Goal: Task Accomplishment & Management: Complete application form

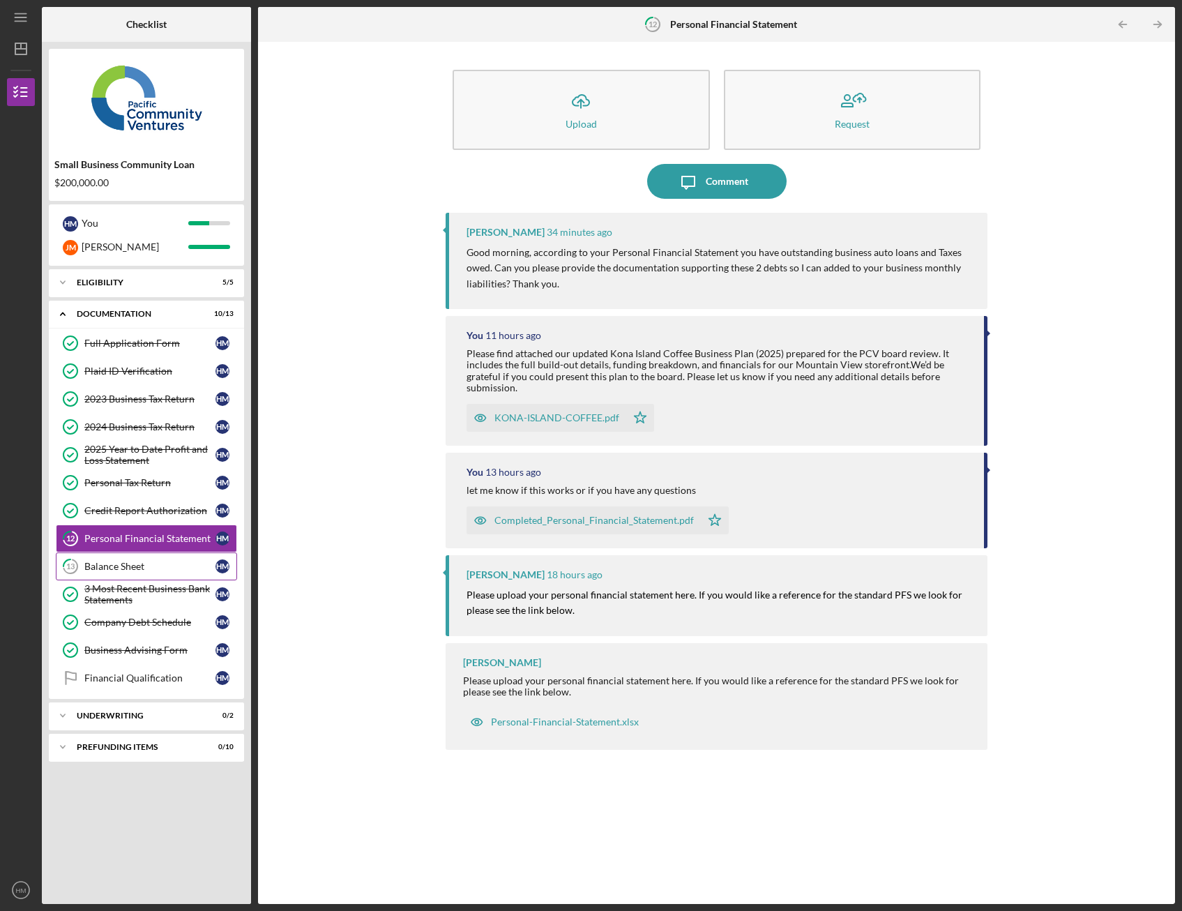
click at [149, 573] on link "13 Balance Sheet H M" at bounding box center [146, 566] width 181 height 28
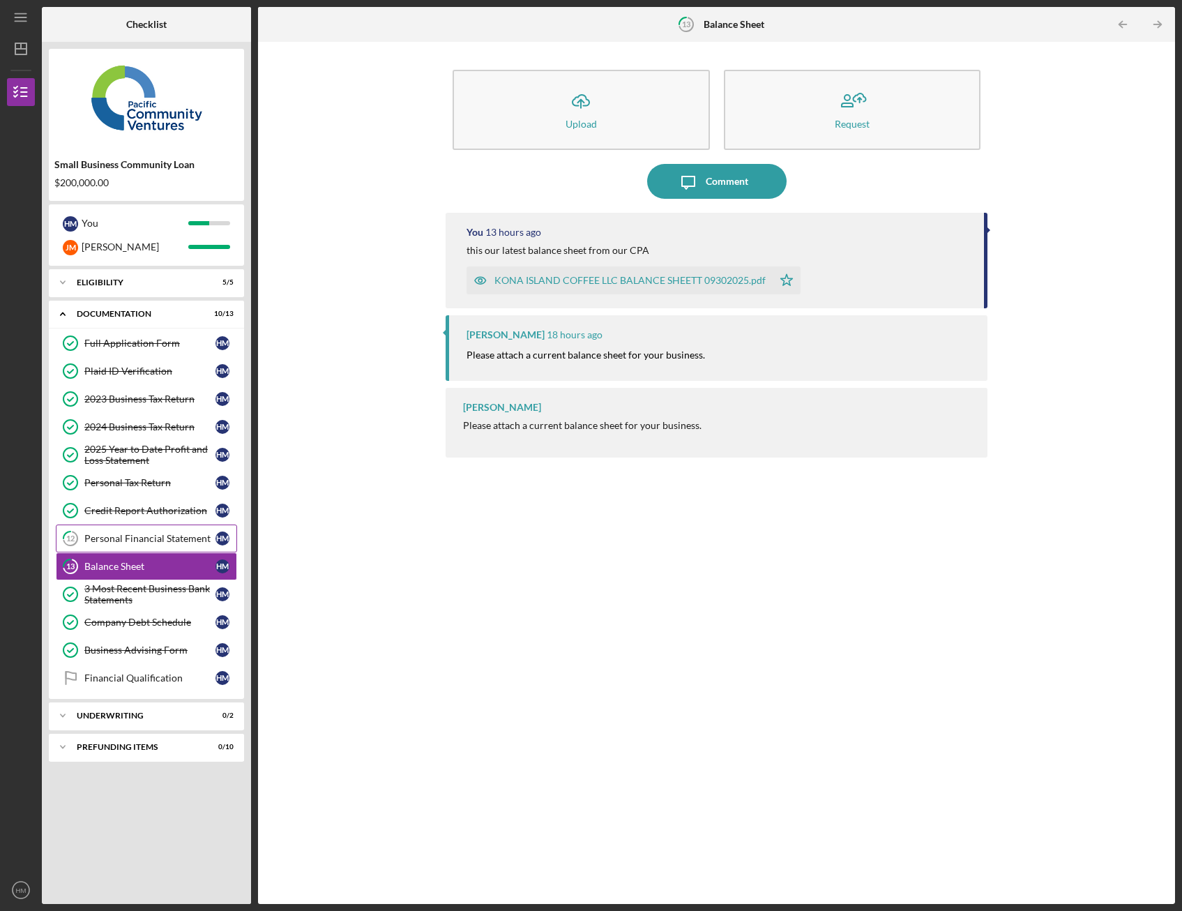
click at [157, 527] on link "12 Personal Financial Statement H M" at bounding box center [146, 538] width 181 height 28
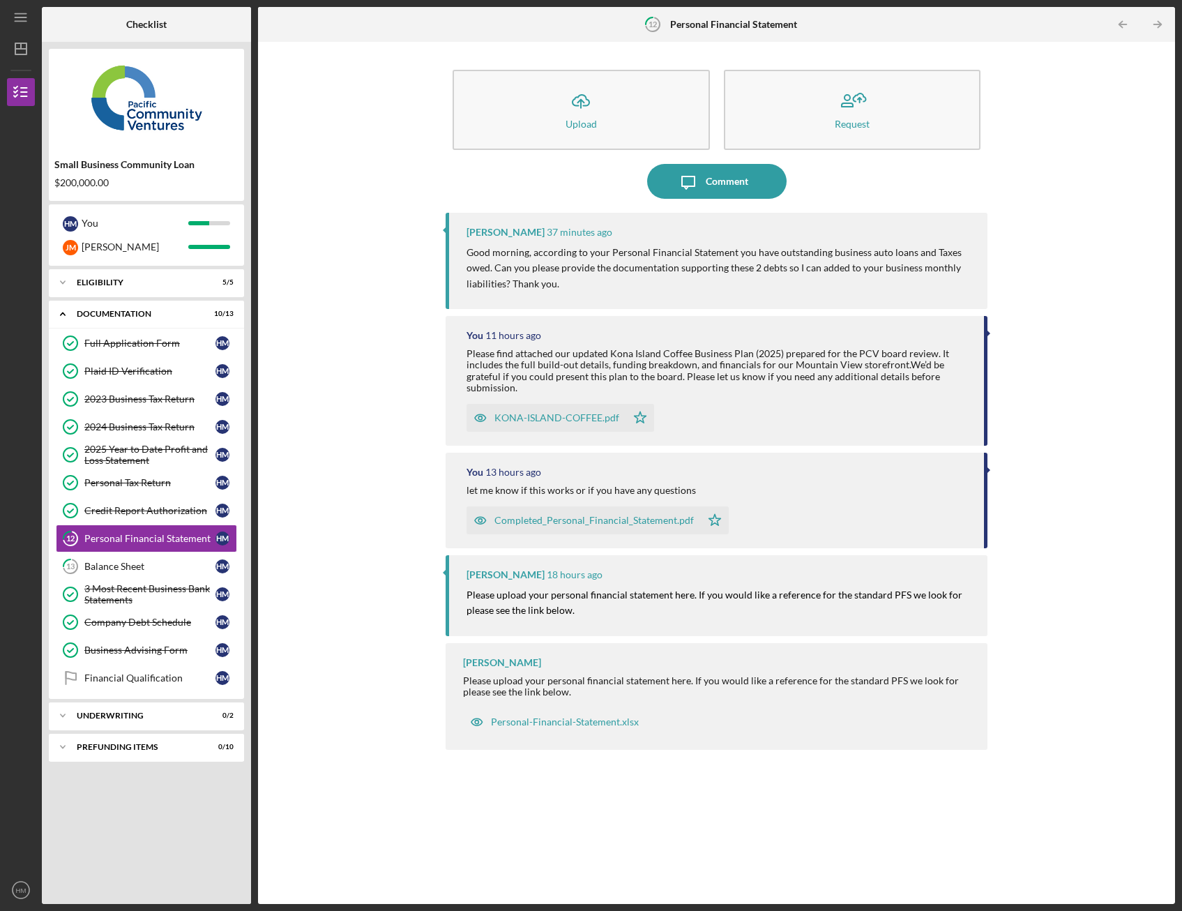
click at [816, 278] on p "Good morning, according to your Personal Financial Statement you have outstandi…" at bounding box center [719, 268] width 507 height 47
click at [169, 681] on div "Financial Qualification" at bounding box center [149, 677] width 131 height 11
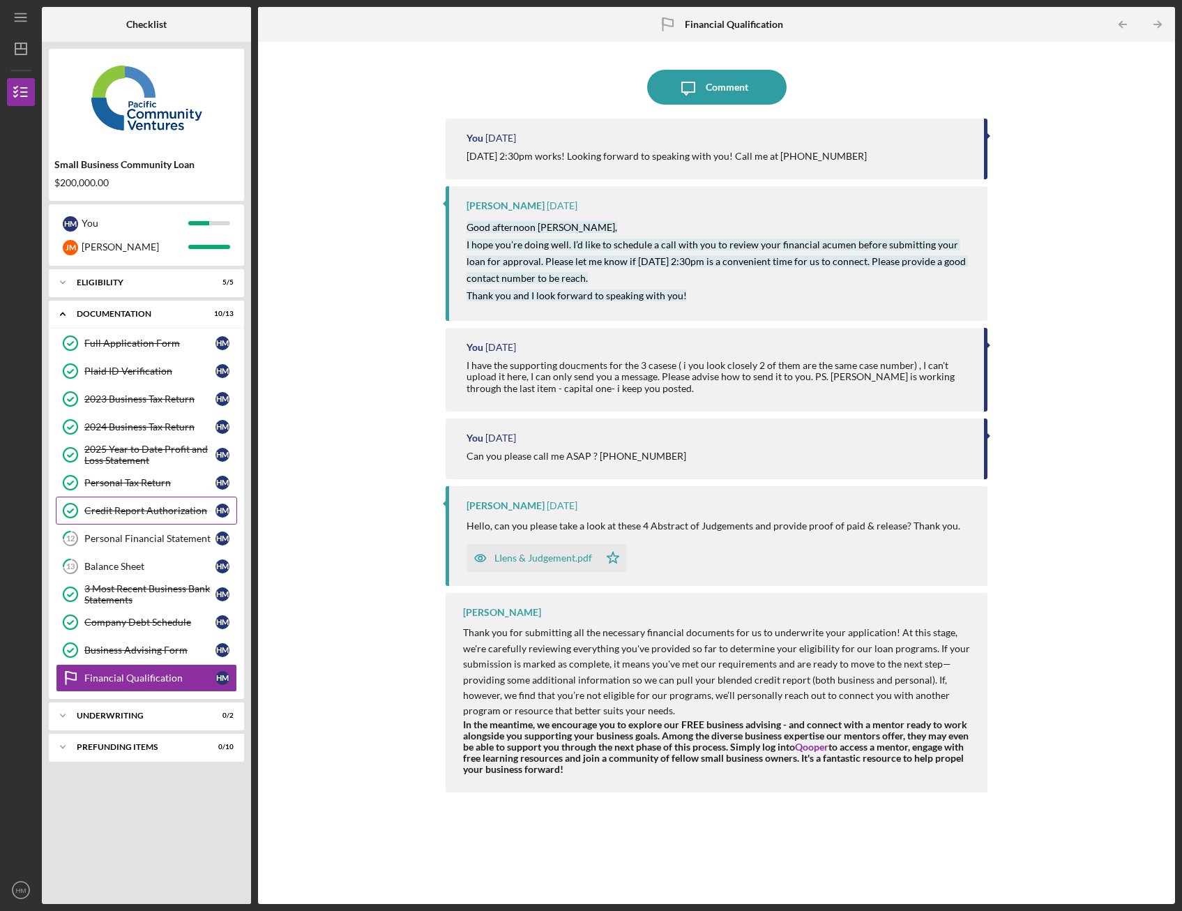
click at [185, 521] on link "Credit Report Authorization Credit Report Authorization H M" at bounding box center [146, 510] width 181 height 28
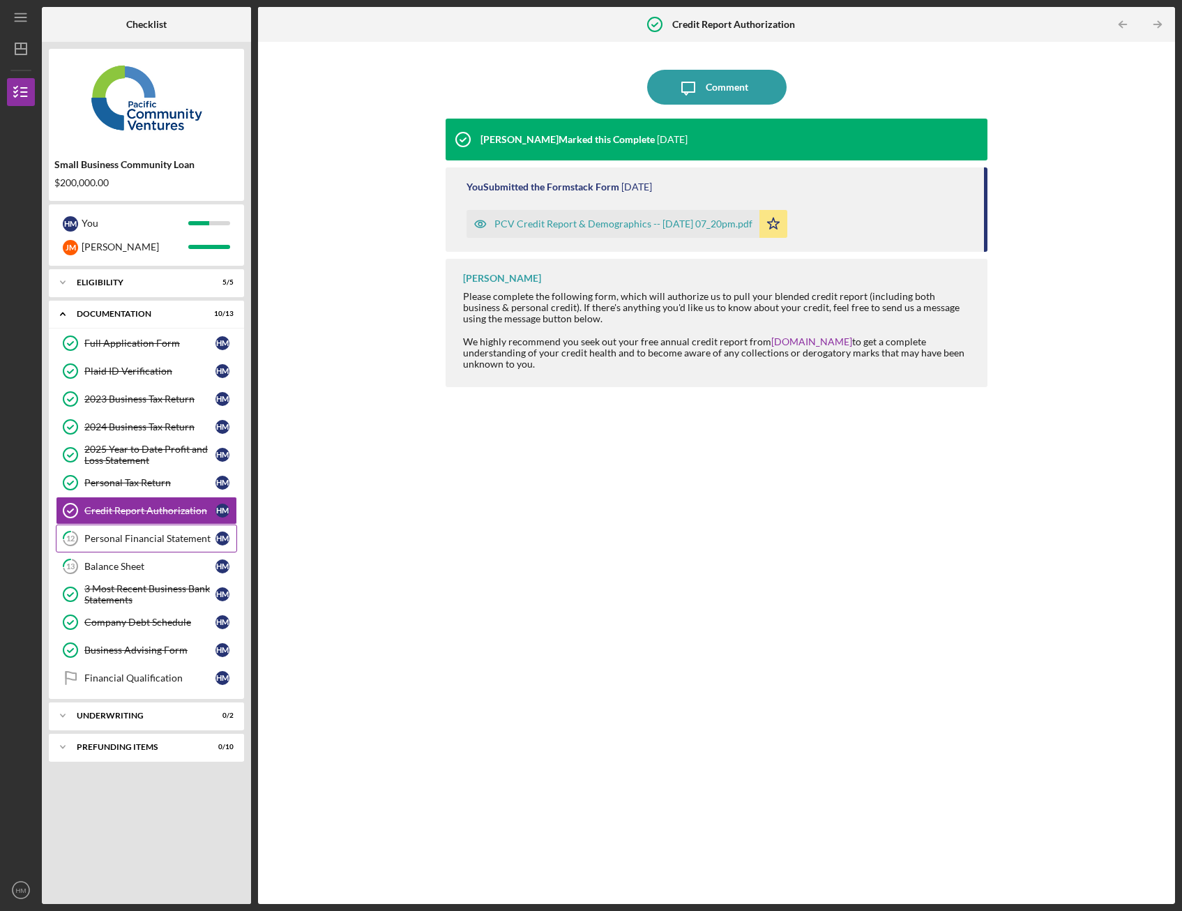
click at [189, 535] on div "Personal Financial Statement" at bounding box center [149, 538] width 131 height 11
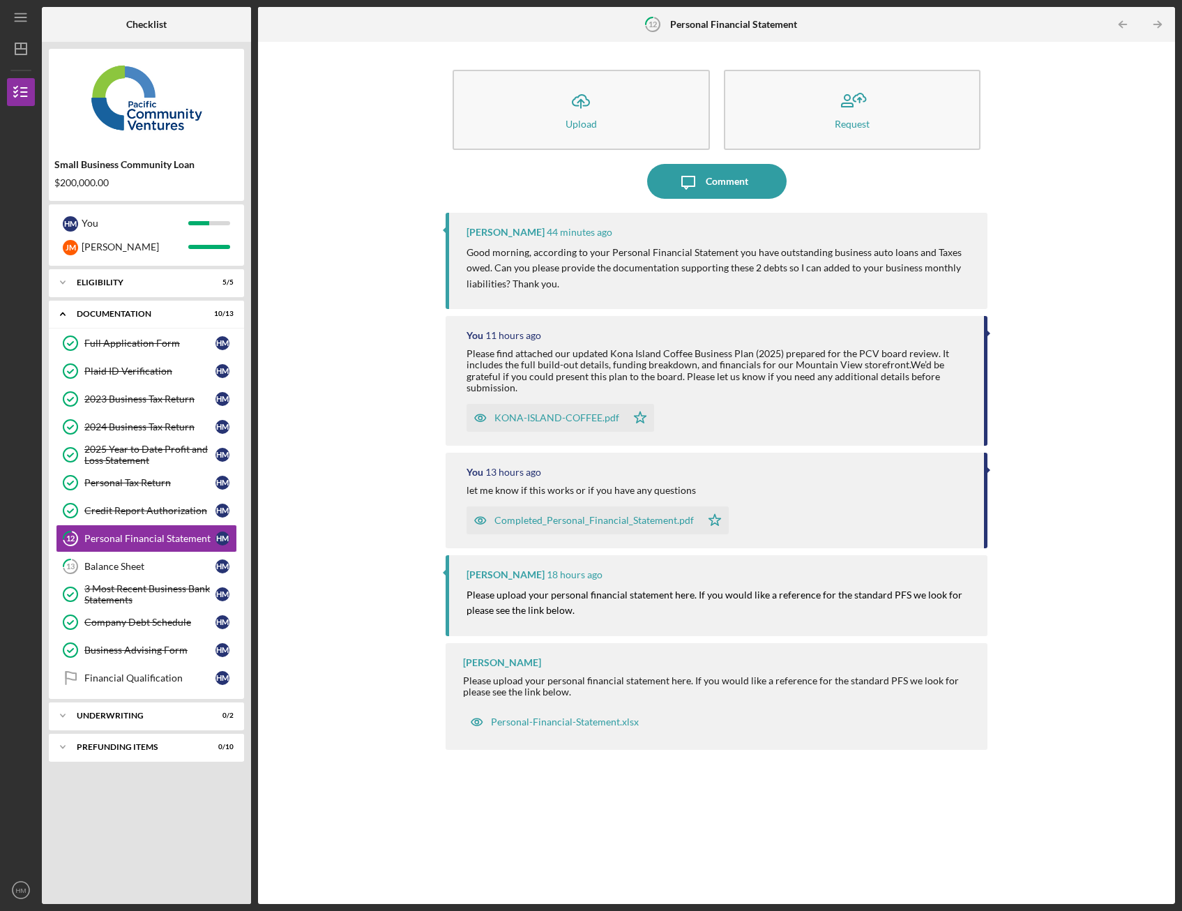
click at [1049, 277] on div "Icon/Upload Upload Request Icon/Message Comment Raymond Ko 44 minutes ago Good …" at bounding box center [716, 473] width 903 height 848
click at [1112, 197] on div "Icon/Upload Upload Request Icon/Message Comment Raymond Ko 44 minutes ago Good …" at bounding box center [716, 473] width 903 height 848
click at [699, 204] on div "Icon/Upload Upload Request Icon/Message Comment Raymond Ko 2 hours ago Good mor…" at bounding box center [717, 473] width 542 height 848
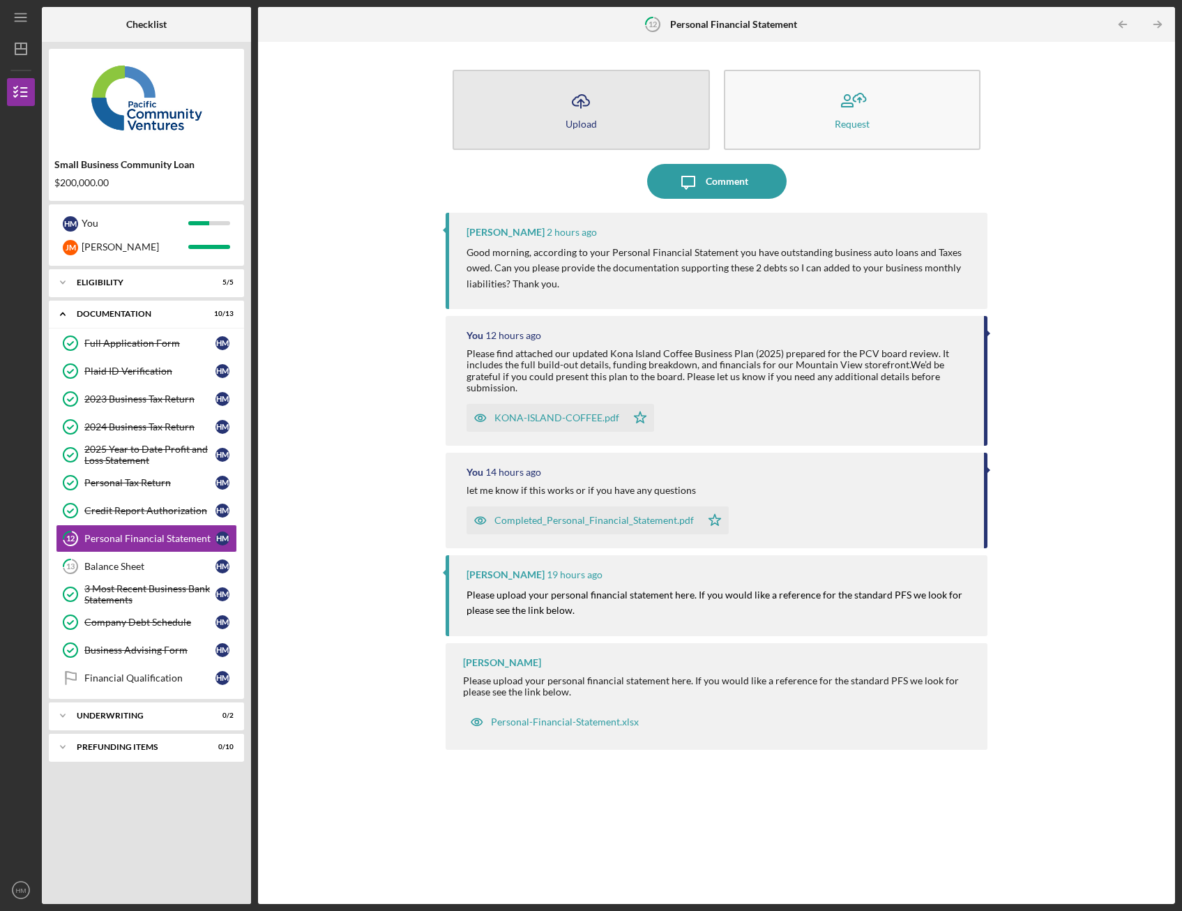
click at [613, 105] on button "Icon/Upload Upload" at bounding box center [581, 110] width 257 height 80
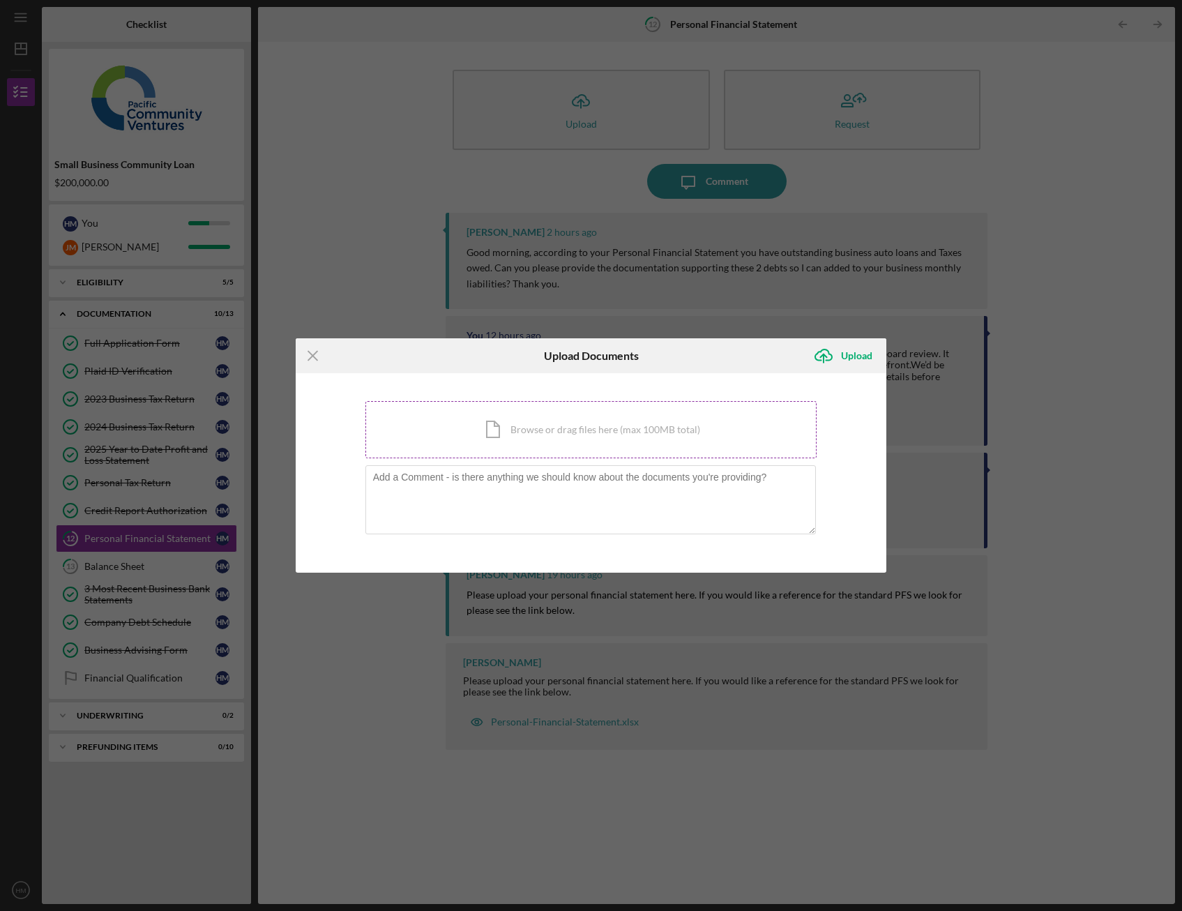
click at [535, 432] on div "Icon/Document Browse or drag files here (max 100MB total) Tap to choose files o…" at bounding box center [591, 429] width 452 height 57
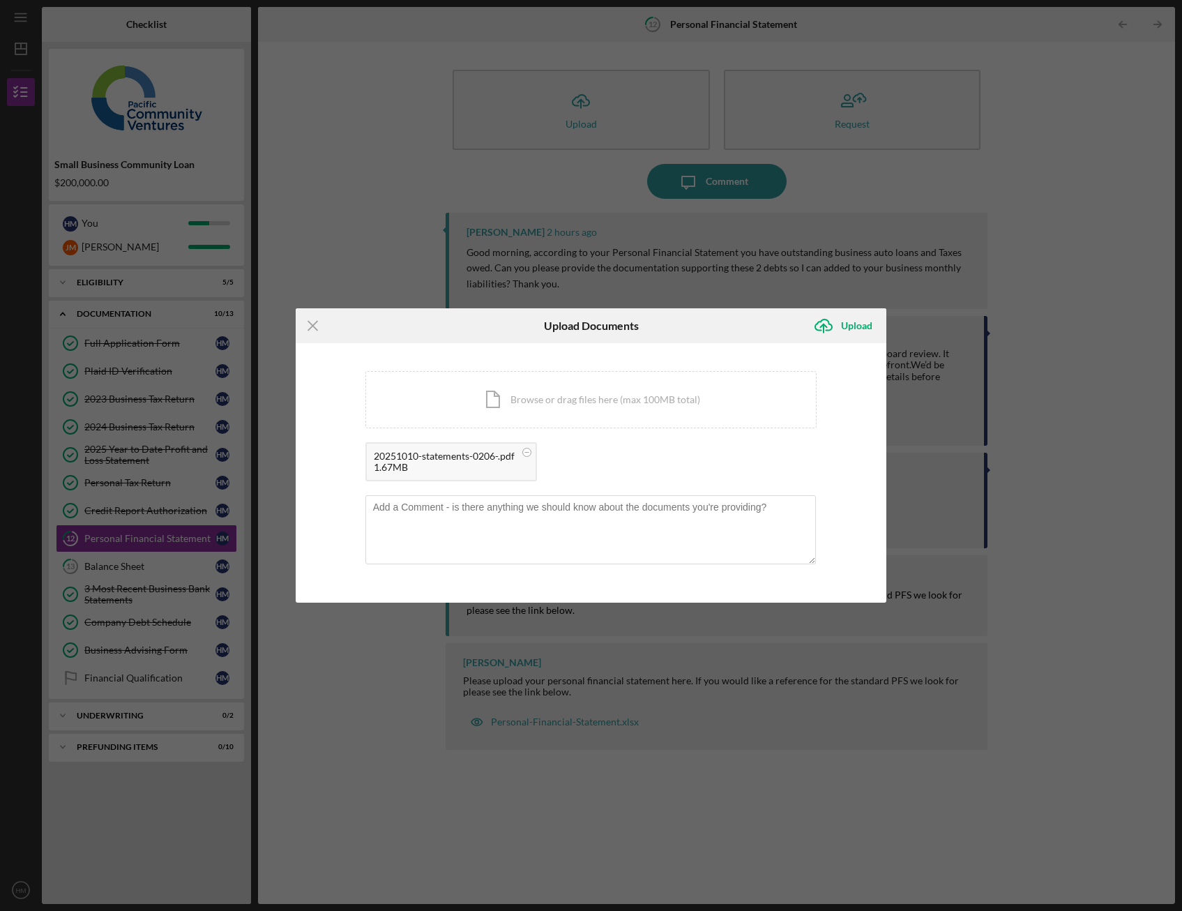
click at [443, 467] on div "1.67MB" at bounding box center [444, 467] width 141 height 11
click at [525, 453] on circle at bounding box center [526, 452] width 8 height 8
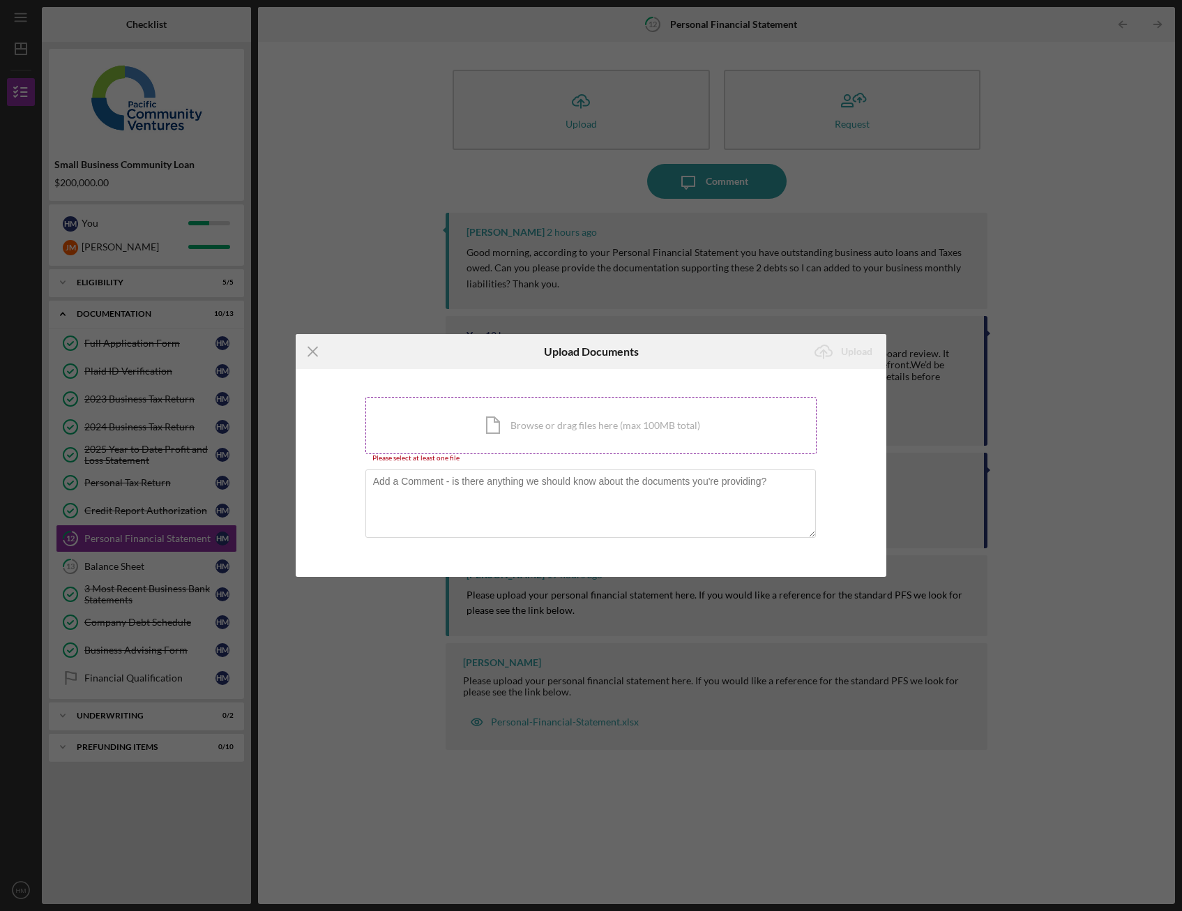
click at [601, 423] on div "Icon/Document Browse or drag files here (max 100MB total) Tap to choose files o…" at bounding box center [591, 425] width 452 height 57
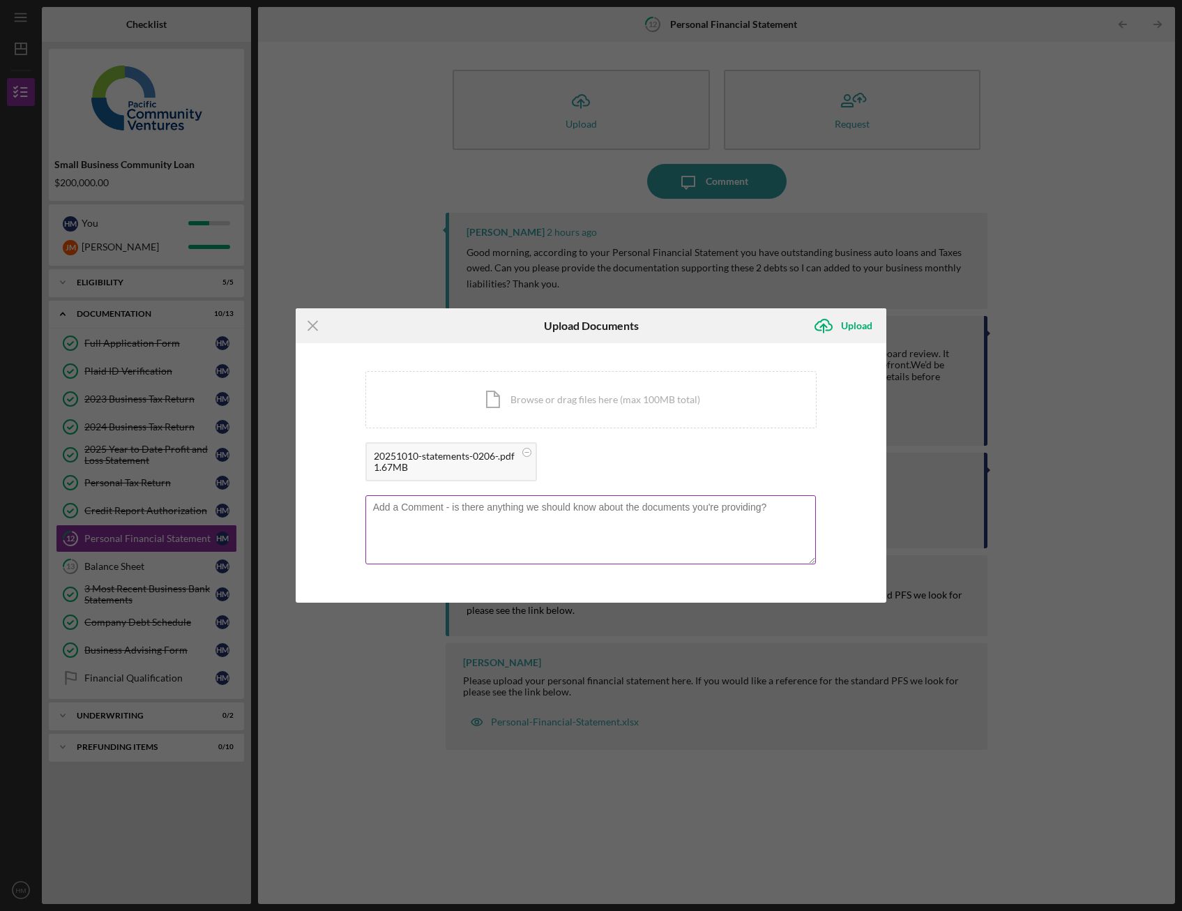
click at [476, 525] on textarea at bounding box center [590, 529] width 451 height 68
type textarea "Here is the monthly car payment $1427.74"
click at [835, 324] on icon "Icon/Upload" at bounding box center [823, 325] width 35 height 35
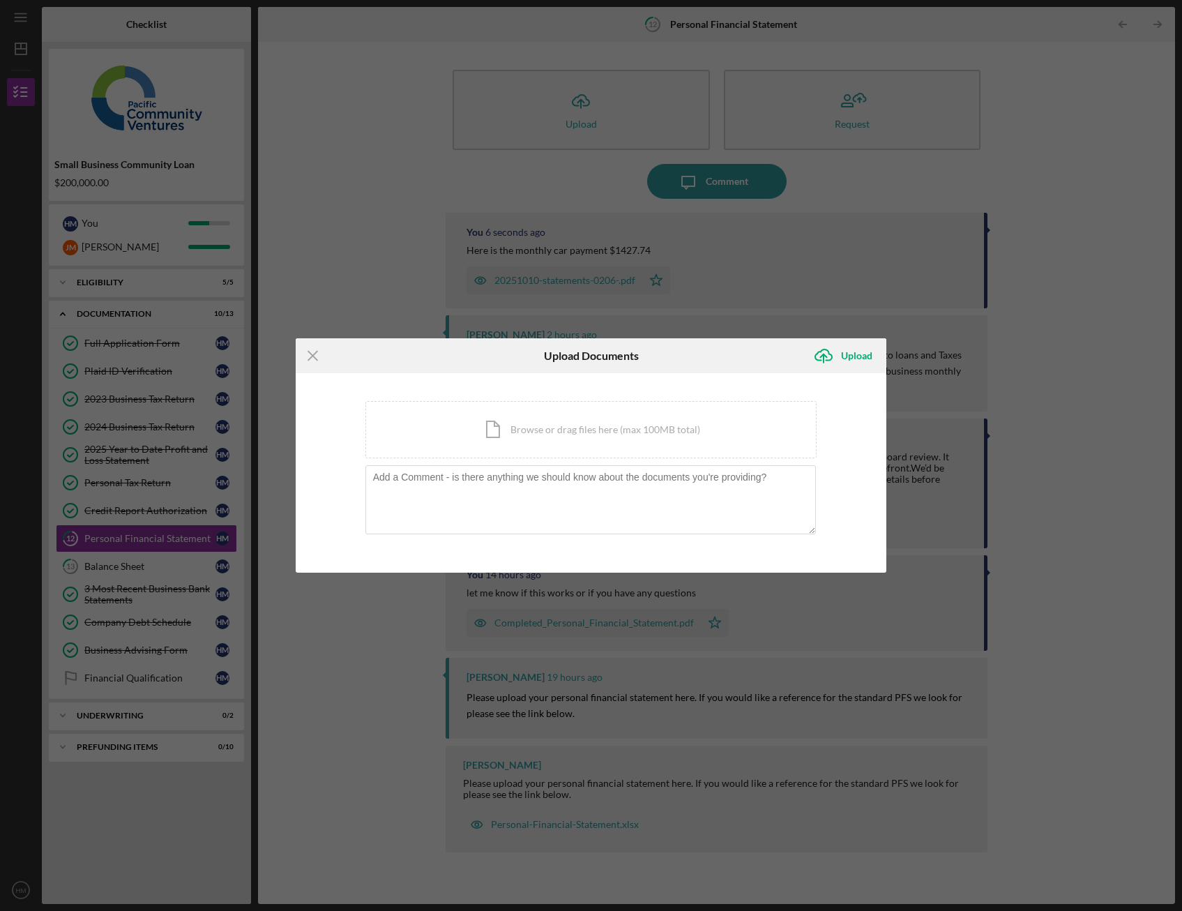
click at [315, 361] on icon "Icon/Menu Close" at bounding box center [313, 355] width 35 height 35
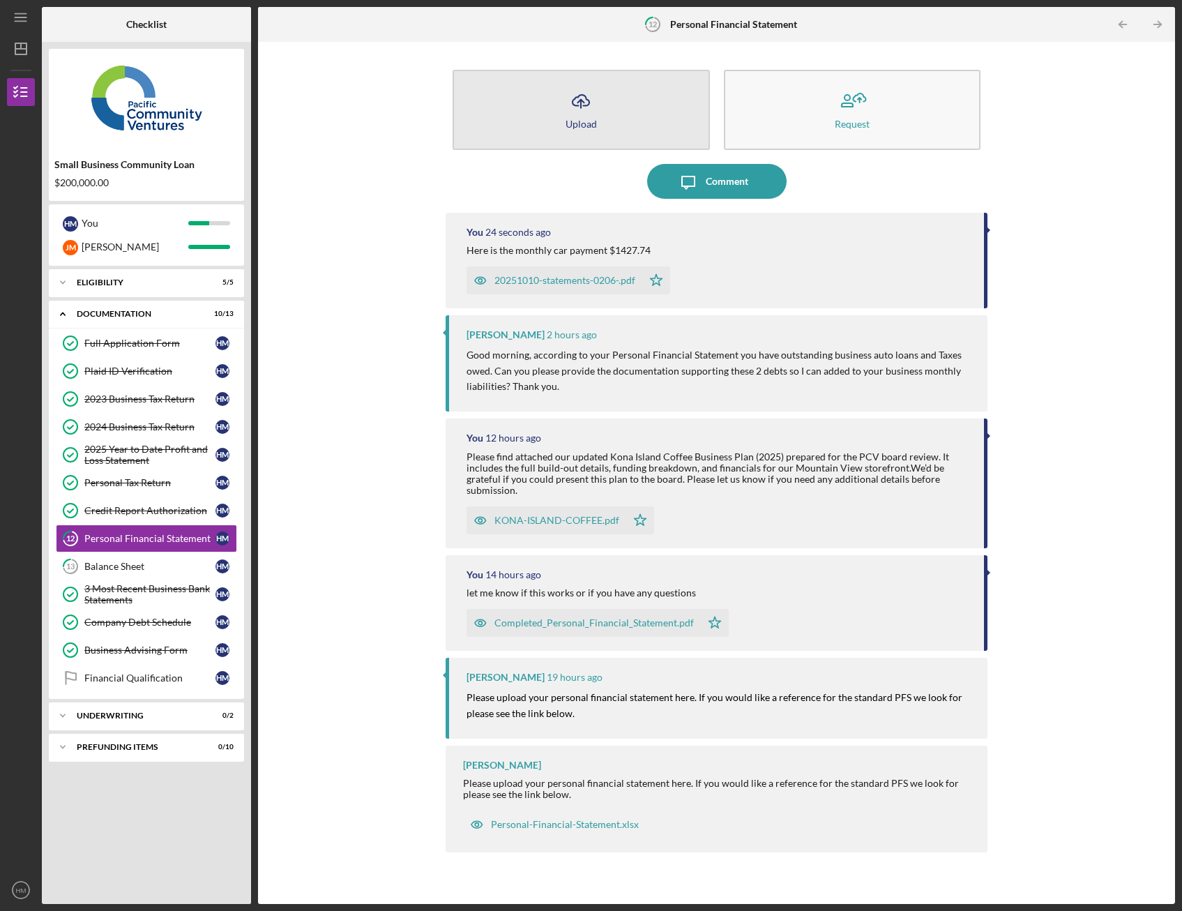
click at [620, 116] on button "Icon/Upload Upload" at bounding box center [581, 110] width 257 height 80
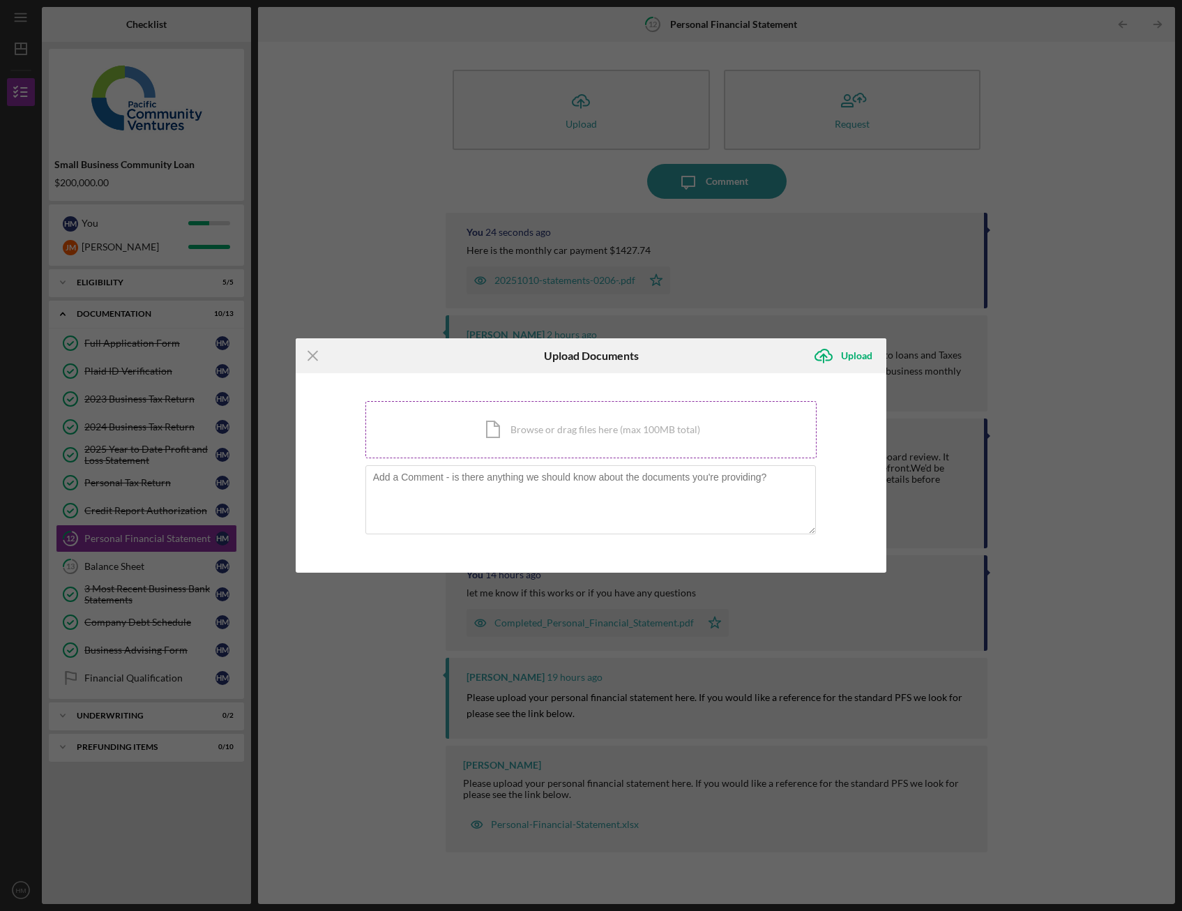
click at [572, 420] on div "Icon/Document Browse or drag files here (max 100MB total) Tap to choose files o…" at bounding box center [591, 429] width 452 height 57
click at [480, 416] on div "Icon/Document Browse or drag files here (max 100MB total) Tap to choose files o…" at bounding box center [591, 429] width 452 height 57
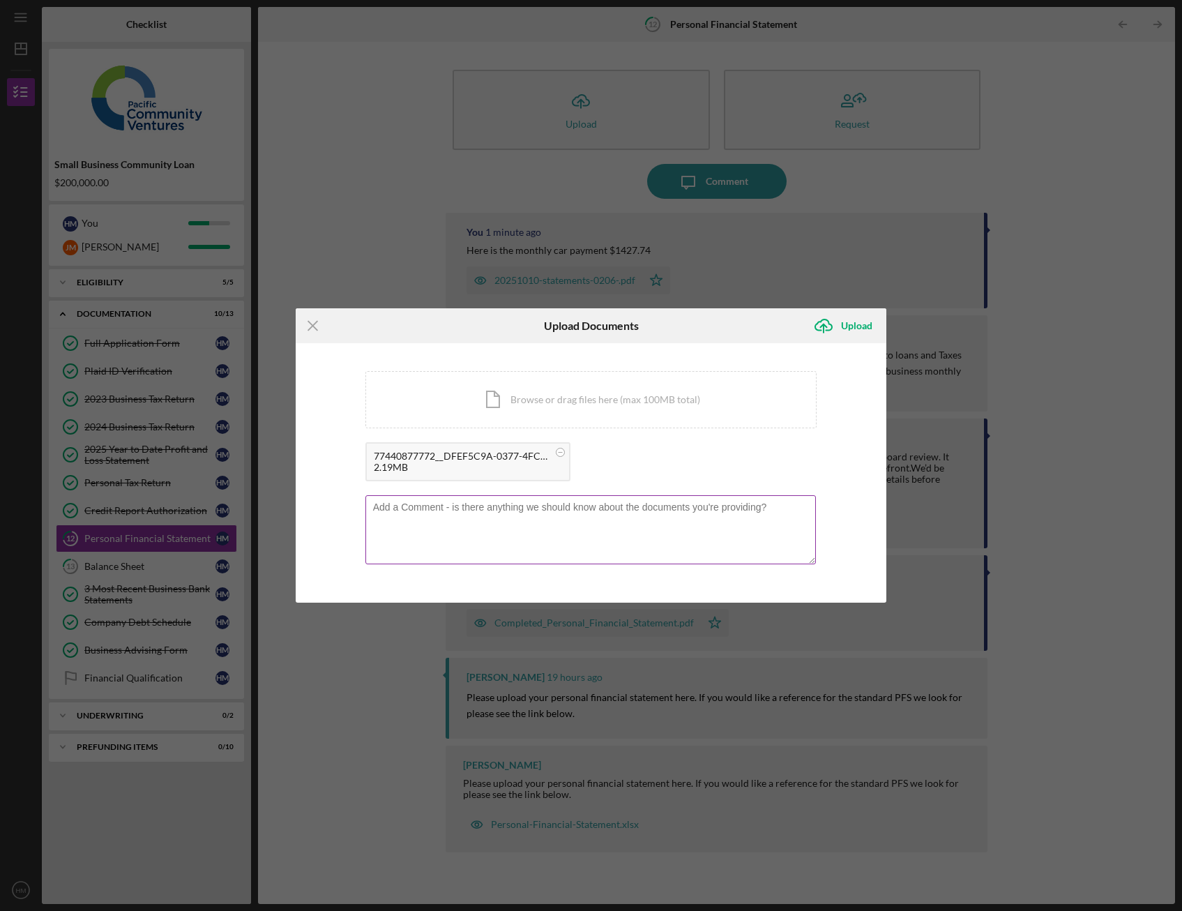
click at [493, 522] on textarea at bounding box center [590, 529] width 451 height 68
type textarea "This is the photo of the letter i've found. You can see on the side that $1500 …"
click at [312, 320] on icon "Icon/Menu Close" at bounding box center [313, 325] width 35 height 35
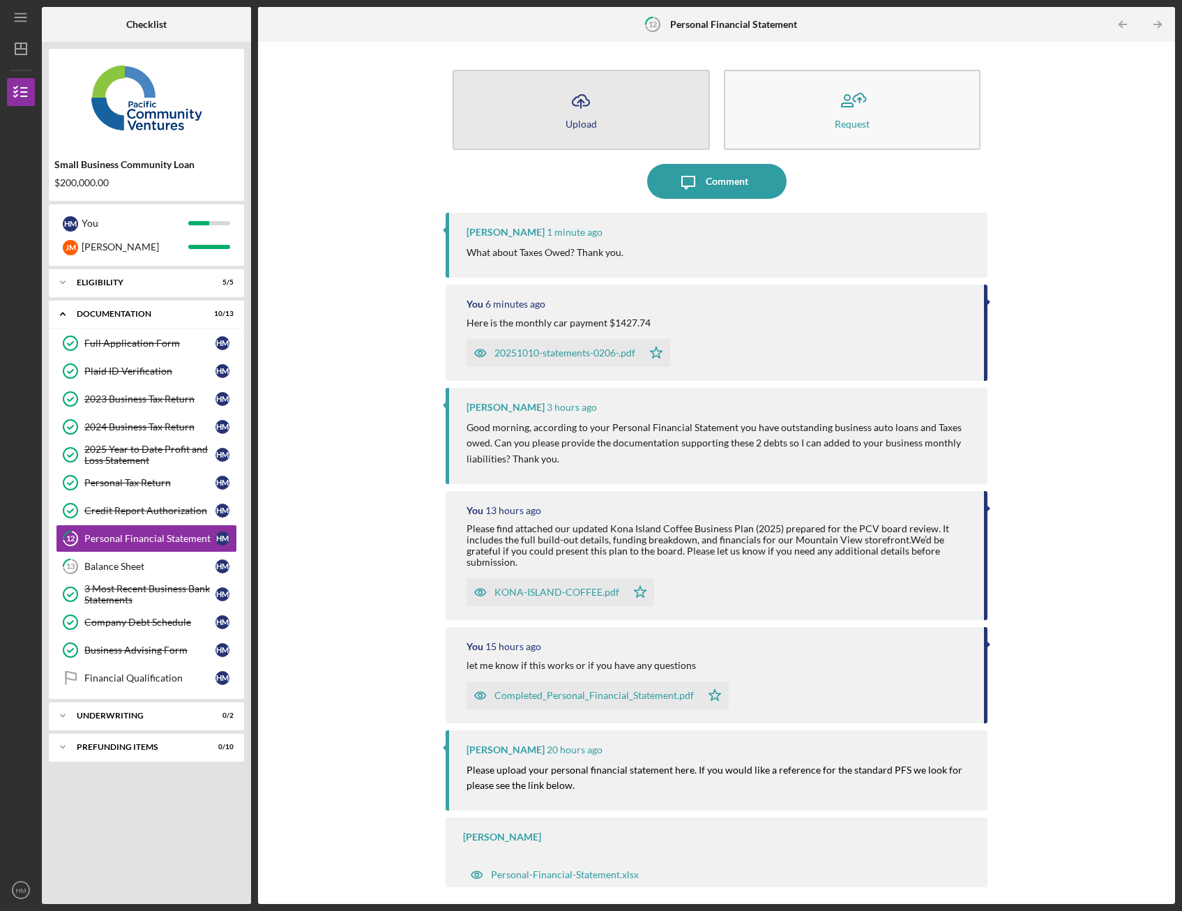
click at [593, 110] on icon "Icon/Upload" at bounding box center [580, 101] width 35 height 35
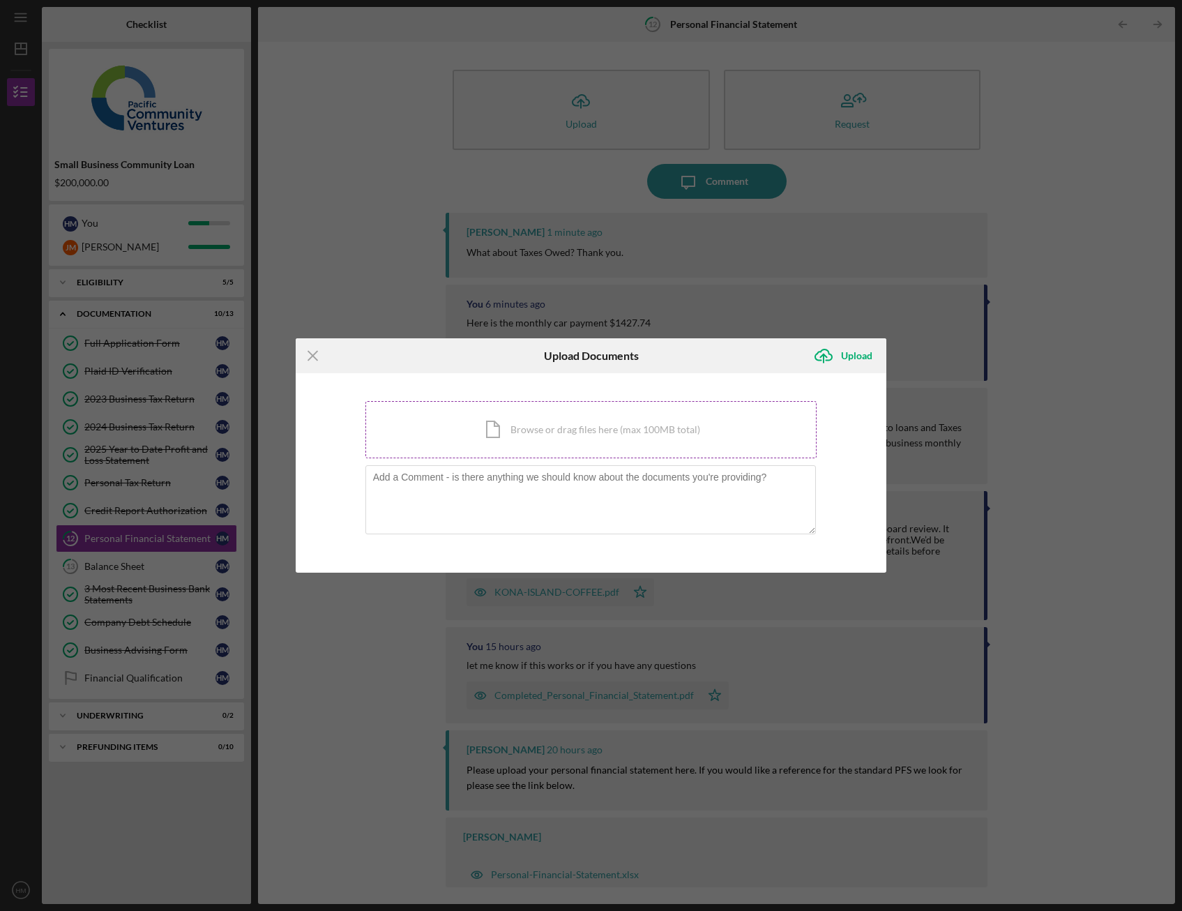
click at [541, 442] on div "Icon/Document Browse or drag files here (max 100MB total) Tap to choose files o…" at bounding box center [591, 429] width 452 height 57
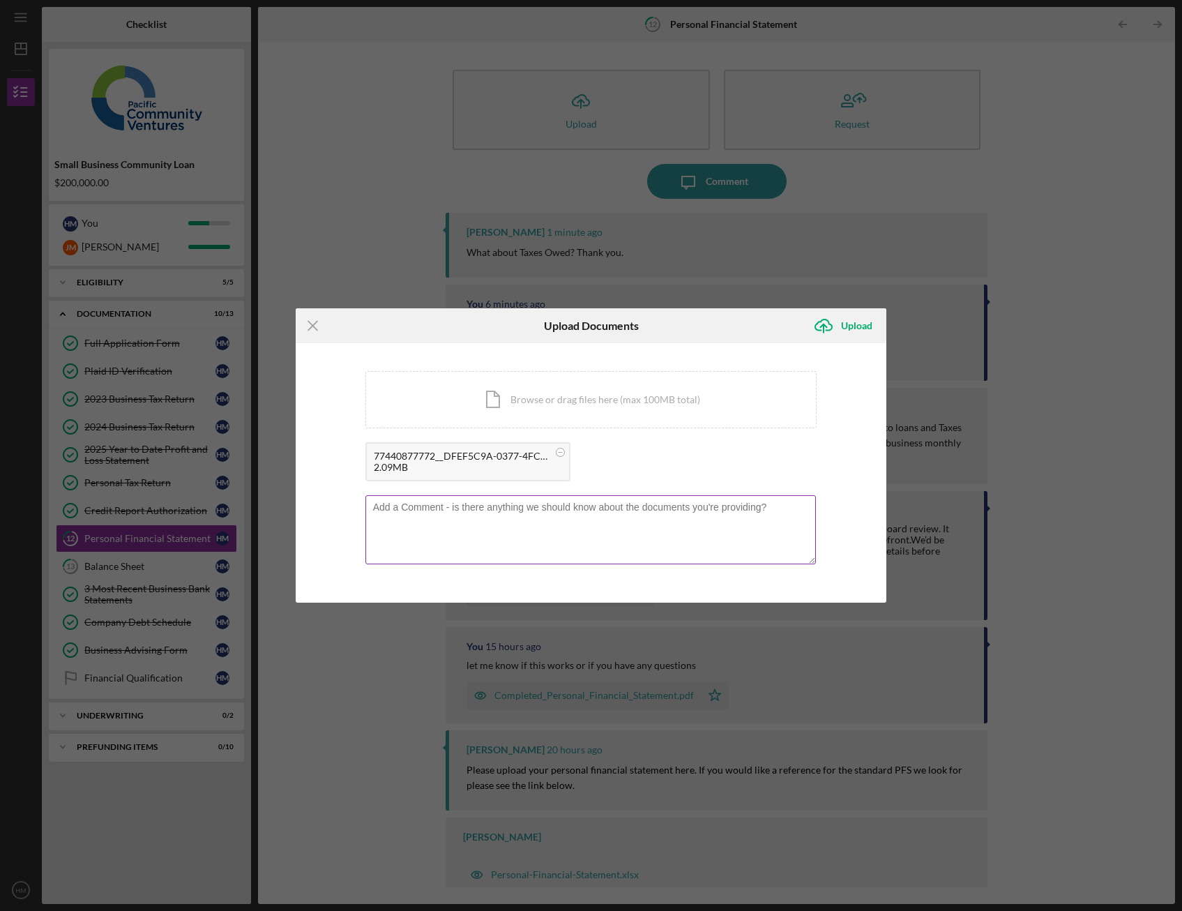
click at [440, 525] on textarea at bounding box center [590, 529] width 451 height 68
click at [546, 506] on textarea "This is what i found, monthly payment is $1500" at bounding box center [590, 529] width 451 height 68
click at [649, 508] on textarea "This is what i found, monthly payment is set to $1500" at bounding box center [590, 529] width 451 height 68
type textarea "This is what i found, monthly payment is set to $1500"
click at [835, 330] on icon "Icon/Upload" at bounding box center [823, 325] width 35 height 35
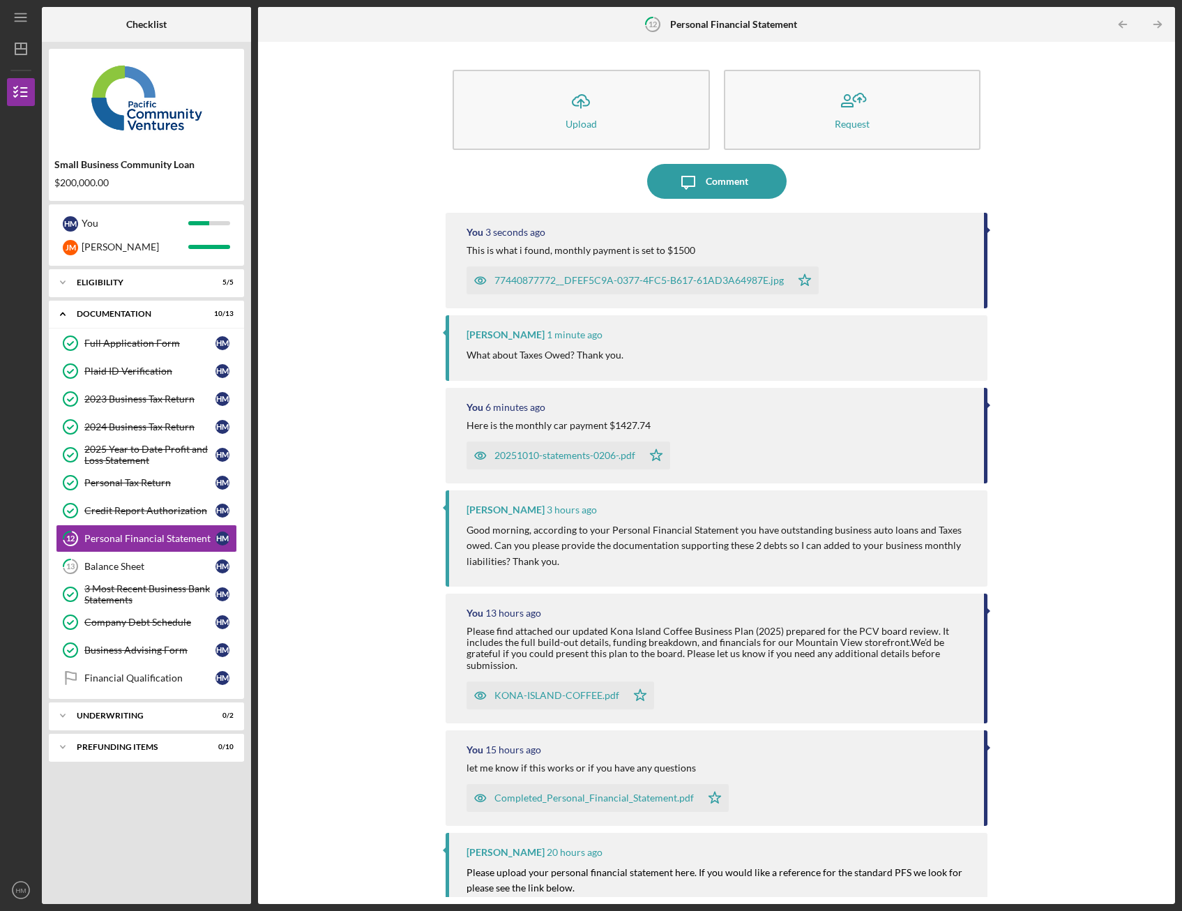
click at [653, 282] on div "77440877772__DFEF5C9A-0377-4FC5-B617-61AD3A64987E.jpg" at bounding box center [638, 280] width 289 height 11
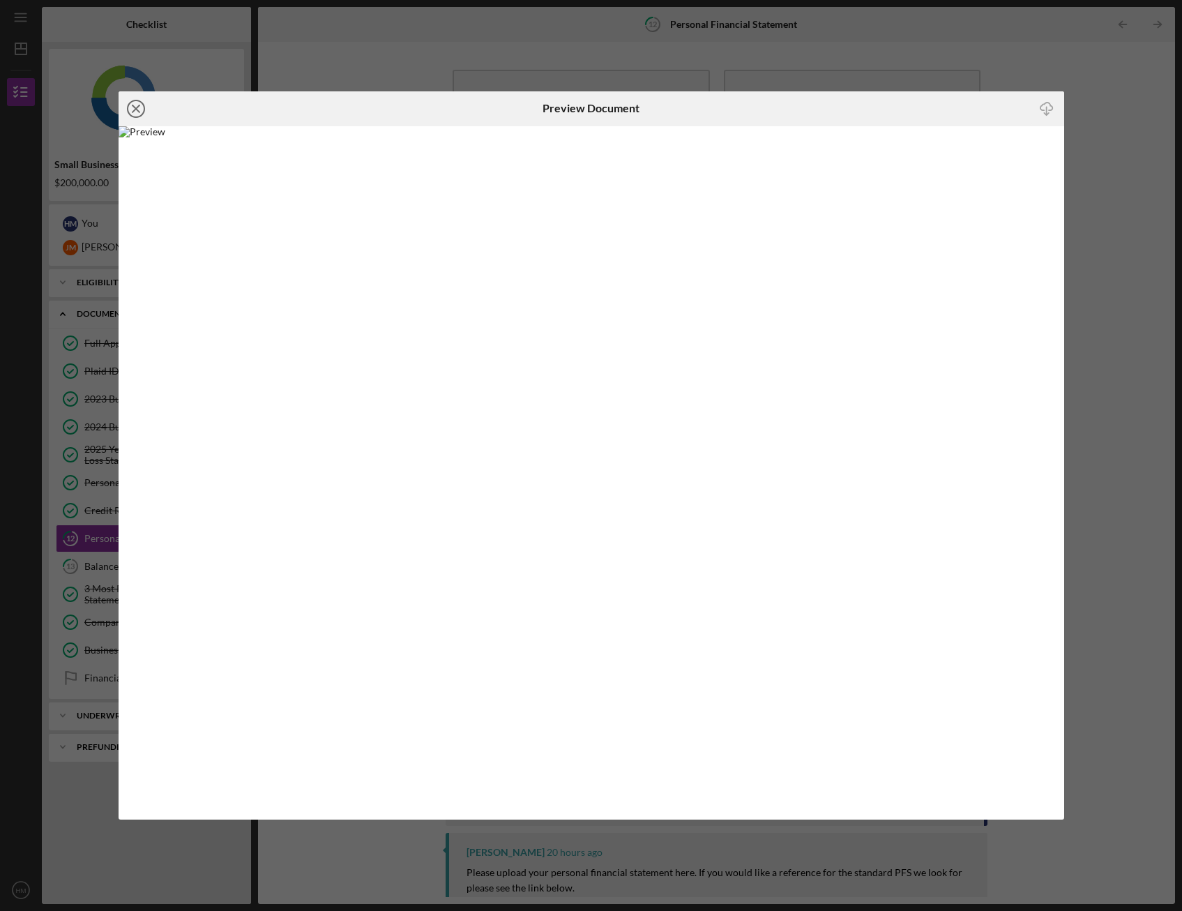
click at [139, 109] on icon "Icon/Close" at bounding box center [136, 108] width 35 height 35
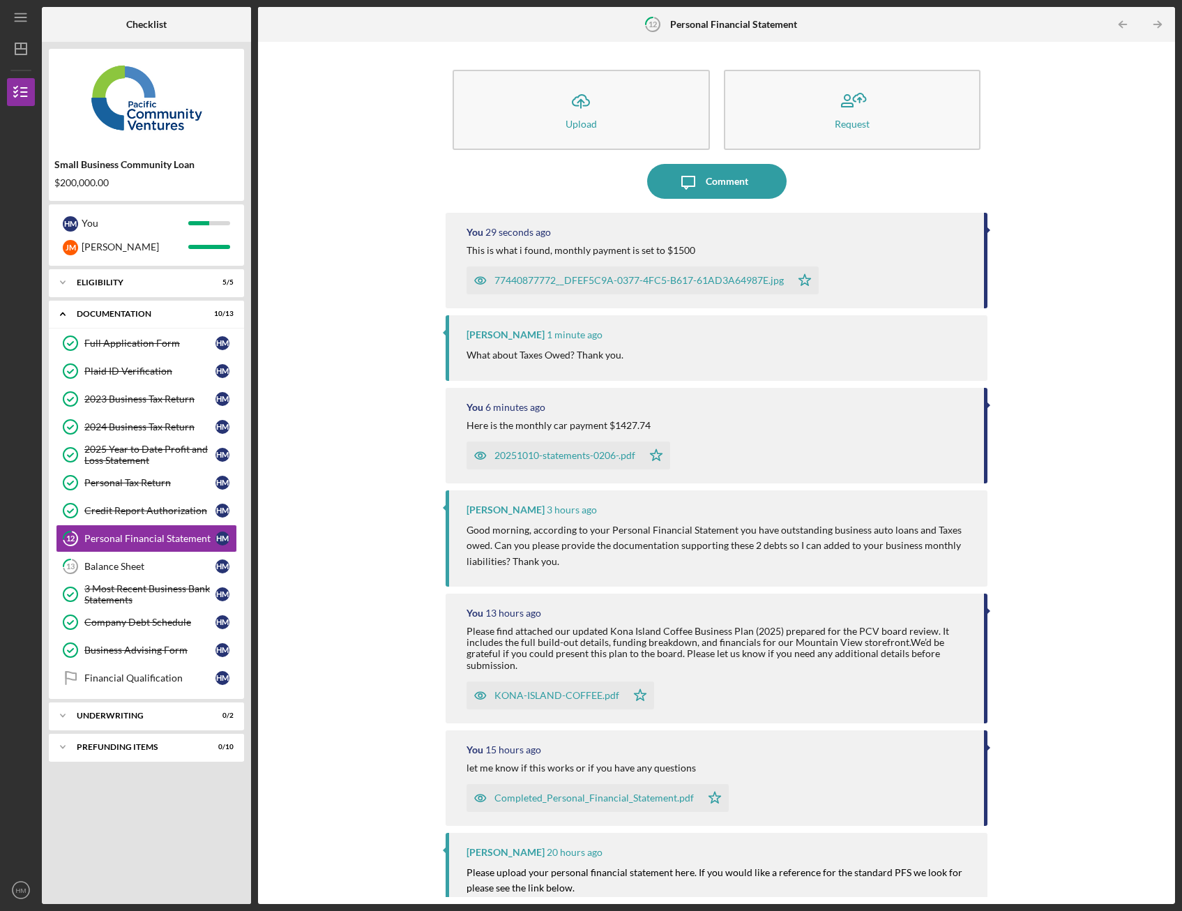
click at [1049, 155] on div "Icon/Upload Upload Request Icon/Message Comment You 29 seconds ago This is what…" at bounding box center [716, 473] width 903 height 848
click at [1074, 204] on div "Icon/Upload Upload Request Icon/Message Comment You 34 seconds ago This is what…" at bounding box center [716, 473] width 903 height 848
click at [724, 185] on div "Comment" at bounding box center [727, 181] width 43 height 35
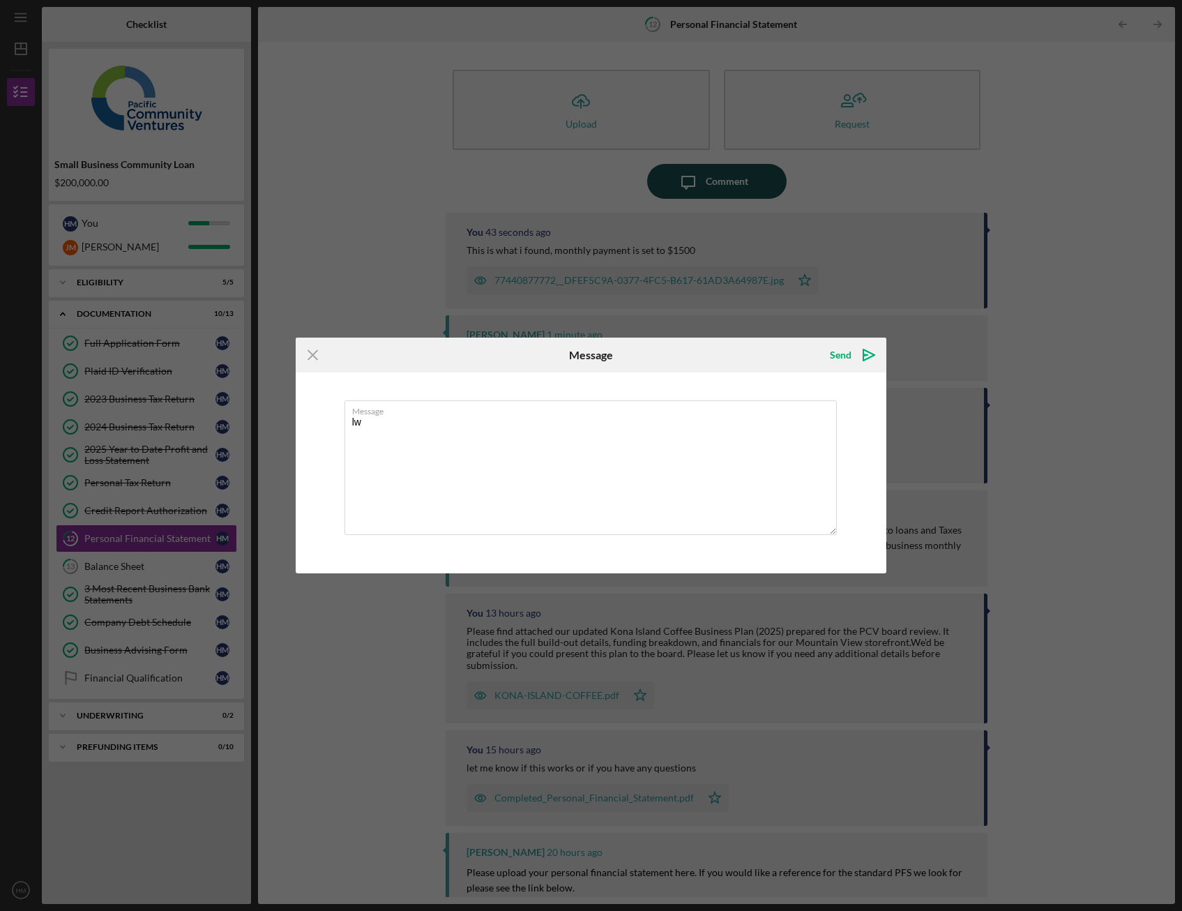
type textarea "l"
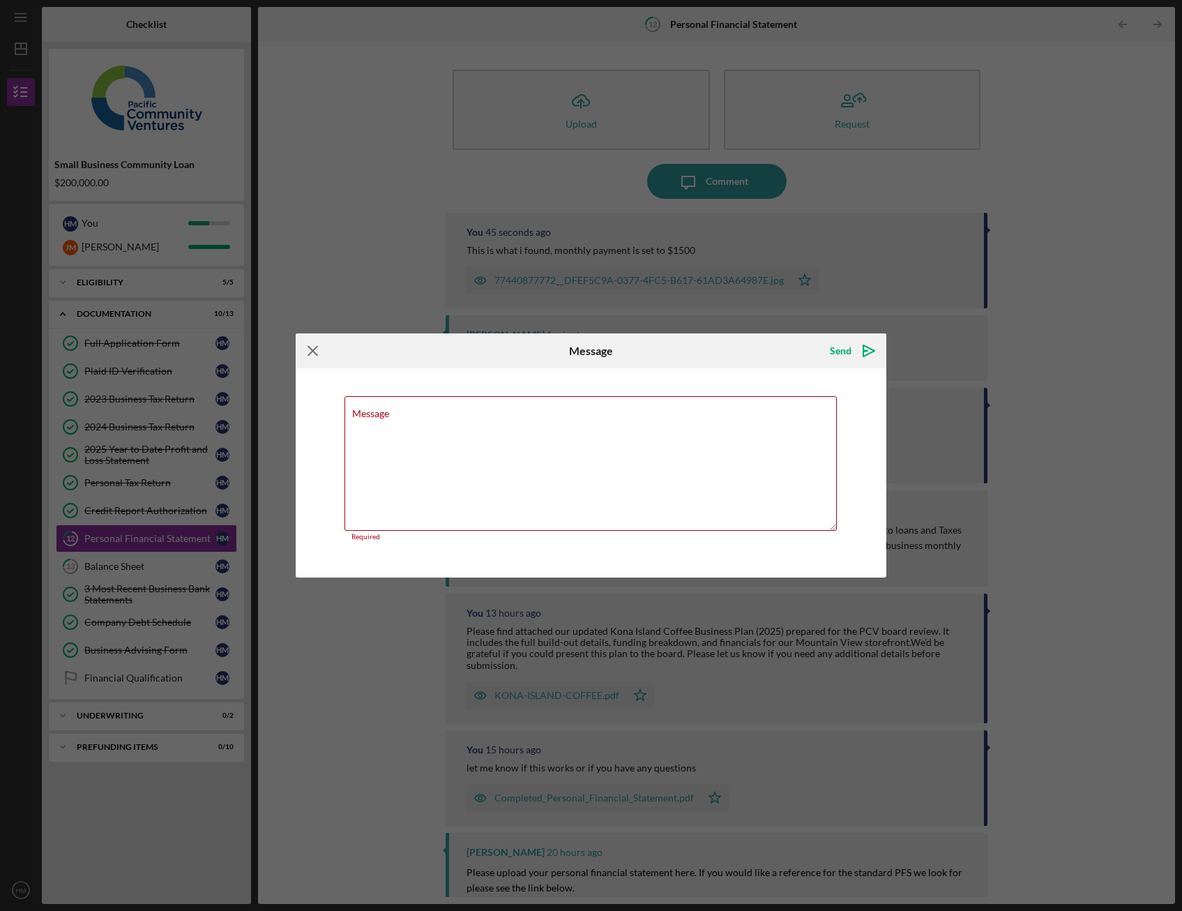
click at [310, 359] on icon "Icon/Menu Close" at bounding box center [313, 350] width 35 height 35
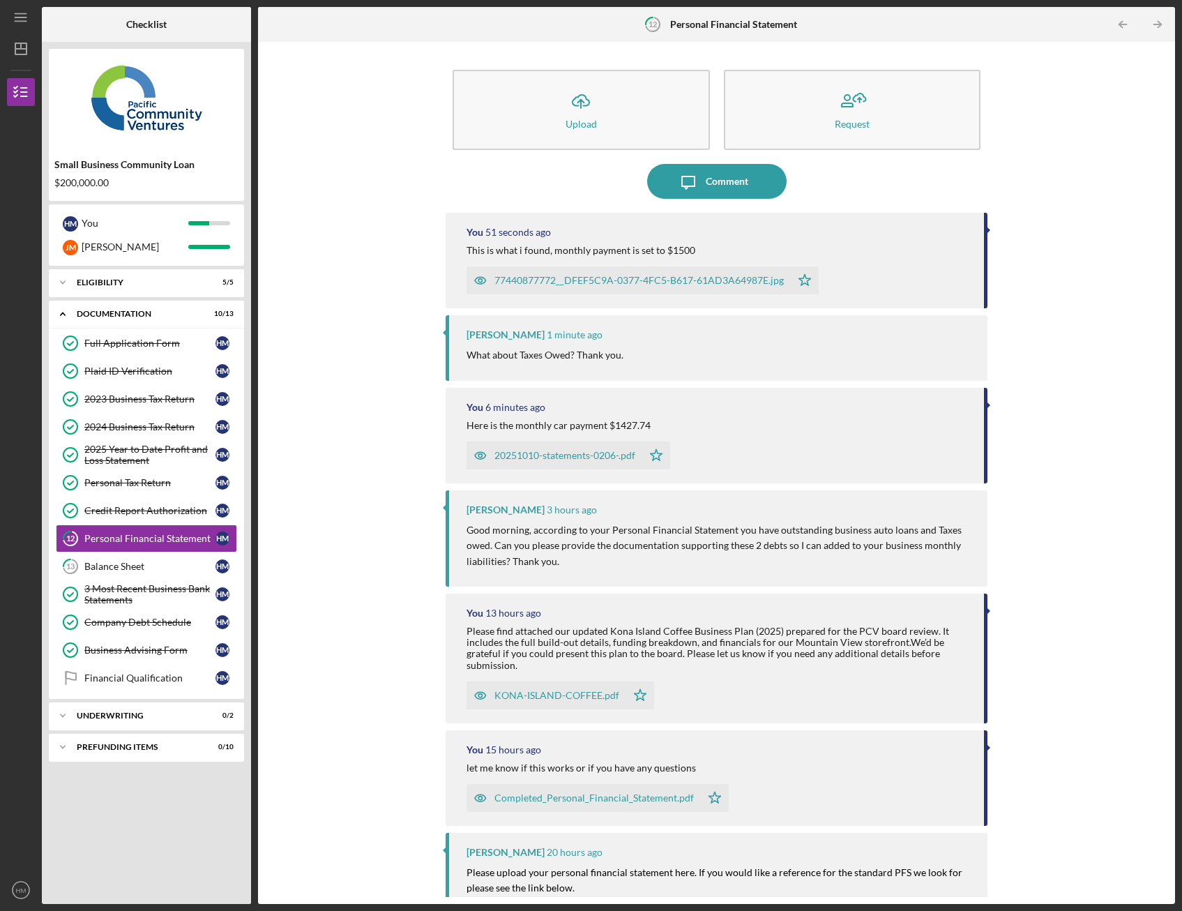
click at [535, 275] on div "77440877772__DFEF5C9A-0377-4FC5-B617-61AD3A64987E.jpg" at bounding box center [638, 280] width 289 height 11
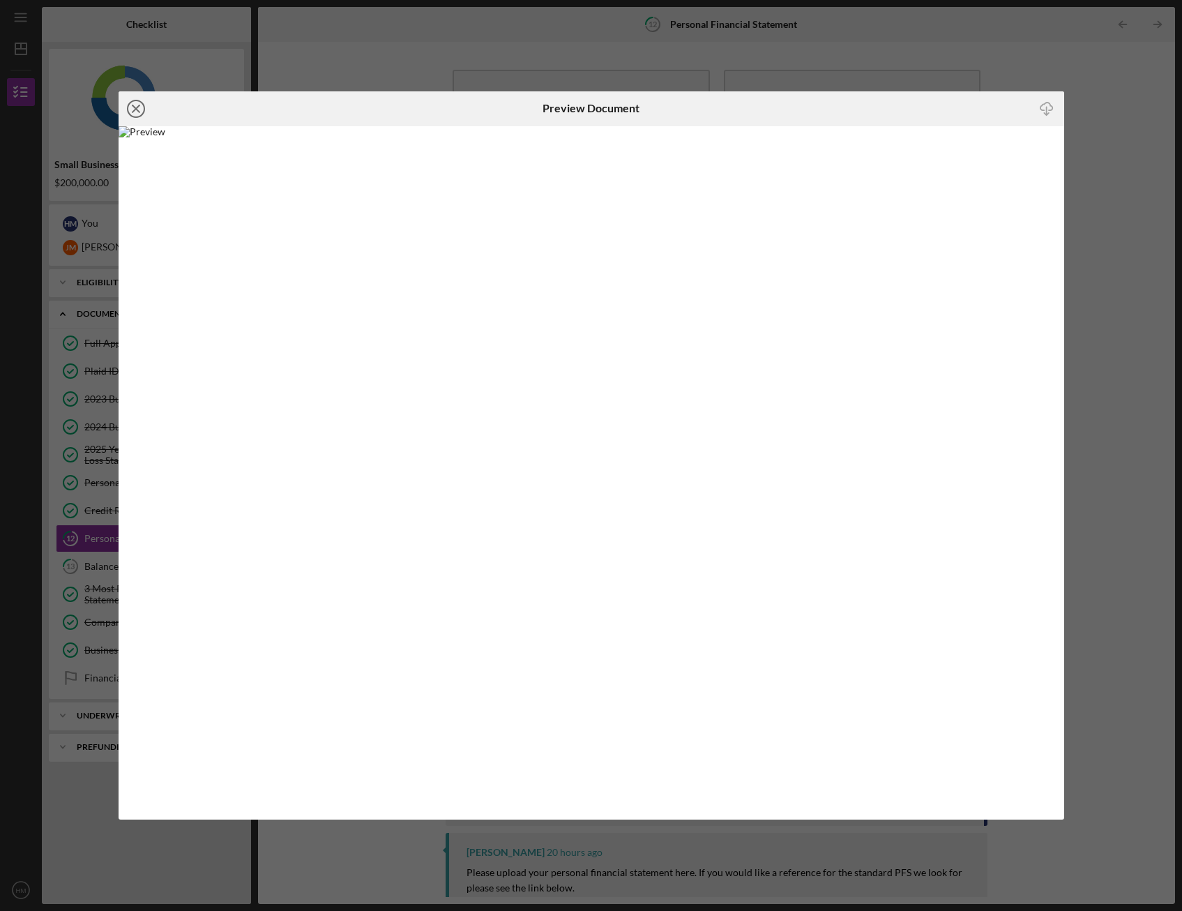
click at [132, 109] on icon "Icon/Close" at bounding box center [136, 108] width 35 height 35
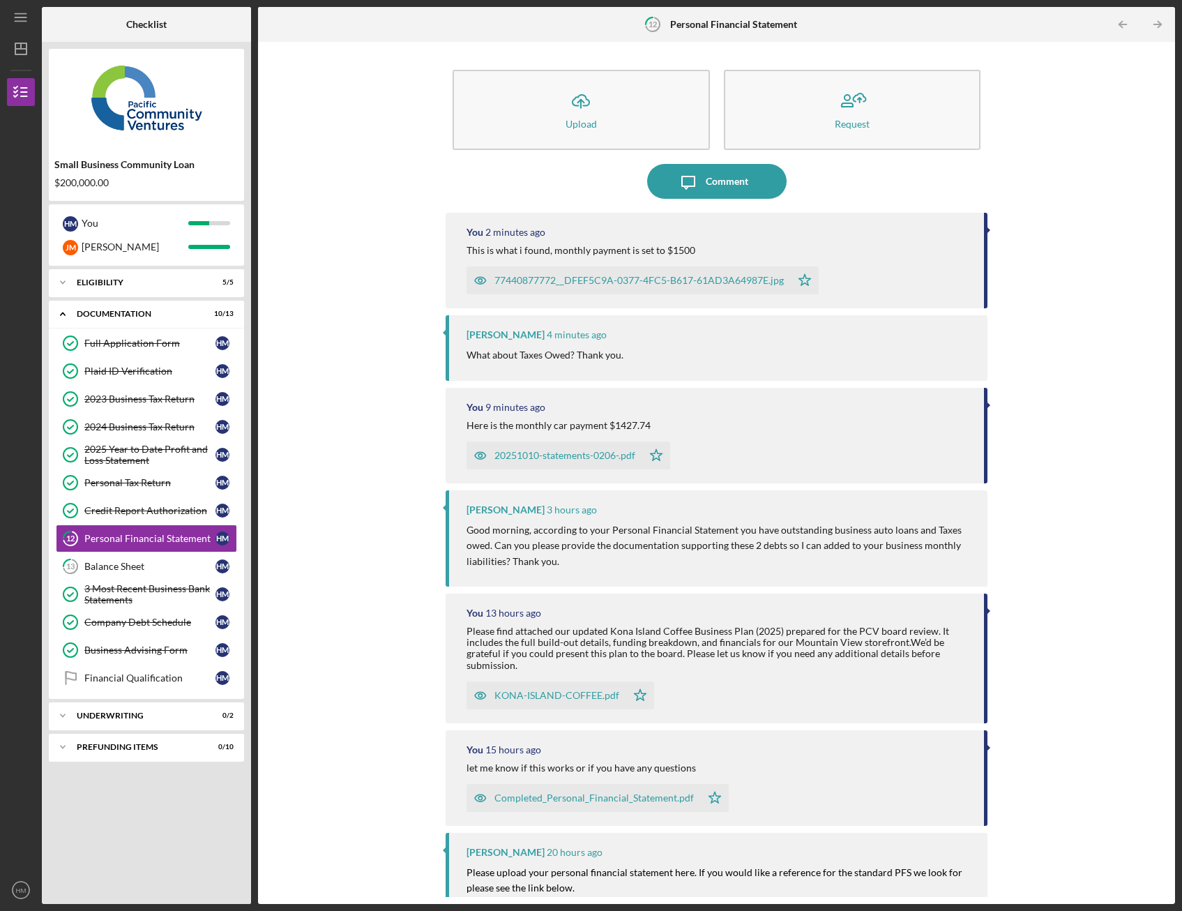
click at [649, 279] on div "77440877772__DFEF5C9A-0377-4FC5-B617-61AD3A64987E.jpg" at bounding box center [638, 280] width 289 height 11
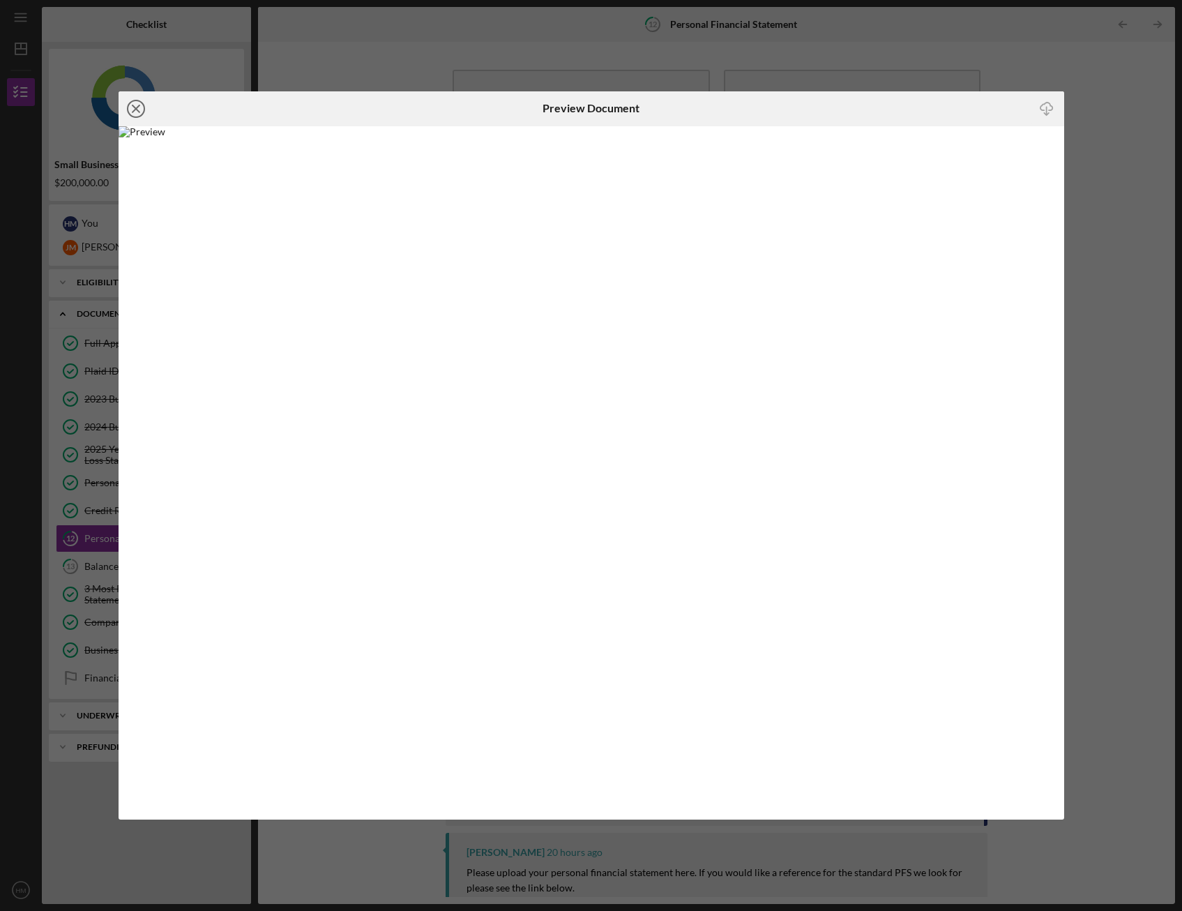
click at [140, 107] on icon "Icon/Close" at bounding box center [136, 108] width 35 height 35
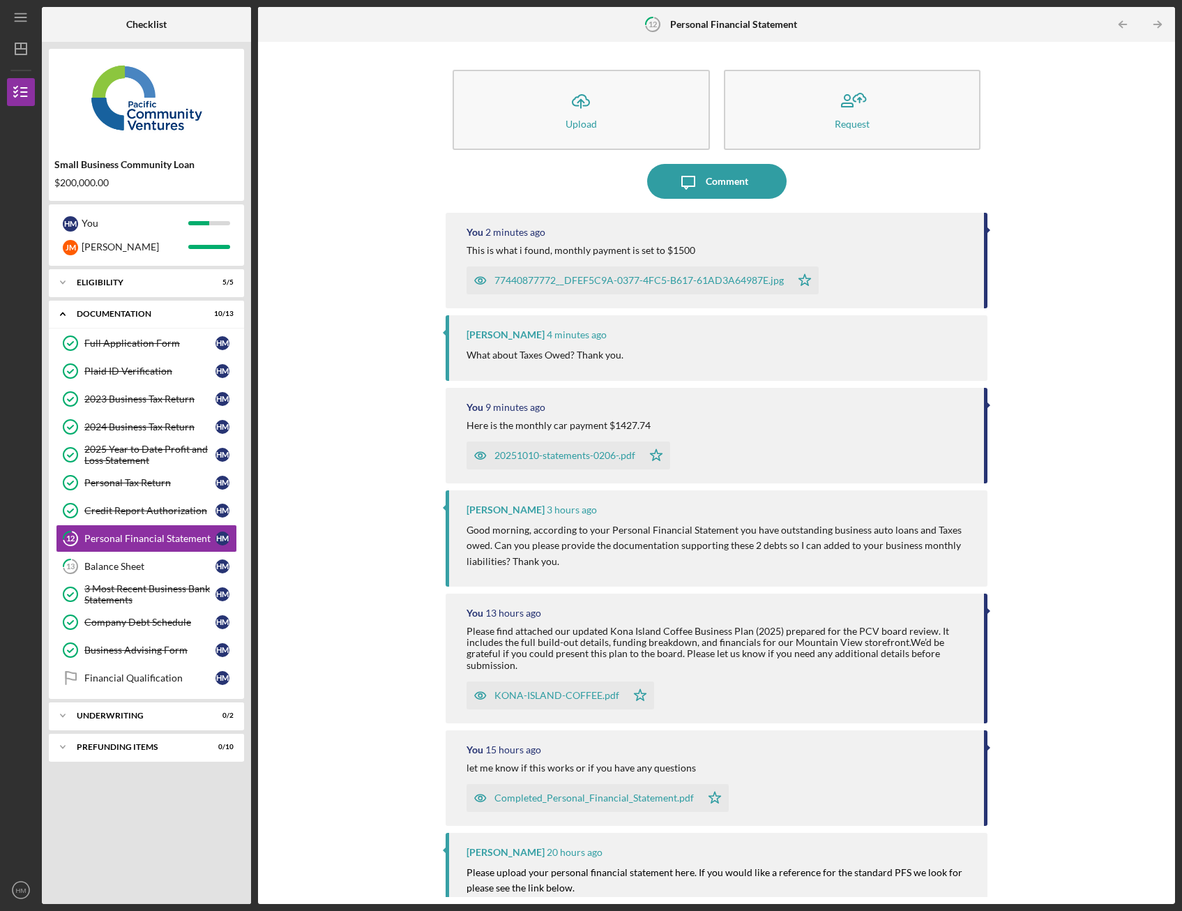
click at [713, 282] on div "77440877772__DFEF5C9A-0377-4FC5-B617-61AD3A64987E.jpg" at bounding box center [638, 280] width 289 height 11
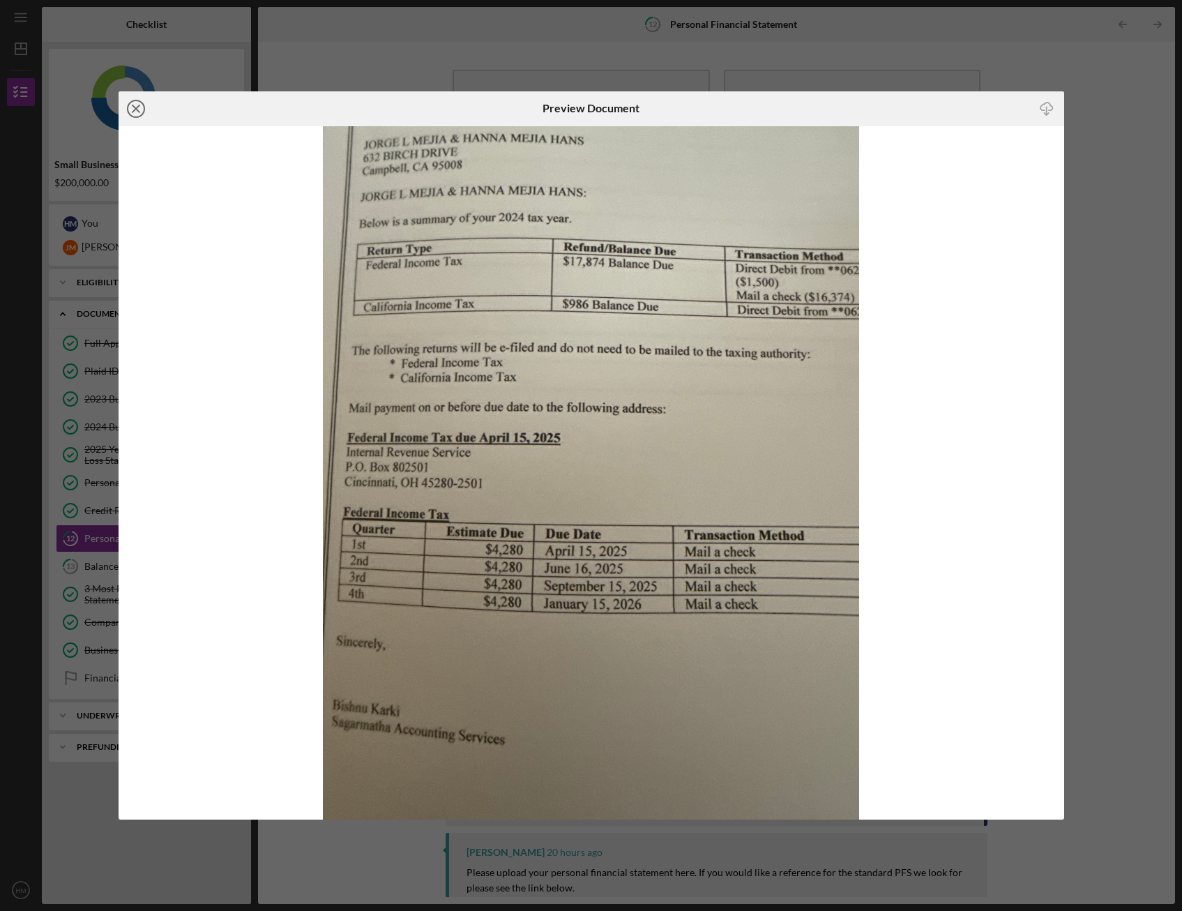
click at [135, 106] on icon "Icon/Close" at bounding box center [136, 108] width 35 height 35
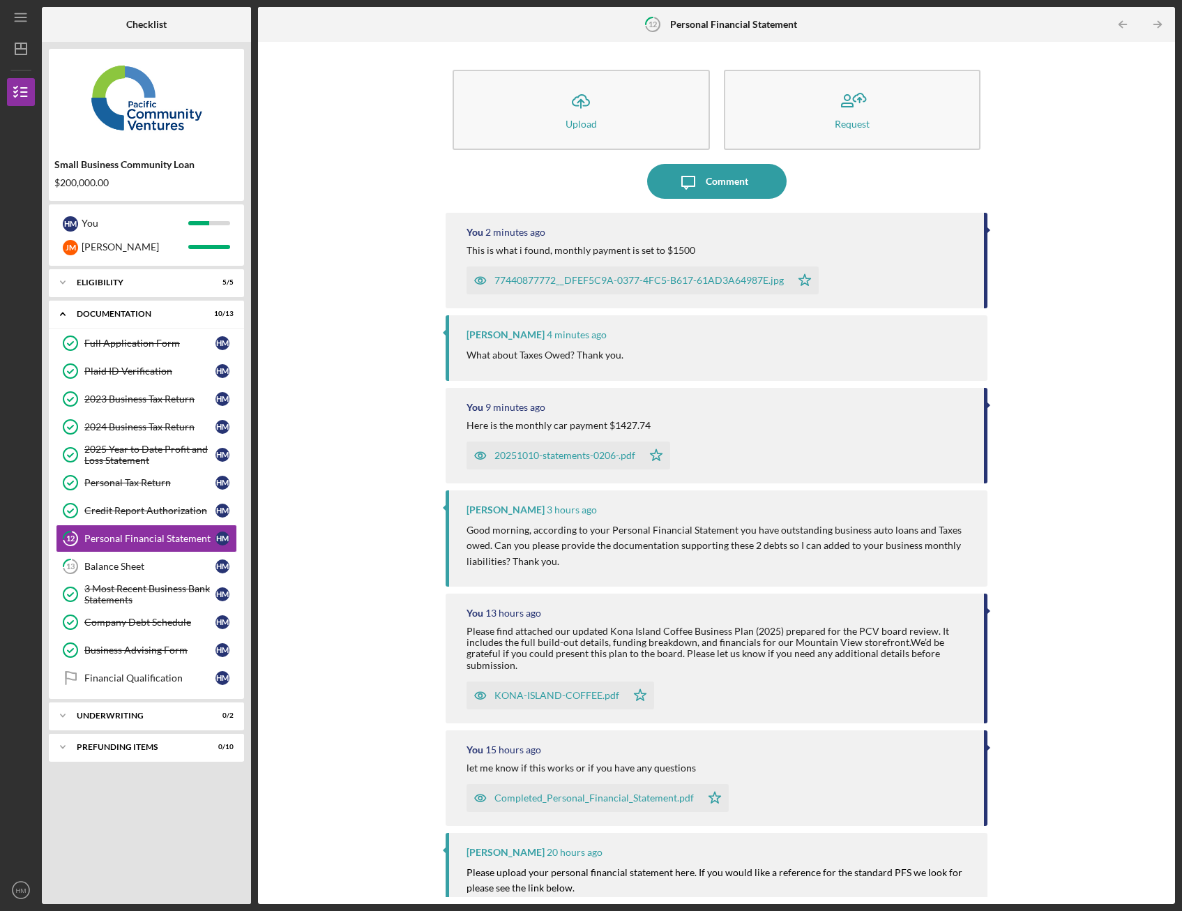
click at [386, 217] on div "Icon/Upload Upload Request Icon/Message Comment You 2 minutes ago This is what …" at bounding box center [716, 473] width 903 height 848
click at [181, 566] on div "Balance Sheet" at bounding box center [149, 566] width 131 height 11
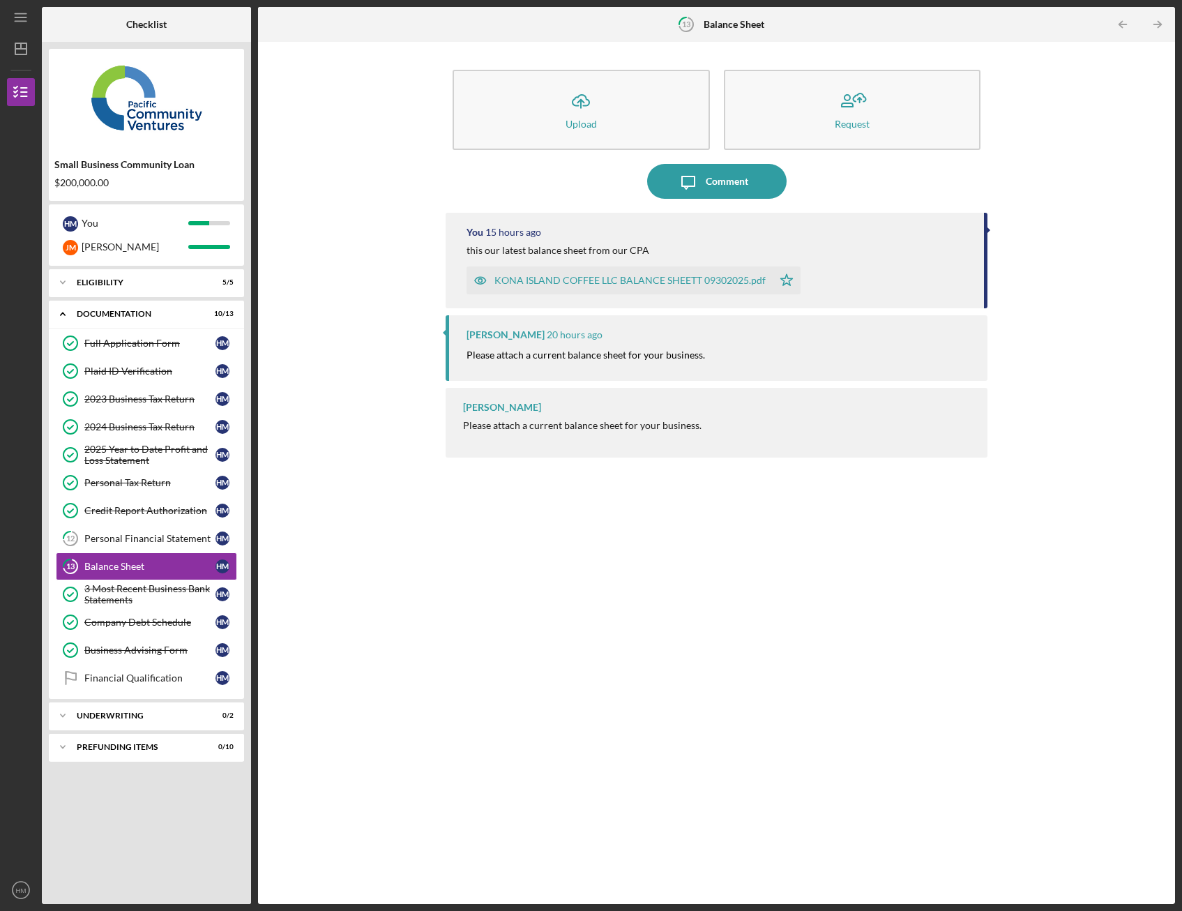
click at [560, 275] on div "KONA ISLAND COFFEE LLC BALANCE SHEETT 09302025.pdf" at bounding box center [629, 280] width 271 height 11
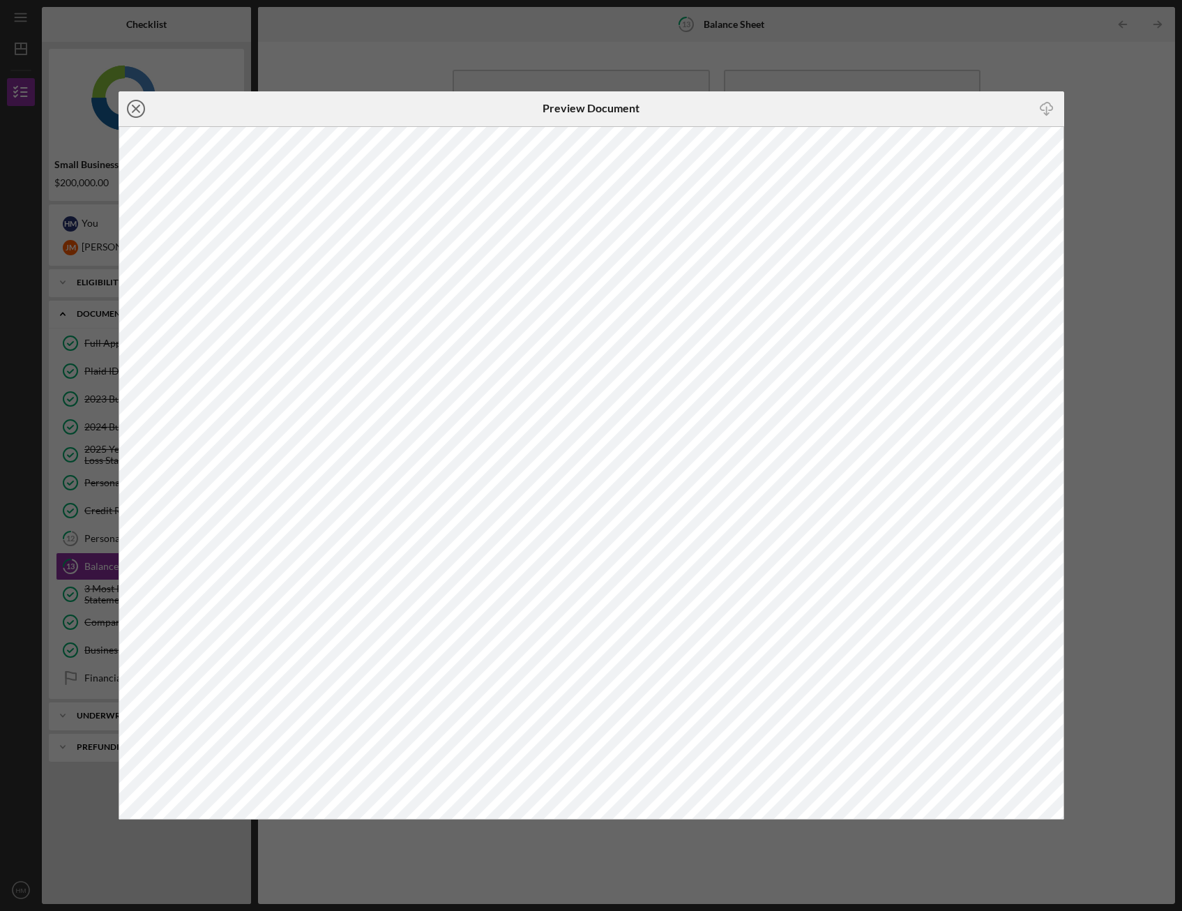
click at [139, 109] on icon "Icon/Close" at bounding box center [136, 108] width 35 height 35
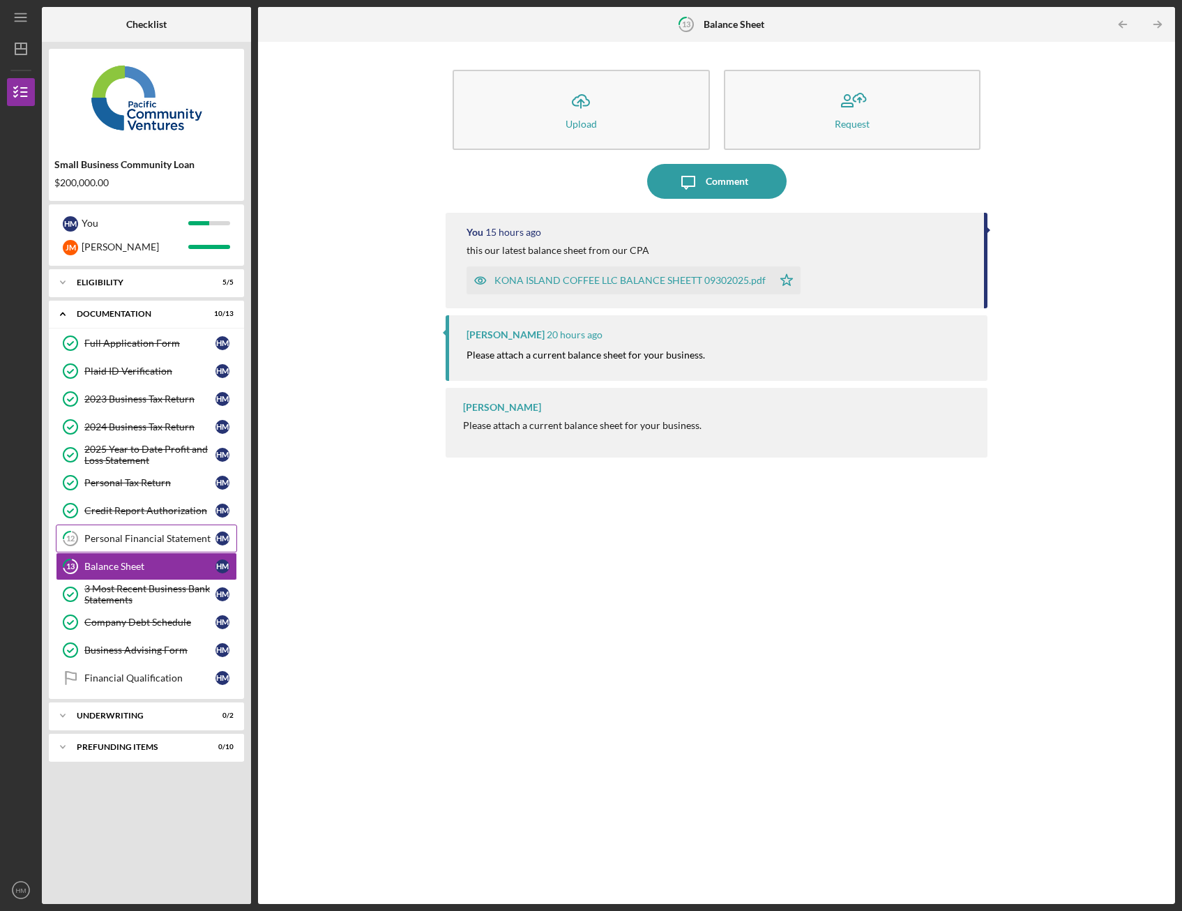
click at [178, 533] on div "Personal Financial Statement" at bounding box center [149, 538] width 131 height 11
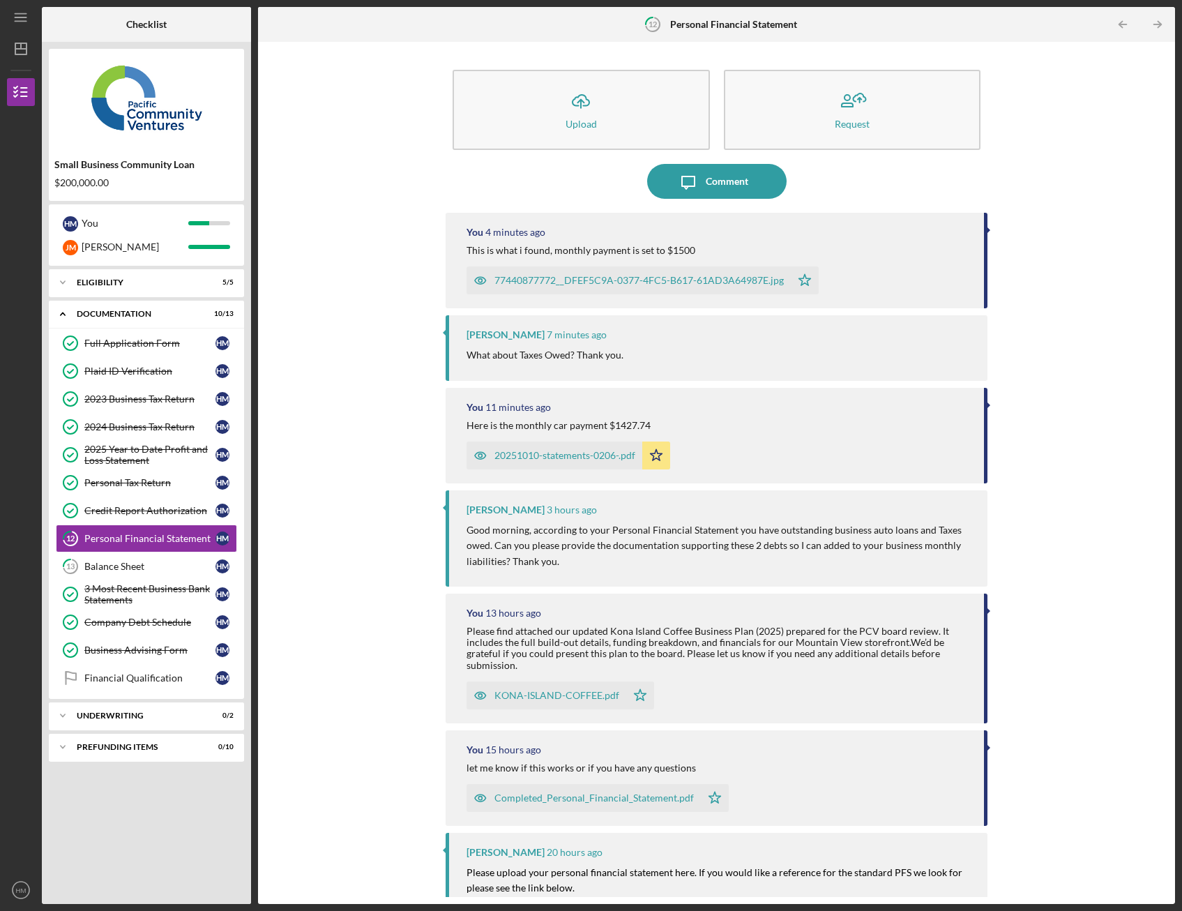
click at [802, 420] on div "Here is the monthly car payment $1427.74" at bounding box center [717, 425] width 503 height 11
click at [712, 407] on div "You 11 minutes ago" at bounding box center [717, 407] width 503 height 11
click at [387, 304] on div "Icon/Upload Upload Request Icon/Message Comment You 5 minutes ago This is what …" at bounding box center [716, 473] width 903 height 848
click at [630, 276] on div "77440877772__DFEF5C9A-0377-4FC5-B617-61AD3A64987E.jpg" at bounding box center [638, 280] width 289 height 11
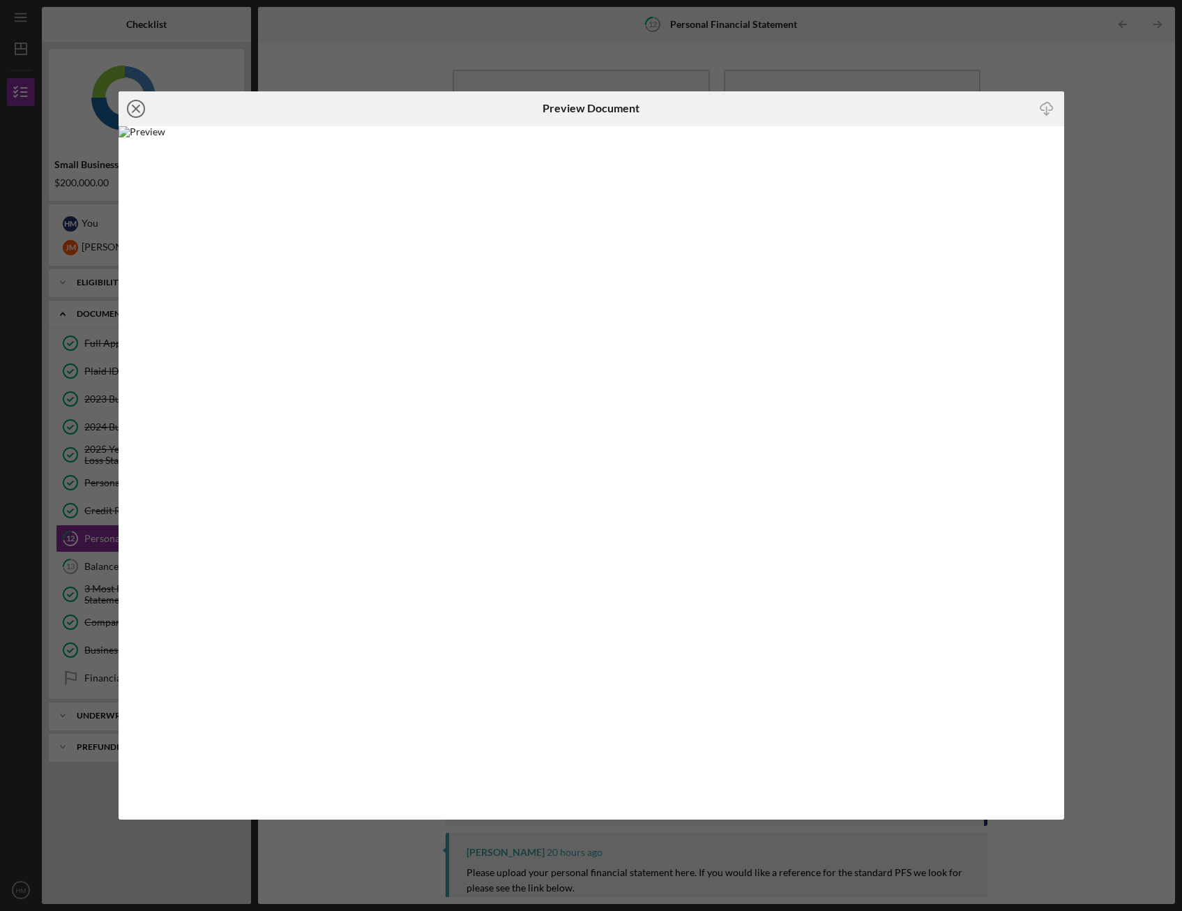
click at [141, 114] on circle at bounding box center [136, 108] width 17 height 17
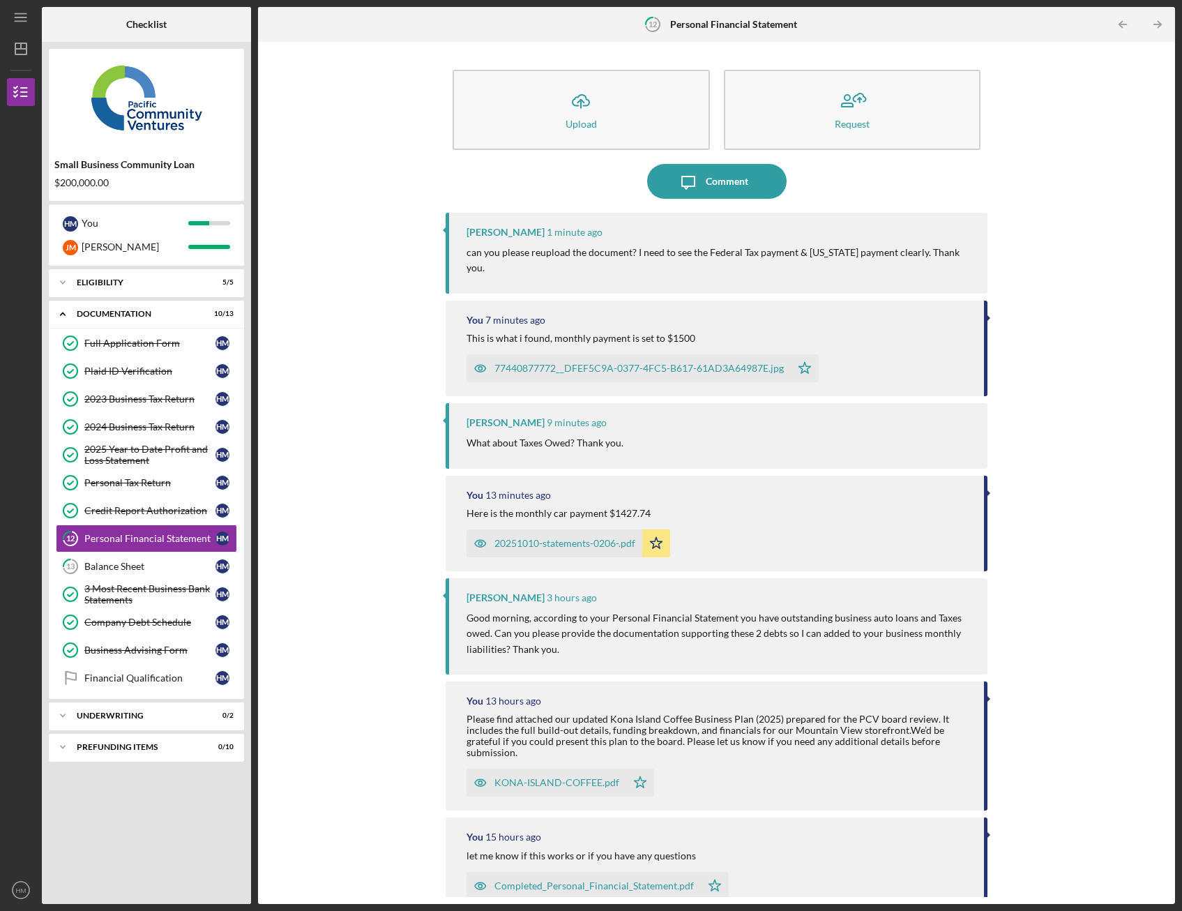
click at [675, 363] on div "77440877772__DFEF5C9A-0377-4FC5-B617-61AD3A64987E.jpg" at bounding box center [638, 368] width 289 height 11
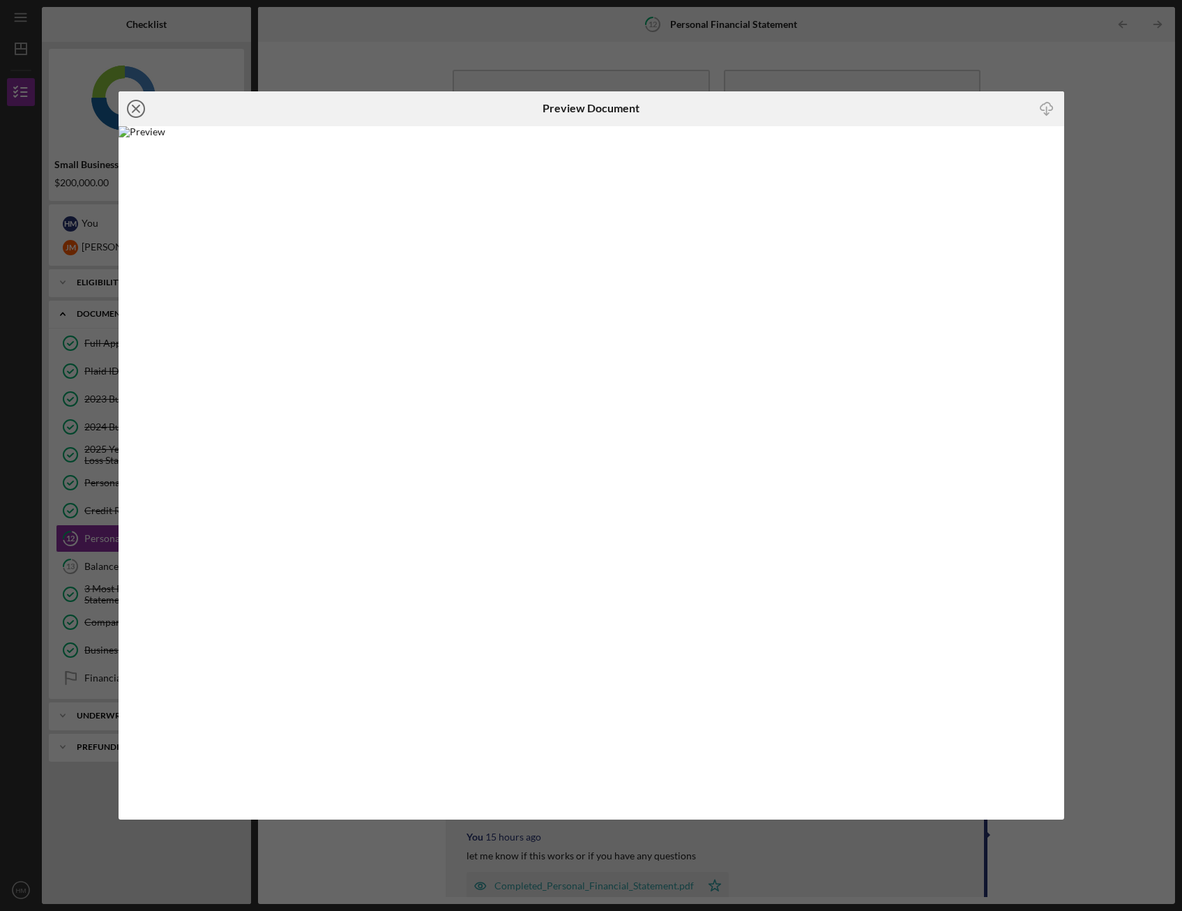
click at [138, 111] on line at bounding box center [135, 108] width 7 height 7
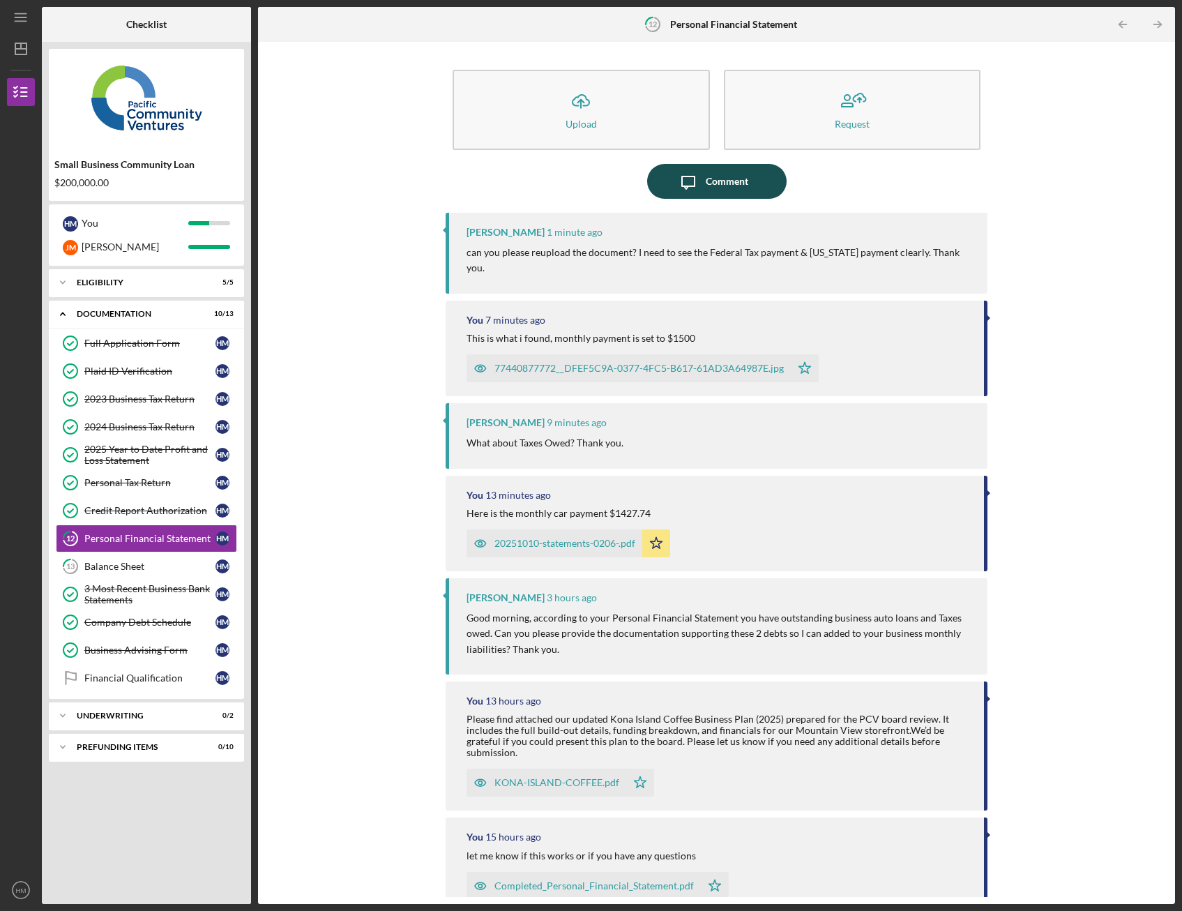
click at [717, 184] on div "Comment" at bounding box center [727, 181] width 43 height 35
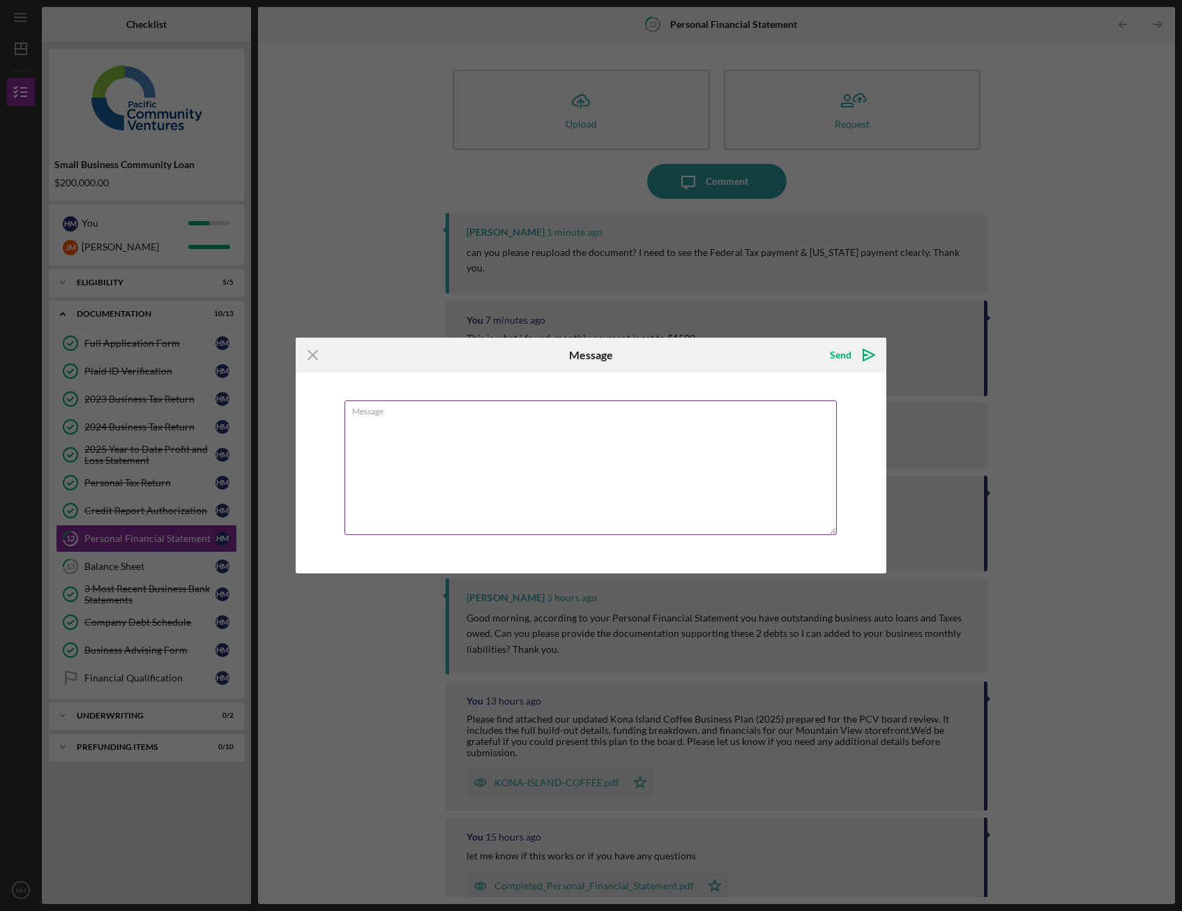
click at [618, 455] on textarea "Message" at bounding box center [590, 467] width 493 height 135
type textarea "i"
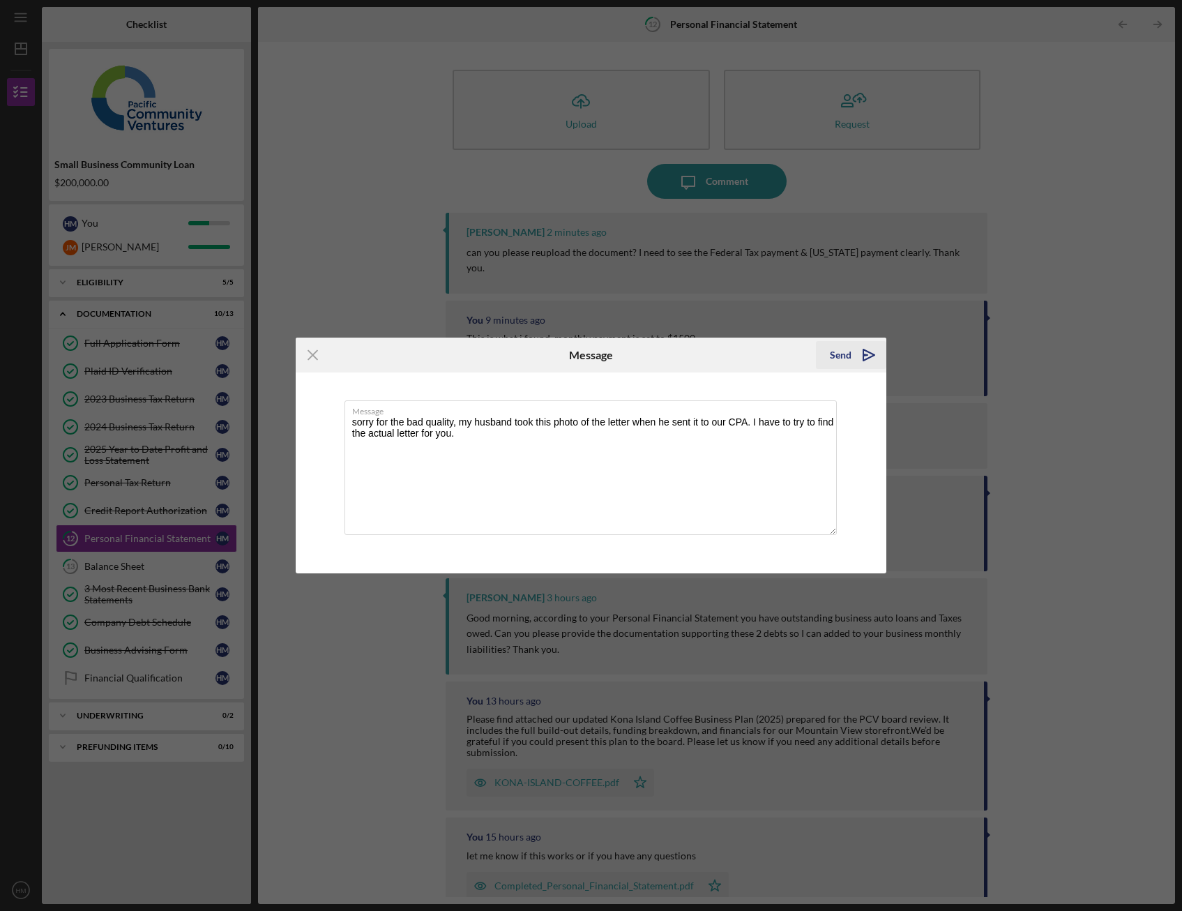
type textarea "sorry for the bad quality, my husband took this photo of the letter when he sen…"
click at [865, 358] on polygon "submit" at bounding box center [868, 354] width 11 height 11
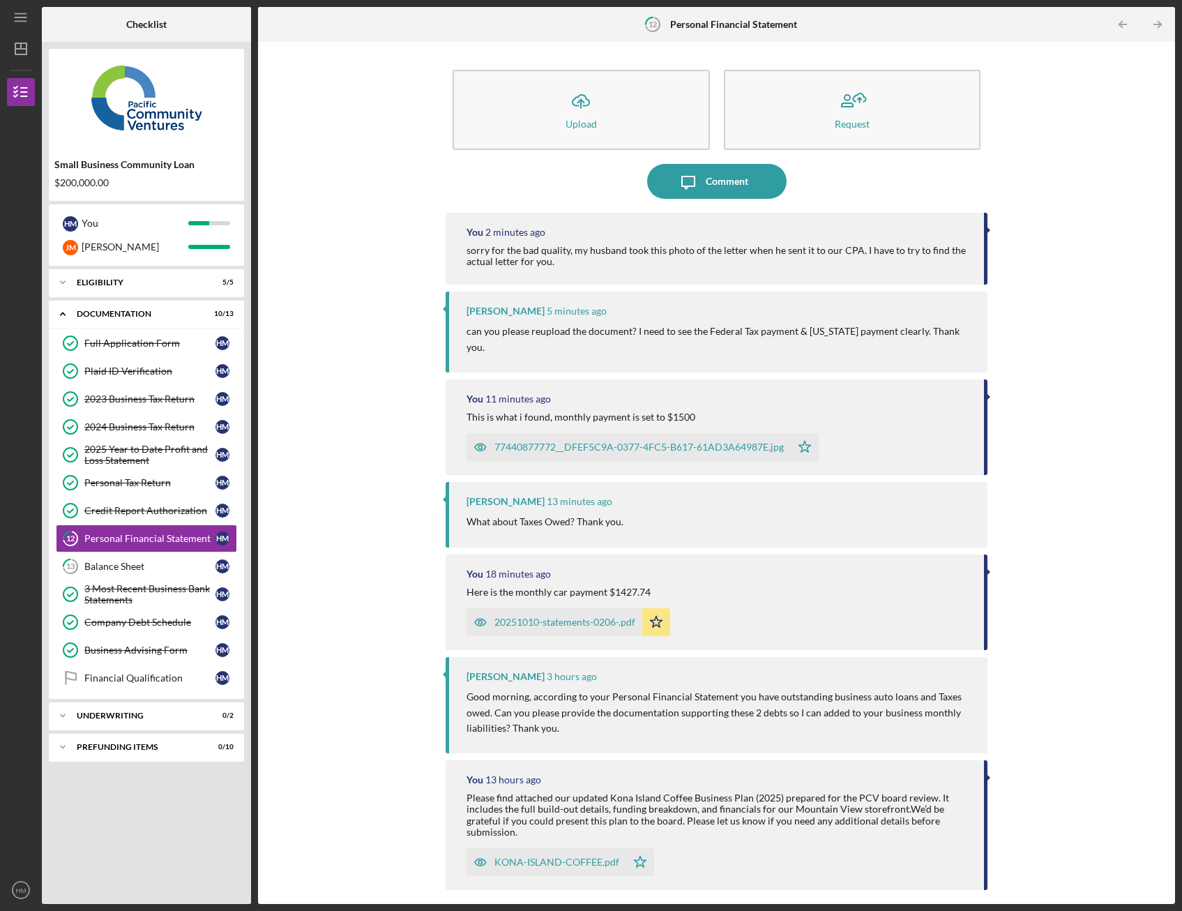
click at [1068, 300] on div "Icon/Upload Upload Request Icon/Message Comment You 2 minutes ago sorry for the…" at bounding box center [716, 473] width 903 height 848
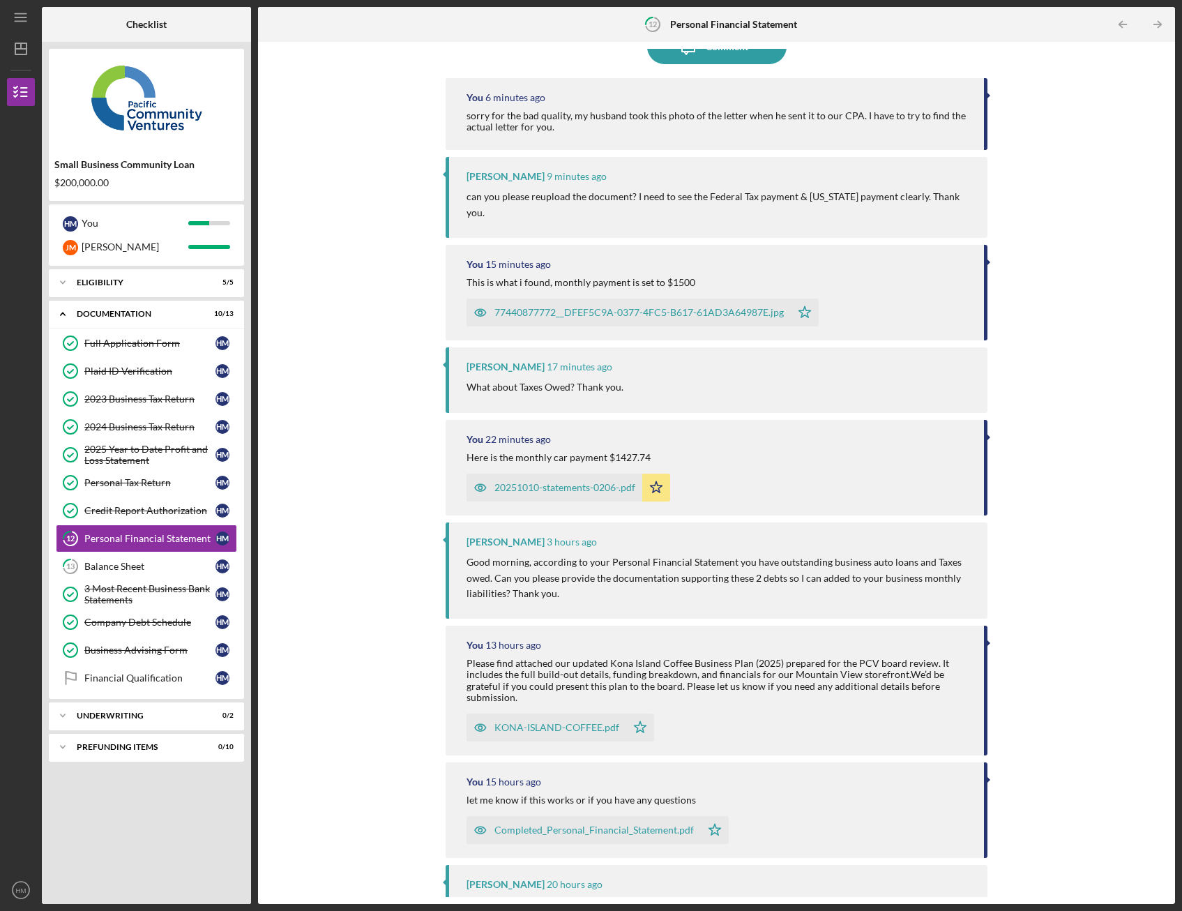
click at [1069, 300] on div "Icon/Upload Upload Request Icon/Message Comment You 6 minutes ago sorry for the…" at bounding box center [716, 473] width 903 height 848
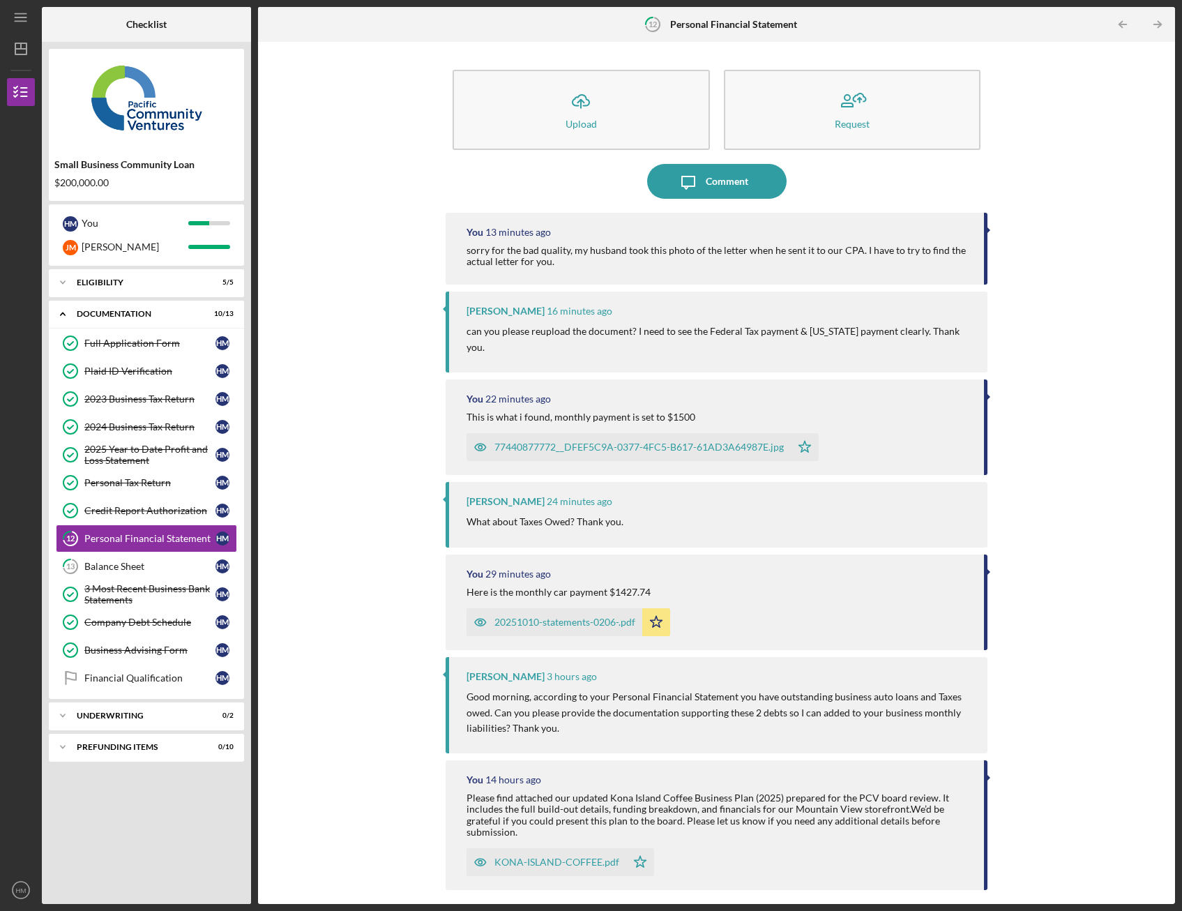
click at [376, 395] on div "Icon/Upload Upload Request Icon/Message Comment You 13 minutes ago sorry for th…" at bounding box center [716, 473] width 903 height 848
click at [171, 455] on div "2025 Year to Date Profit and Loss Statement" at bounding box center [149, 454] width 131 height 22
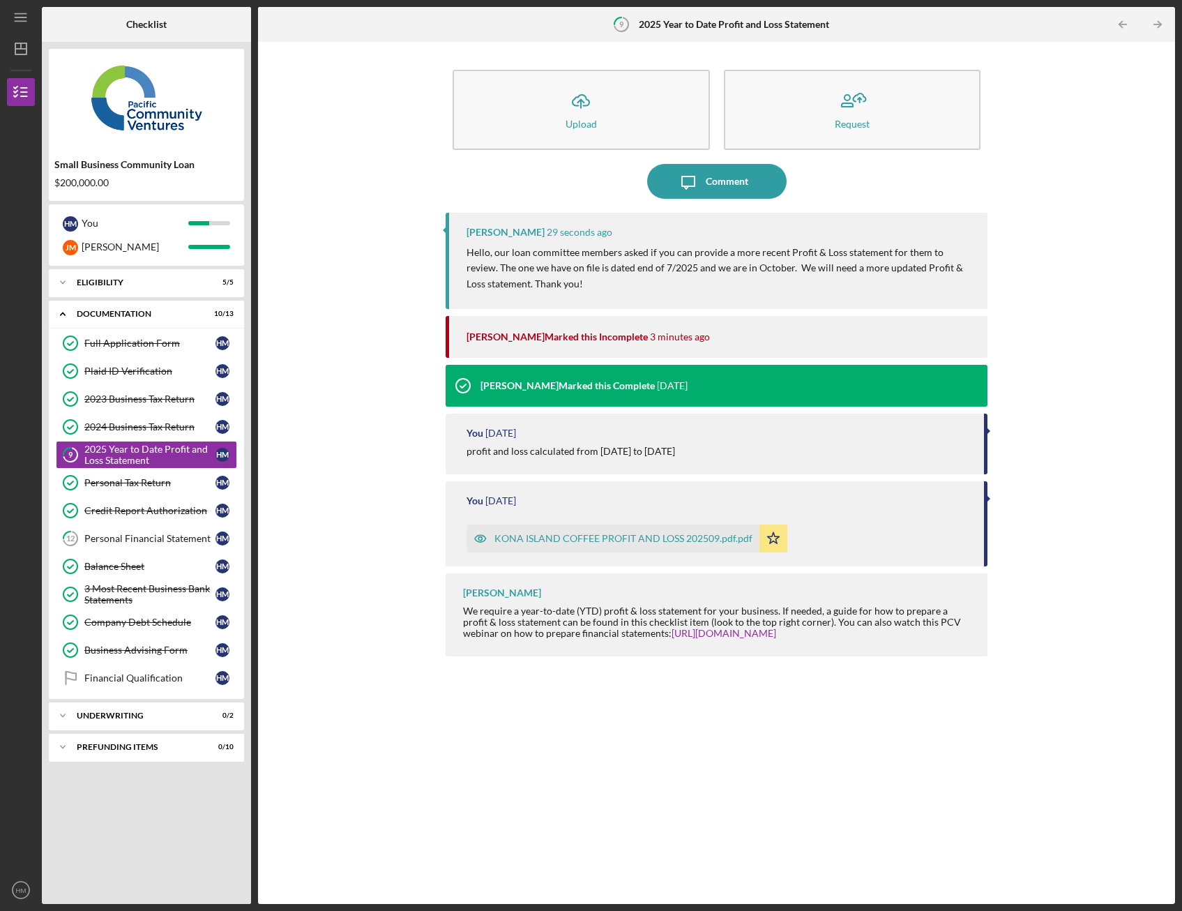
click at [324, 294] on div "Icon/Upload Upload Request Icon/Message Comment Raymond Ko 29 seconds ago Hello…" at bounding box center [716, 473] width 903 height 848
click at [703, 469] on div "You 2 weeks ago profit and loss calculated from 2025 January to today" at bounding box center [717, 443] width 542 height 61
click at [1105, 483] on div "Icon/Upload Upload Request Icon/Message Comment Raymond Ko 1 minute ago Hello, …" at bounding box center [716, 473] width 903 height 848
click at [653, 712] on div "Raymond Ko 1 minute ago Hello, our loan committee members asked if you can prov…" at bounding box center [717, 548] width 542 height 670
click at [691, 534] on div "KONA ISLAND COFFEE PROFIT AND LOSS 202509.pdf.pdf" at bounding box center [623, 538] width 258 height 11
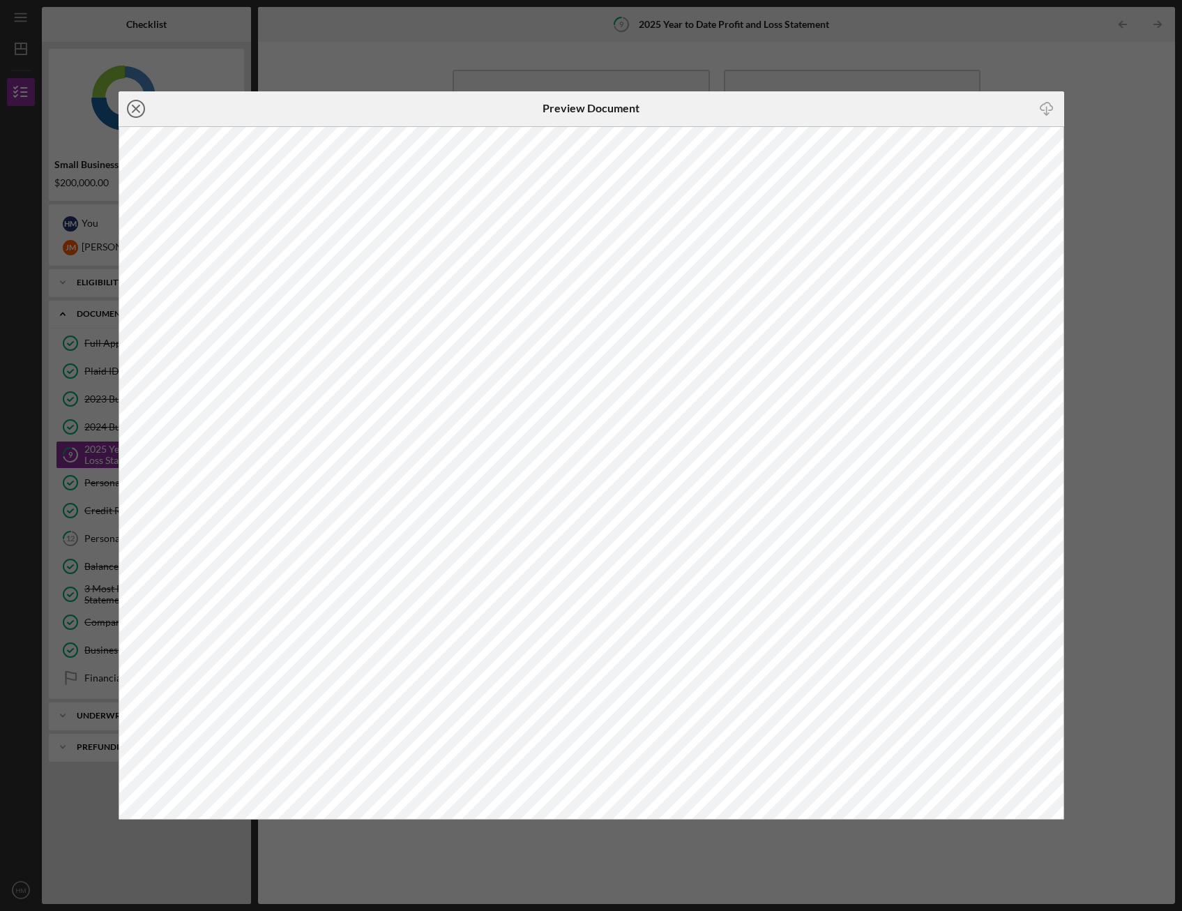
click at [135, 110] on icon "Icon/Close" at bounding box center [136, 108] width 35 height 35
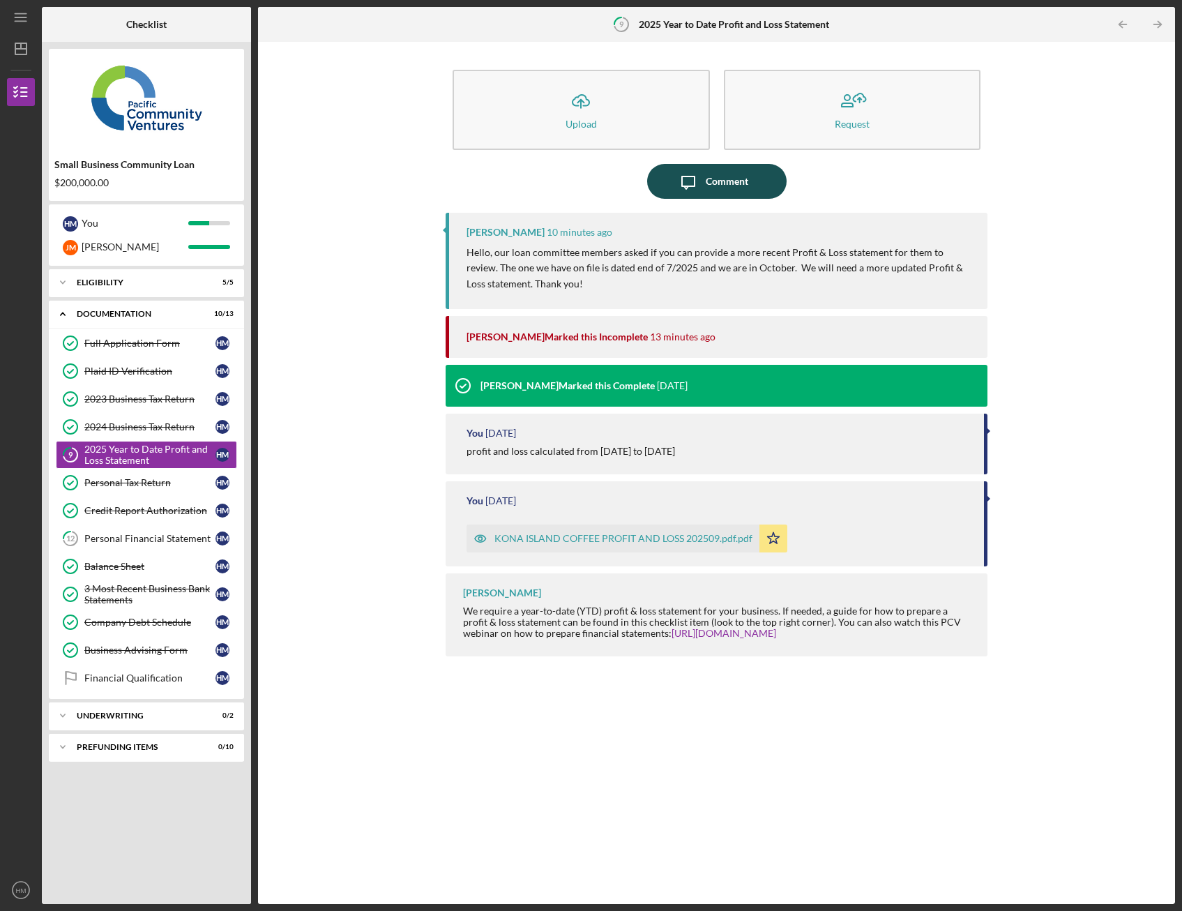
click at [742, 184] on div "Comment" at bounding box center [727, 181] width 43 height 35
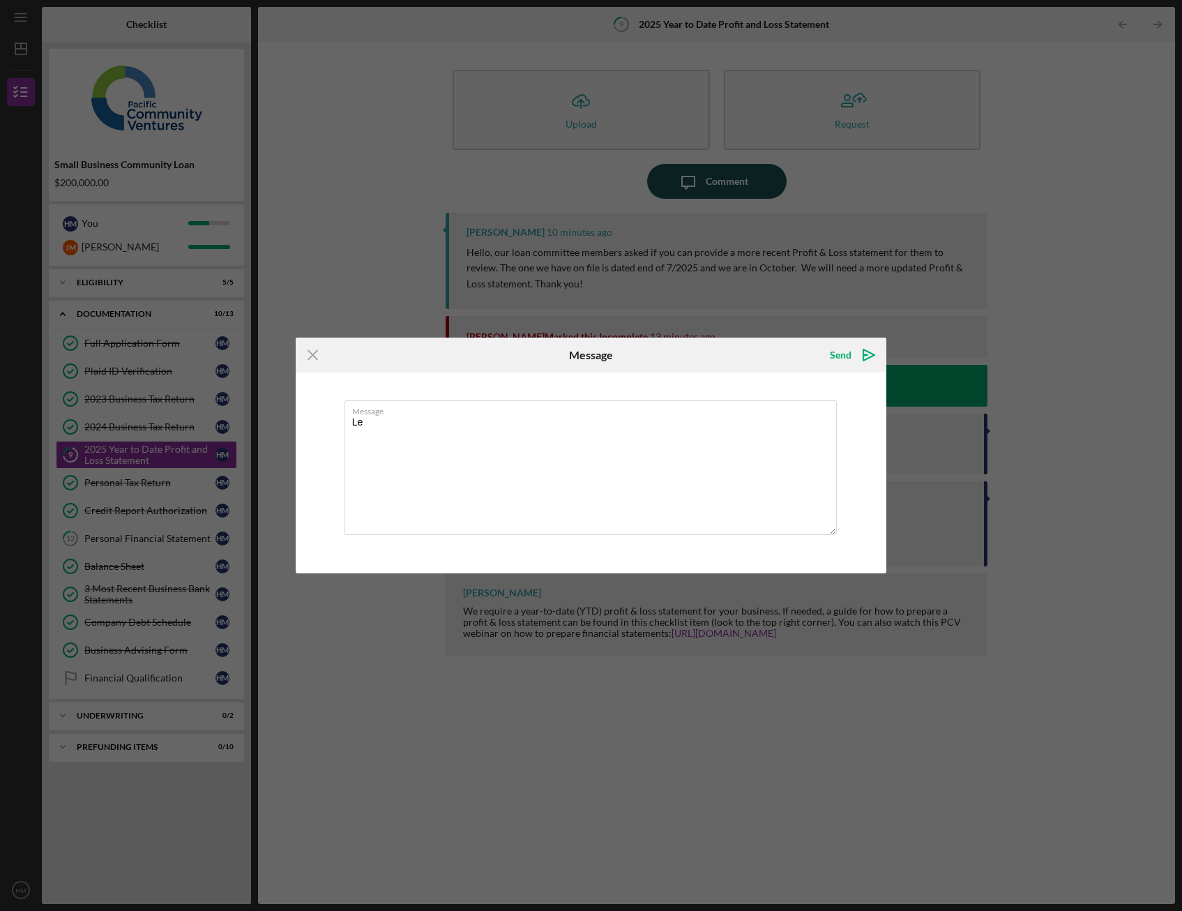
type textarea "L"
click at [315, 364] on icon "Icon/Menu Close" at bounding box center [313, 354] width 35 height 35
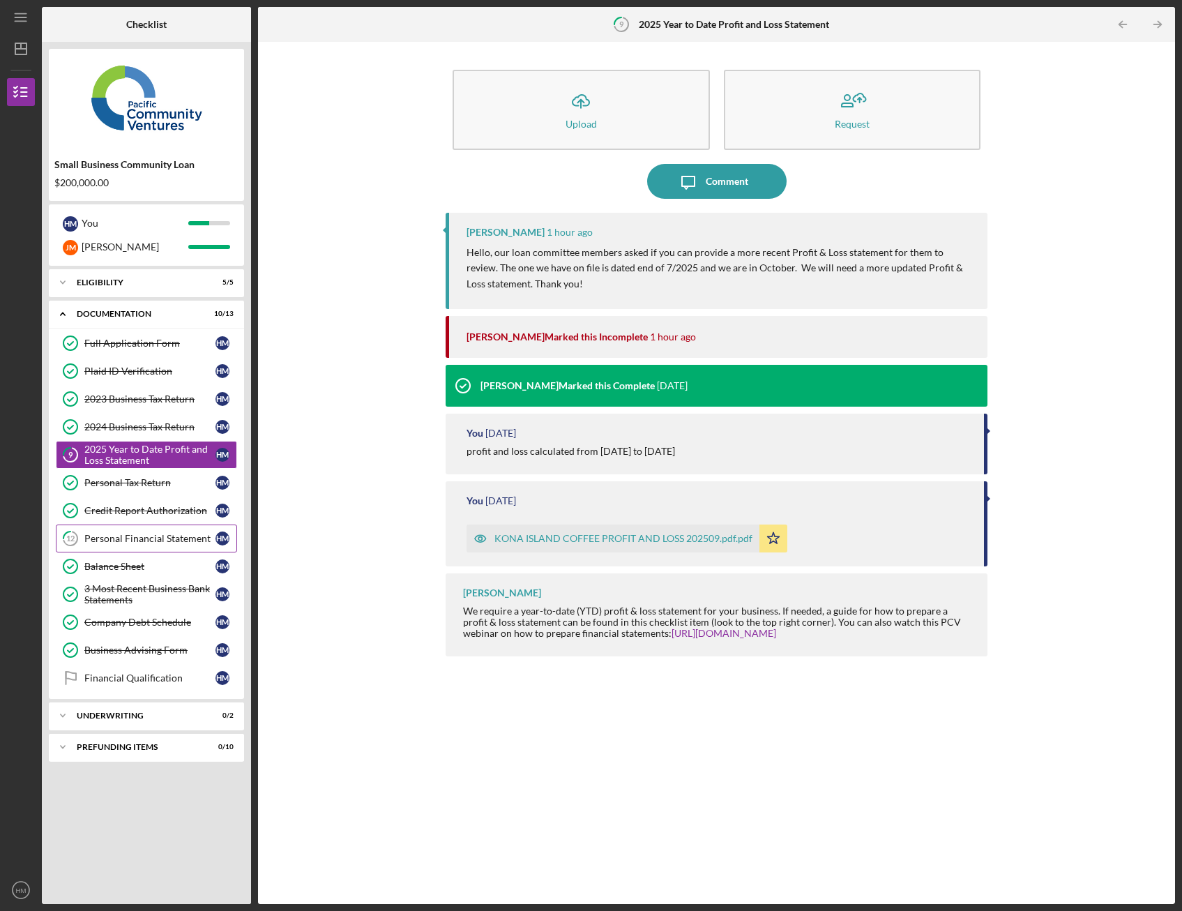
click at [154, 547] on link "12 Personal Financial Statement H M" at bounding box center [146, 538] width 181 height 28
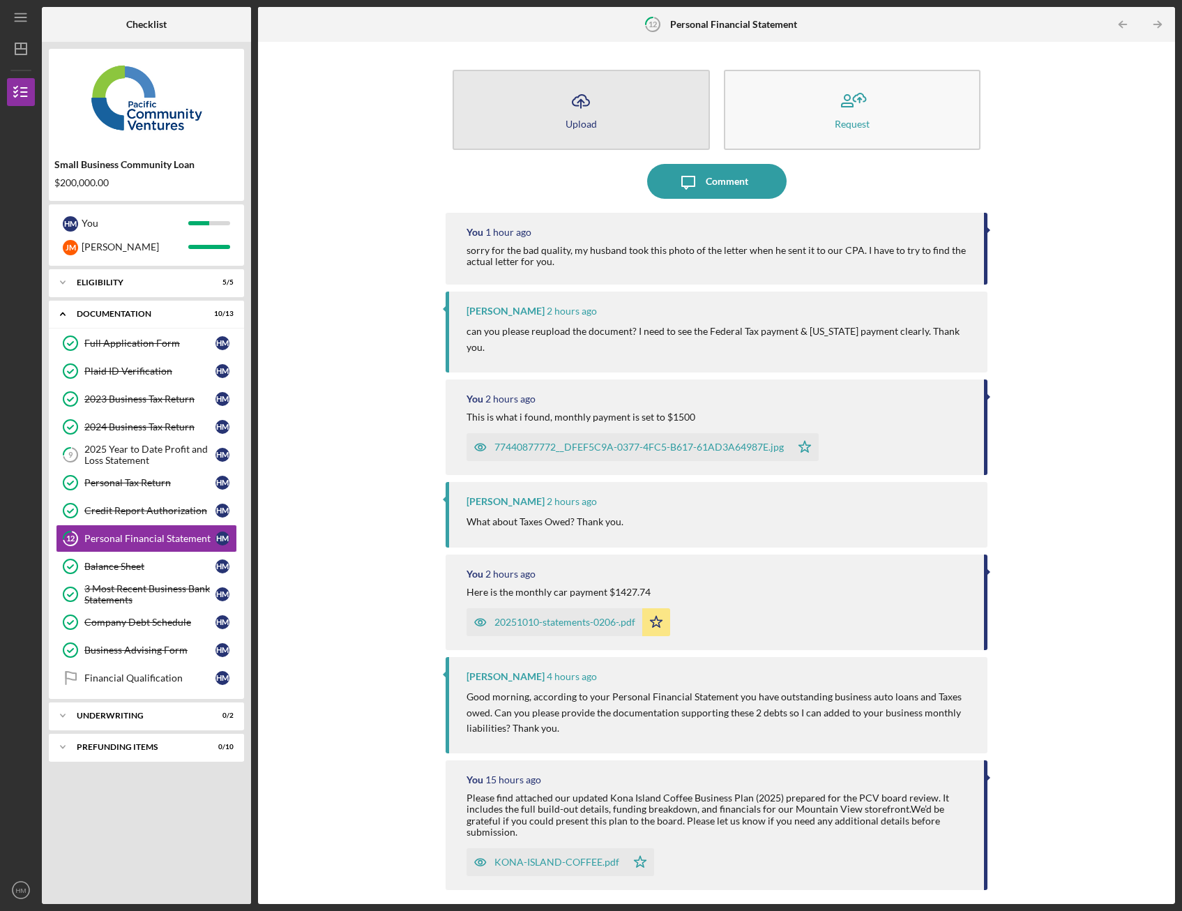
click at [635, 134] on button "Icon/Upload Upload" at bounding box center [581, 110] width 257 height 80
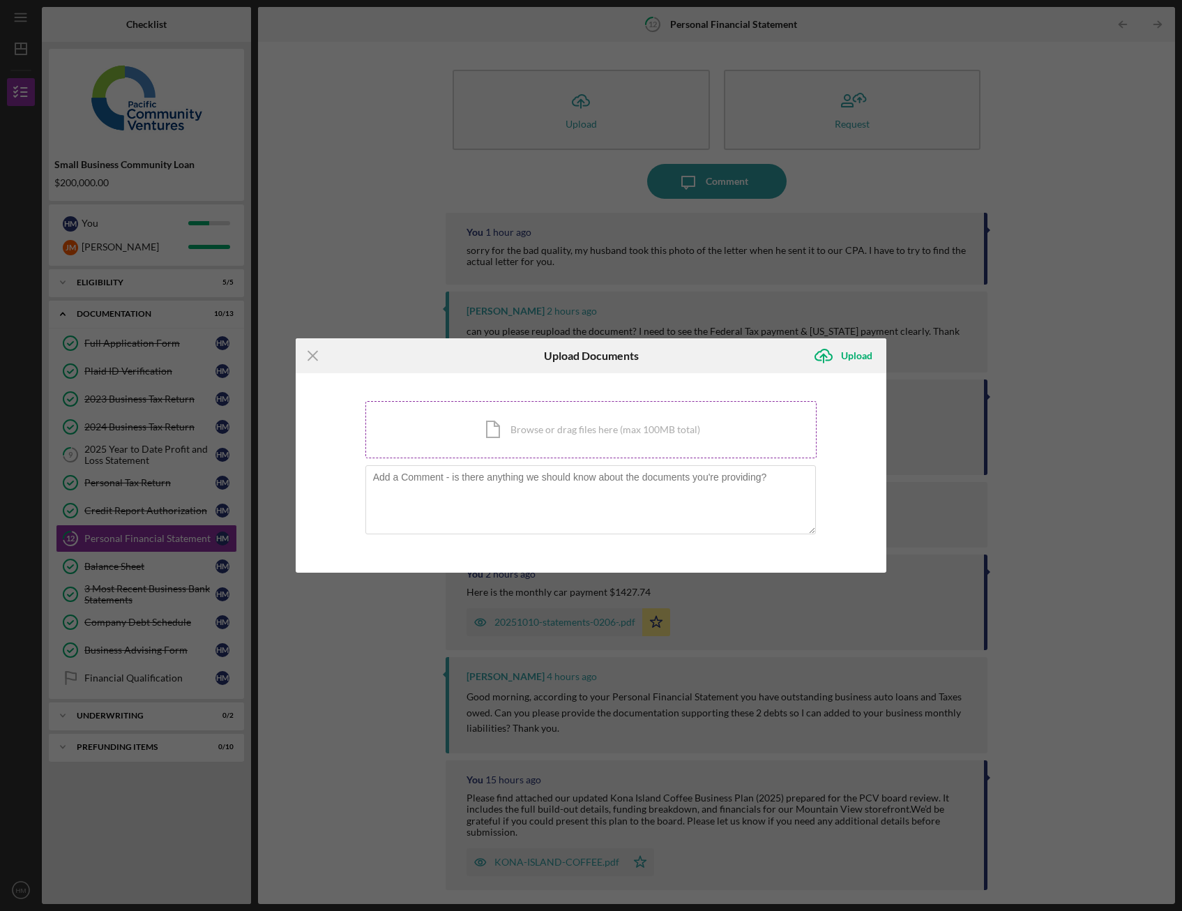
click at [529, 440] on div "Icon/Document Browse or drag files here (max 100MB total) Tap to choose files o…" at bounding box center [591, 429] width 452 height 57
click at [309, 358] on line at bounding box center [312, 355] width 9 height 9
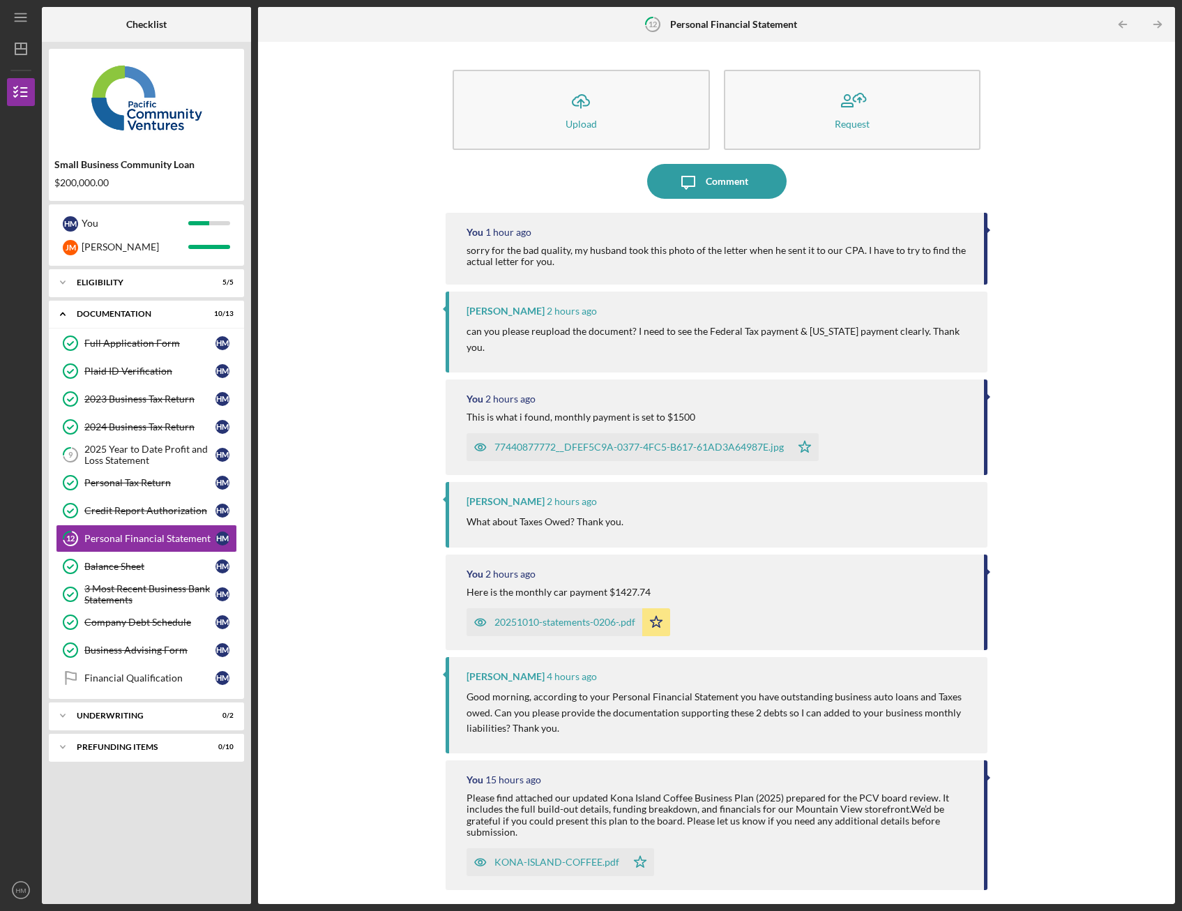
click at [1025, 452] on div "Icon/Upload Upload Request Icon/Message Comment You 1 hour ago sorry for the ba…" at bounding box center [716, 473] width 903 height 848
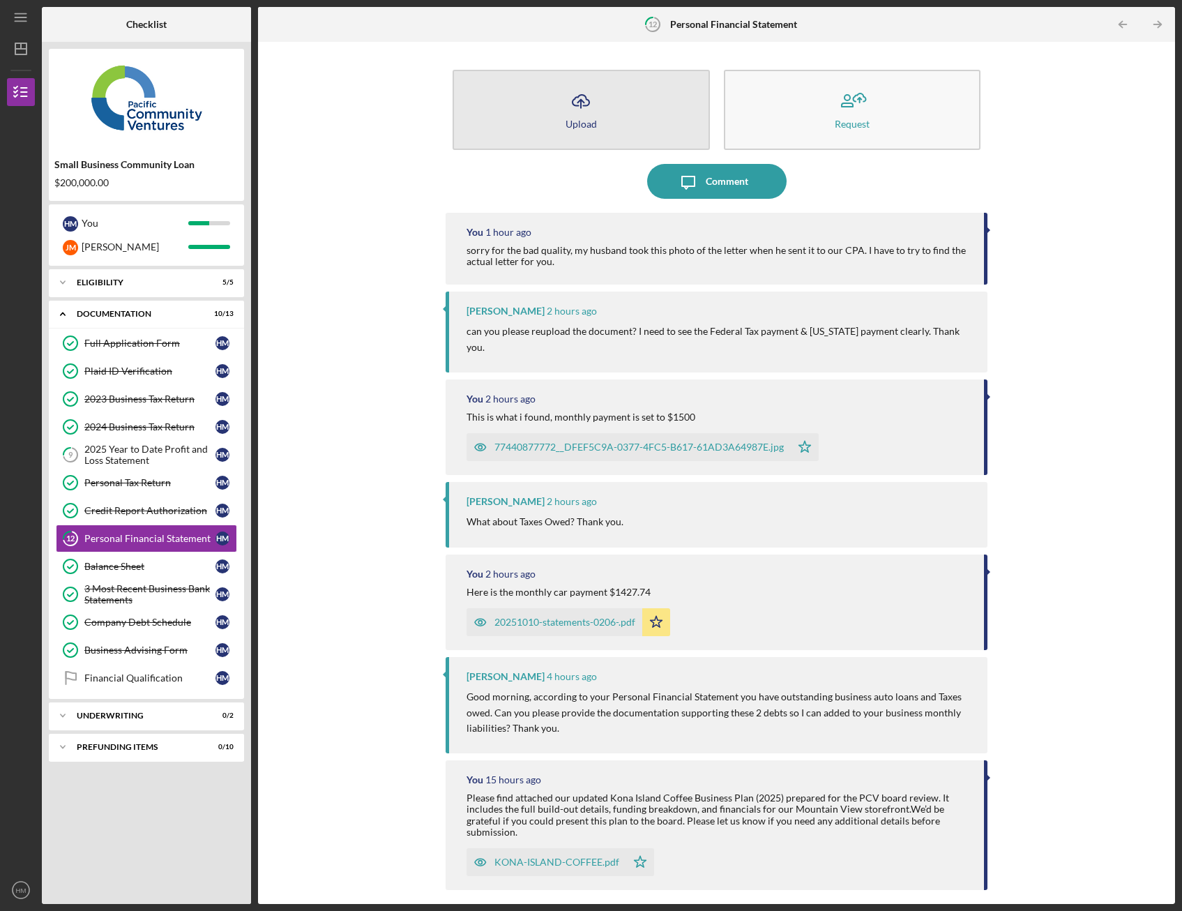
click at [632, 126] on button "Icon/Upload Upload" at bounding box center [581, 110] width 257 height 80
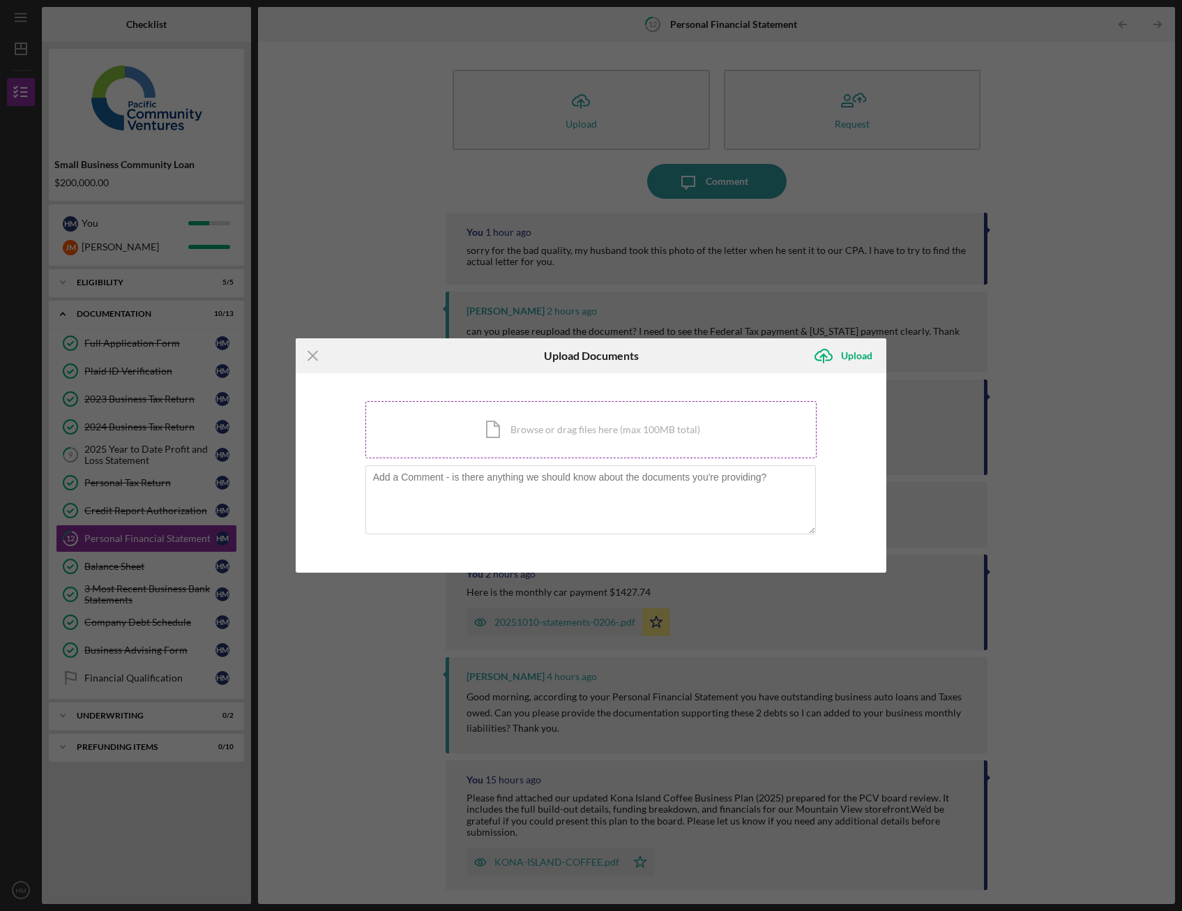
click at [563, 427] on div "Icon/Document Browse or drag files here (max 100MB total) Tap to choose files o…" at bounding box center [591, 429] width 452 height 57
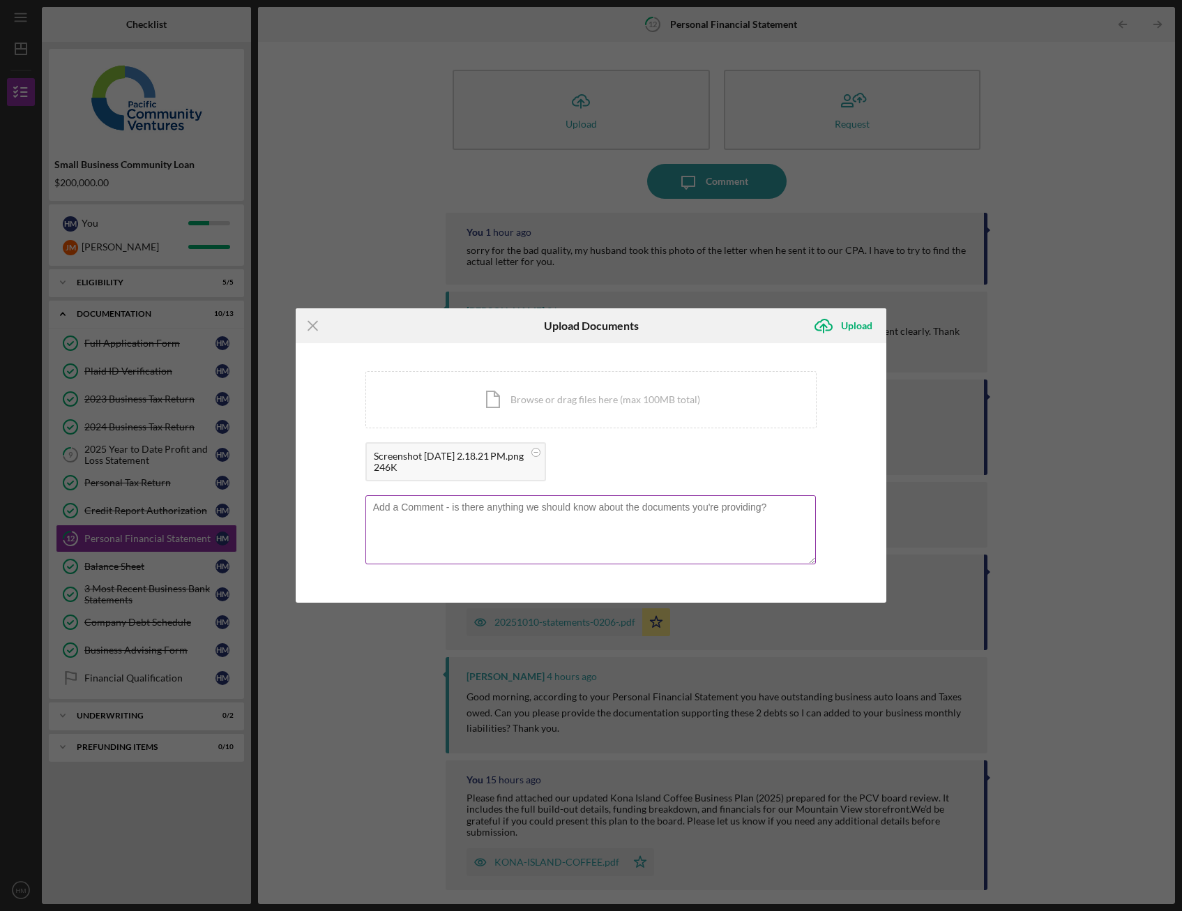
click at [499, 526] on textarea at bounding box center [590, 529] width 451 height 68
type textarea "I"
type textarea "i"
click at [400, 517] on textarea "I can't find that document but I logged into my husbands irs account because i …" at bounding box center [590, 529] width 451 height 68
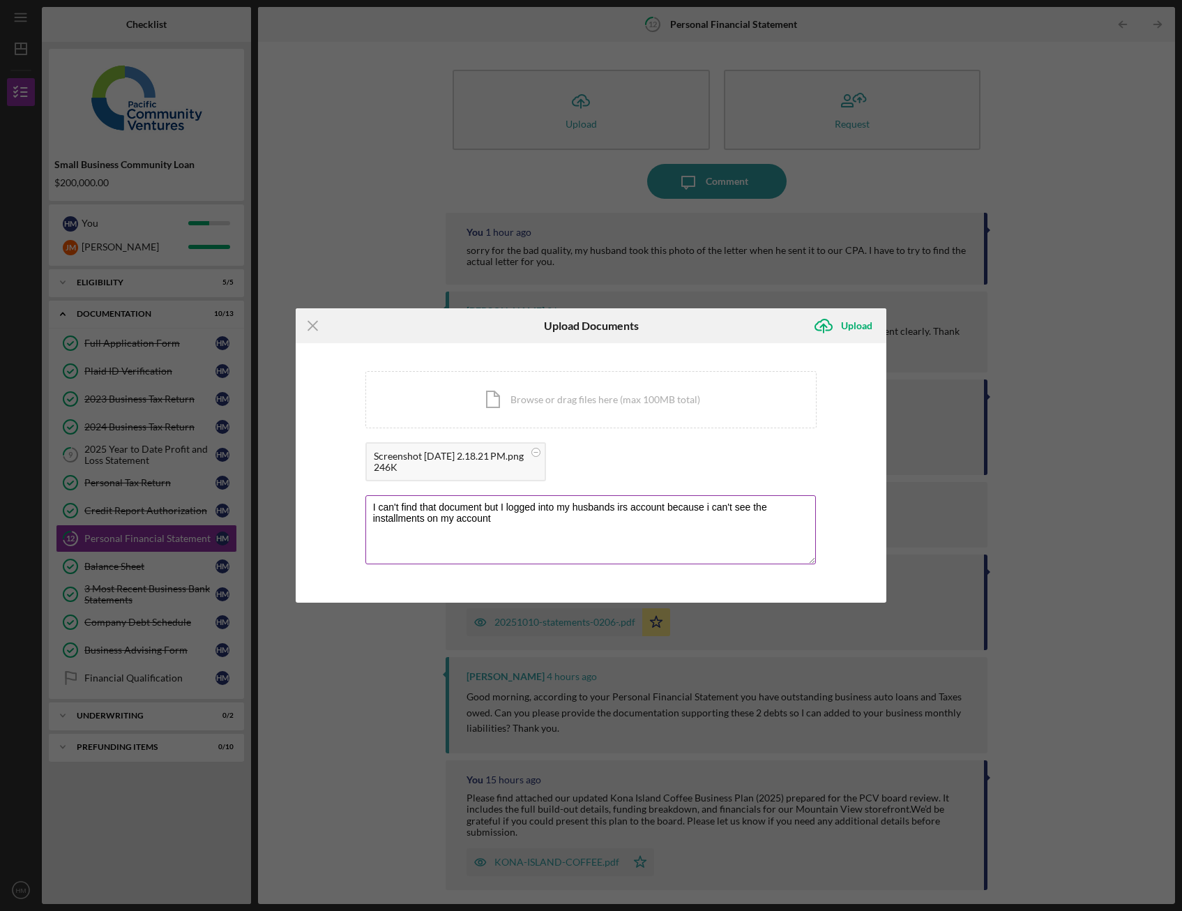
click at [531, 517] on textarea "I can't find that document but I logged into my husbands irs account because i …" at bounding box center [590, 529] width 451 height 68
click at [567, 514] on textarea "I can't find that document but I logged into my husbands irs account because i …" at bounding box center [590, 529] width 451 height 68
click at [637, 526] on textarea "I can't find that document but I logged into my husbands irs account because i …" at bounding box center [590, 529] width 451 height 68
click at [483, 507] on textarea "I can't find that document but I logged into my husbands irs account because i …" at bounding box center [590, 529] width 451 height 68
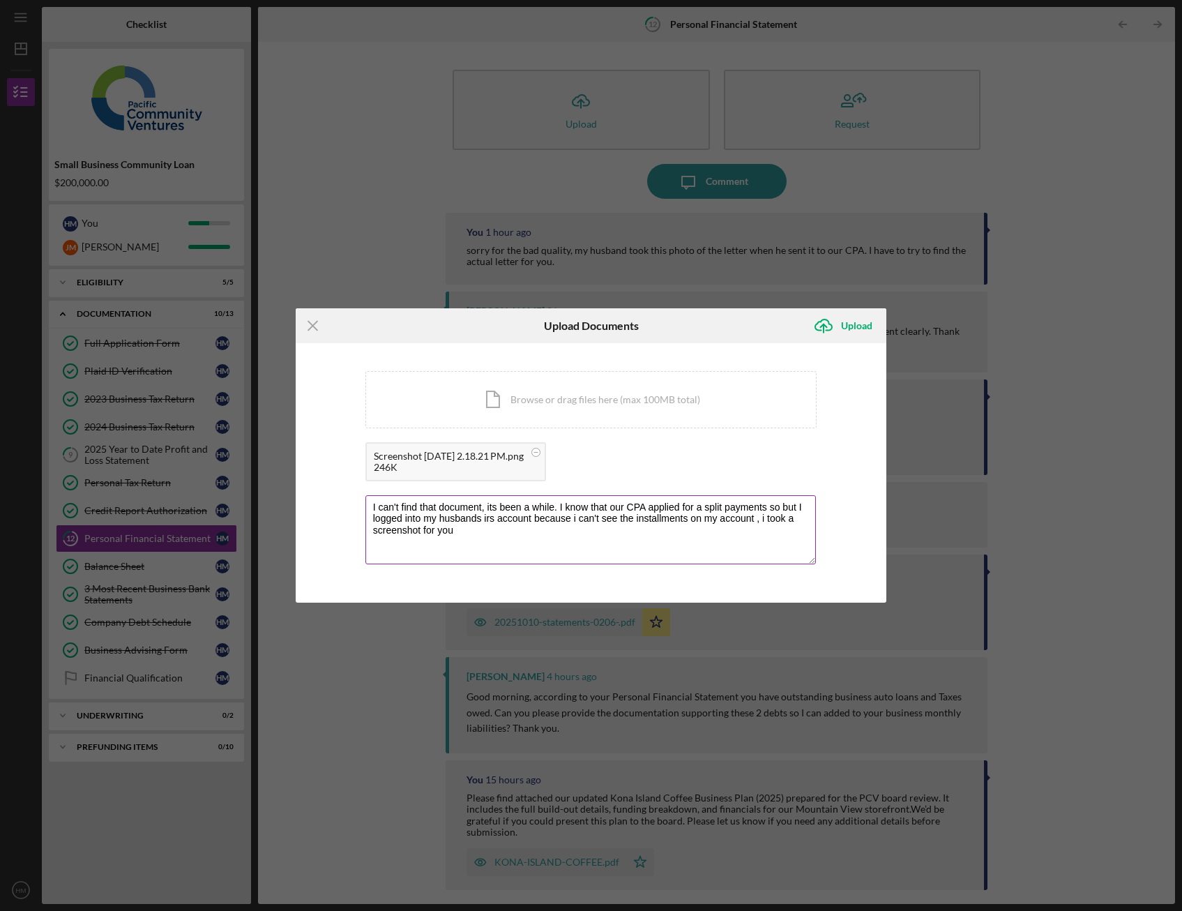
click at [795, 502] on textarea "I can't find that document, its been a while. I know that our CPA applied for a…" at bounding box center [590, 529] width 451 height 68
click at [531, 529] on textarea "I can't find that document, its been a while. I know that our CPA applied for a…" at bounding box center [590, 529] width 451 height 68
type textarea "I can't find that document, its been a while. I know that our CPA applied for a…"
click at [860, 327] on div "Upload" at bounding box center [856, 326] width 31 height 28
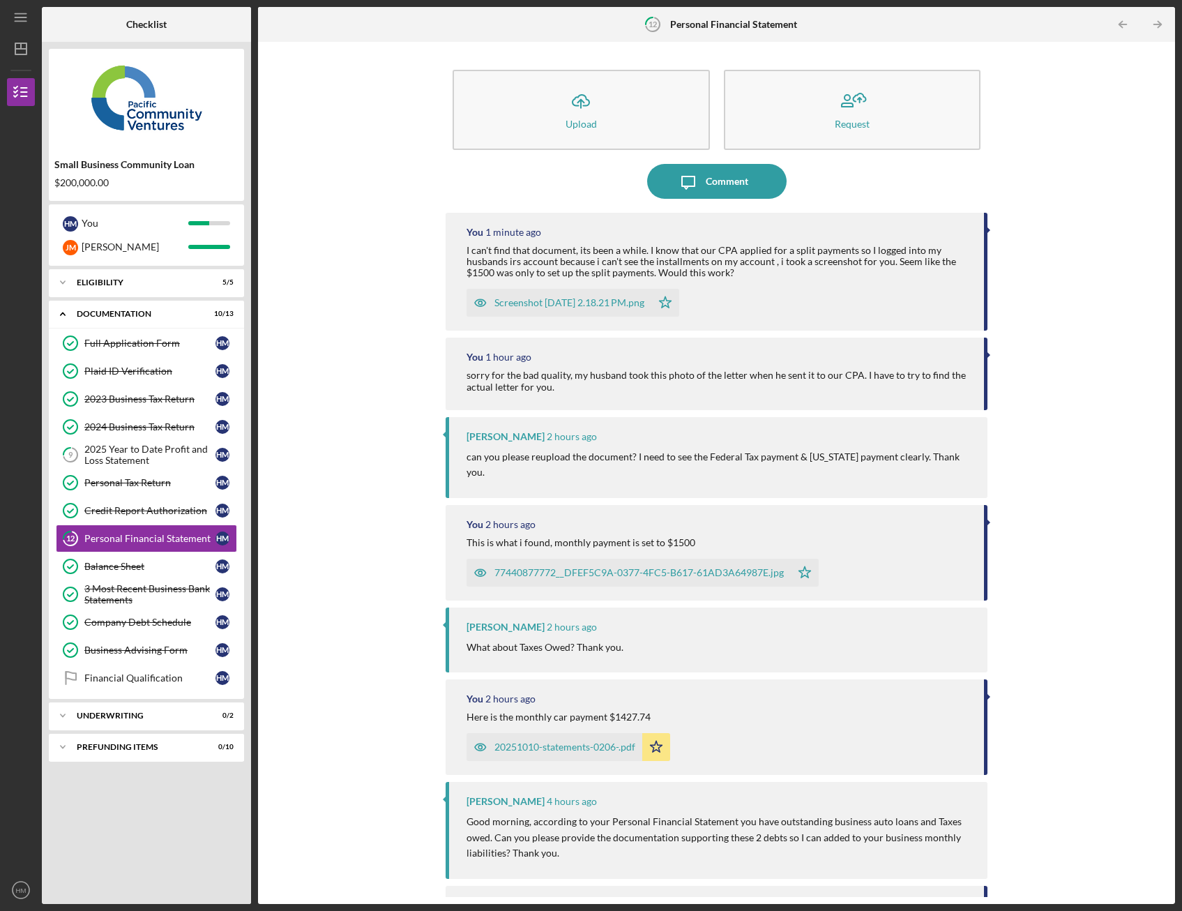
click at [339, 614] on div "Icon/Upload Upload Request Icon/Message Comment You 1 minute ago I can't find t…" at bounding box center [716, 473] width 903 height 848
click at [183, 554] on link "Balance Sheet Balance Sheet H M" at bounding box center [146, 566] width 181 height 28
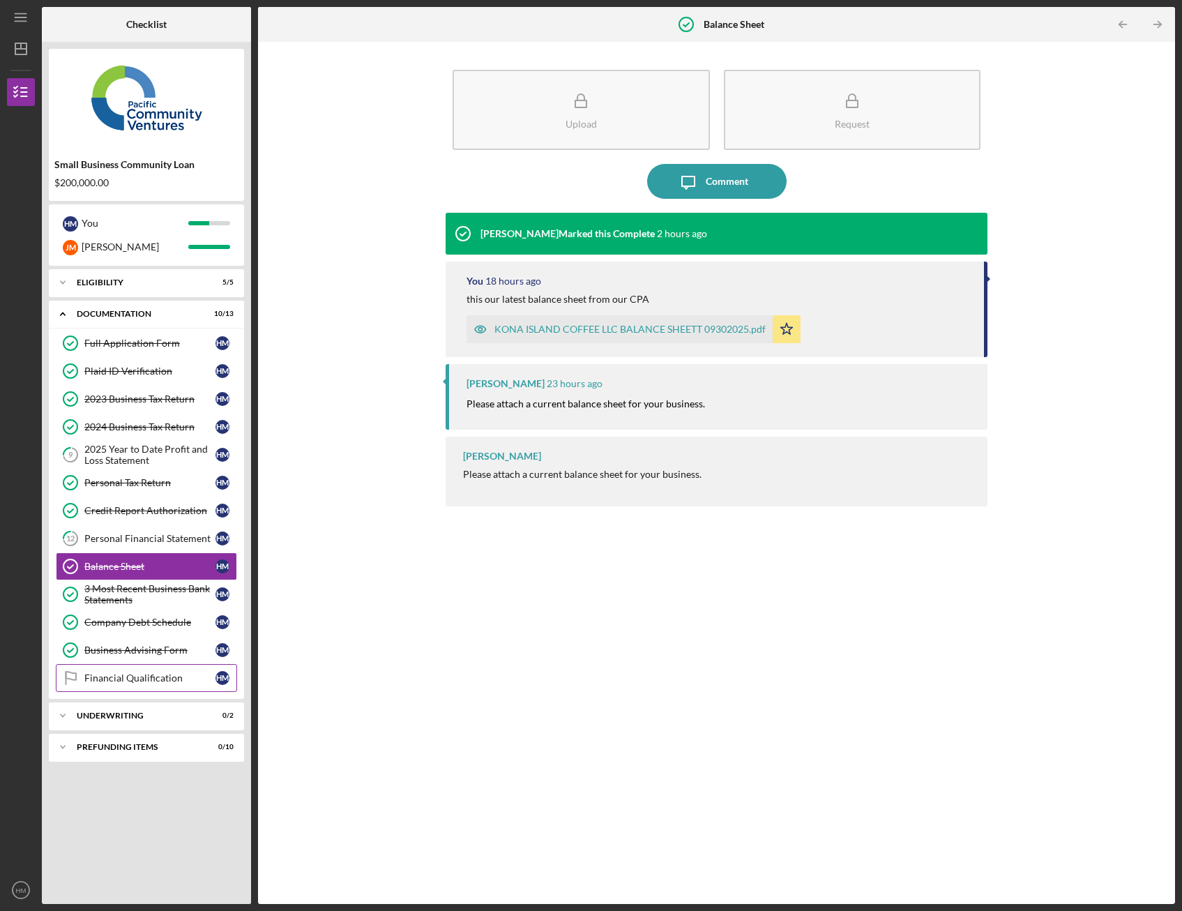
click at [184, 679] on div "Financial Qualification" at bounding box center [149, 677] width 131 height 11
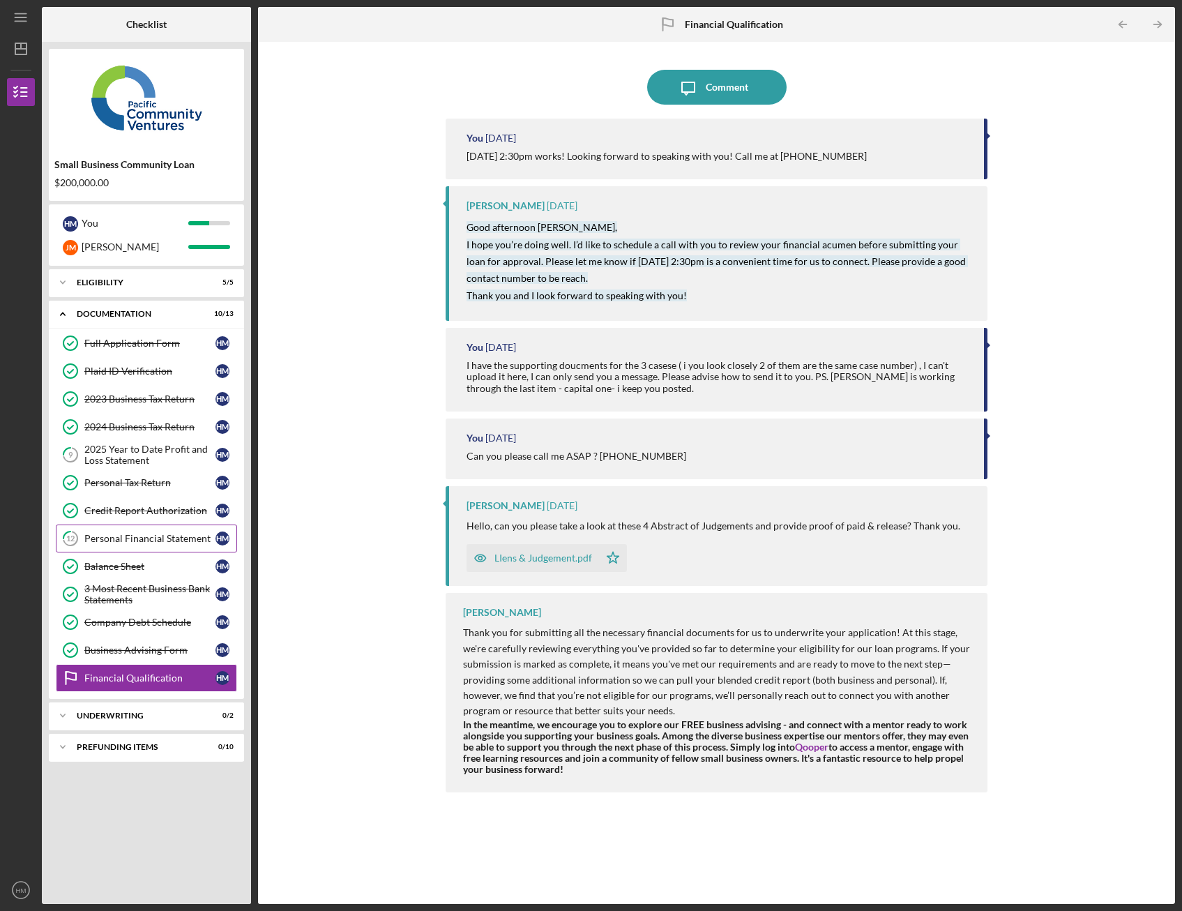
click at [190, 537] on div "Personal Financial Statement" at bounding box center [149, 538] width 131 height 11
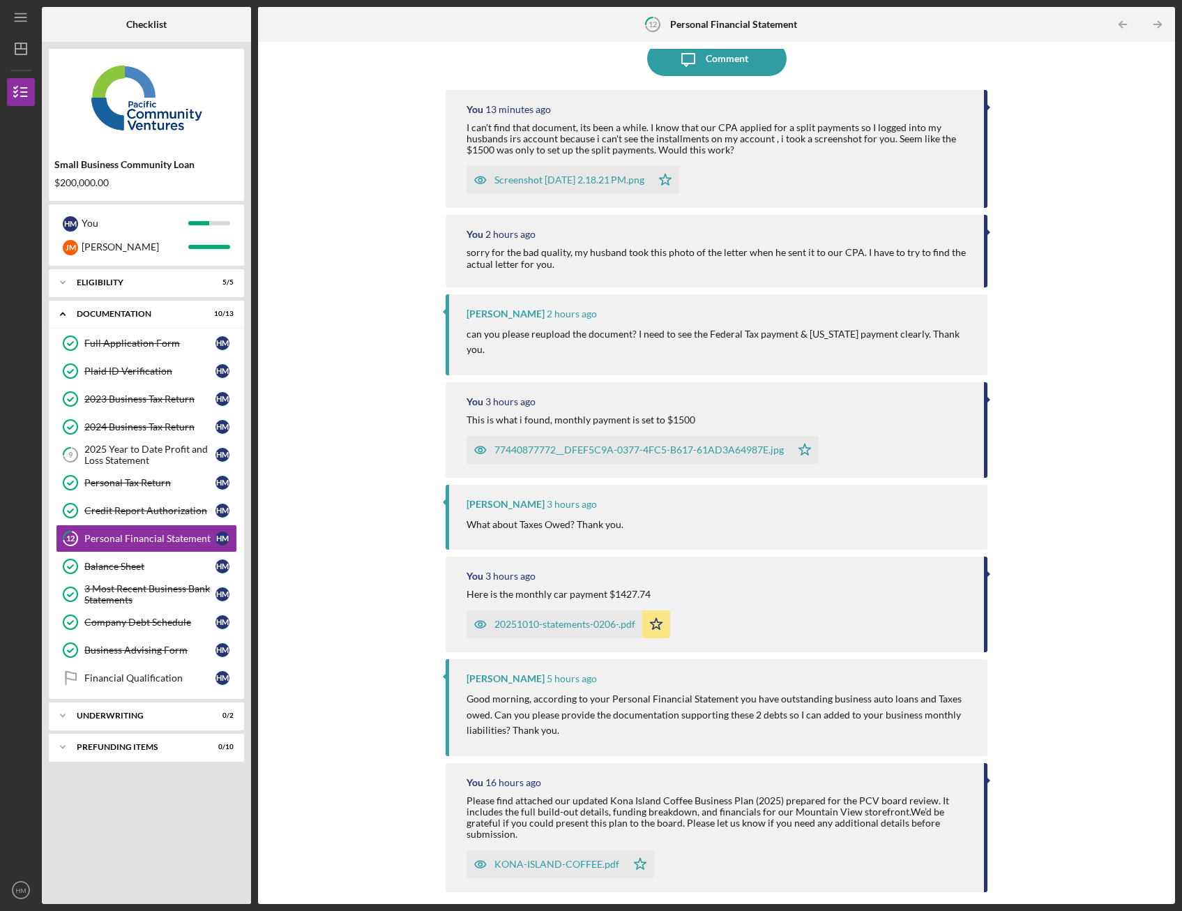
scroll to position [174, 0]
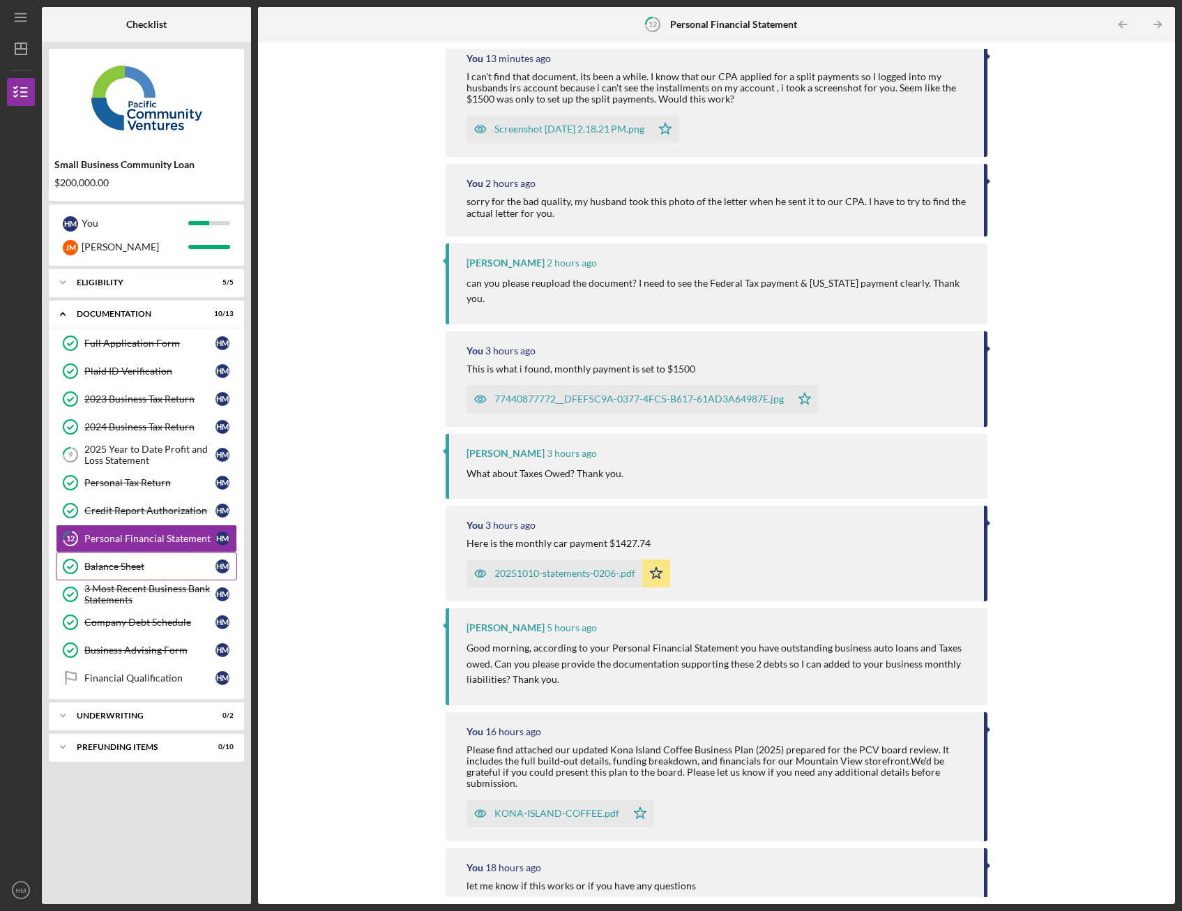
click at [185, 567] on div "Balance Sheet" at bounding box center [149, 566] width 131 height 11
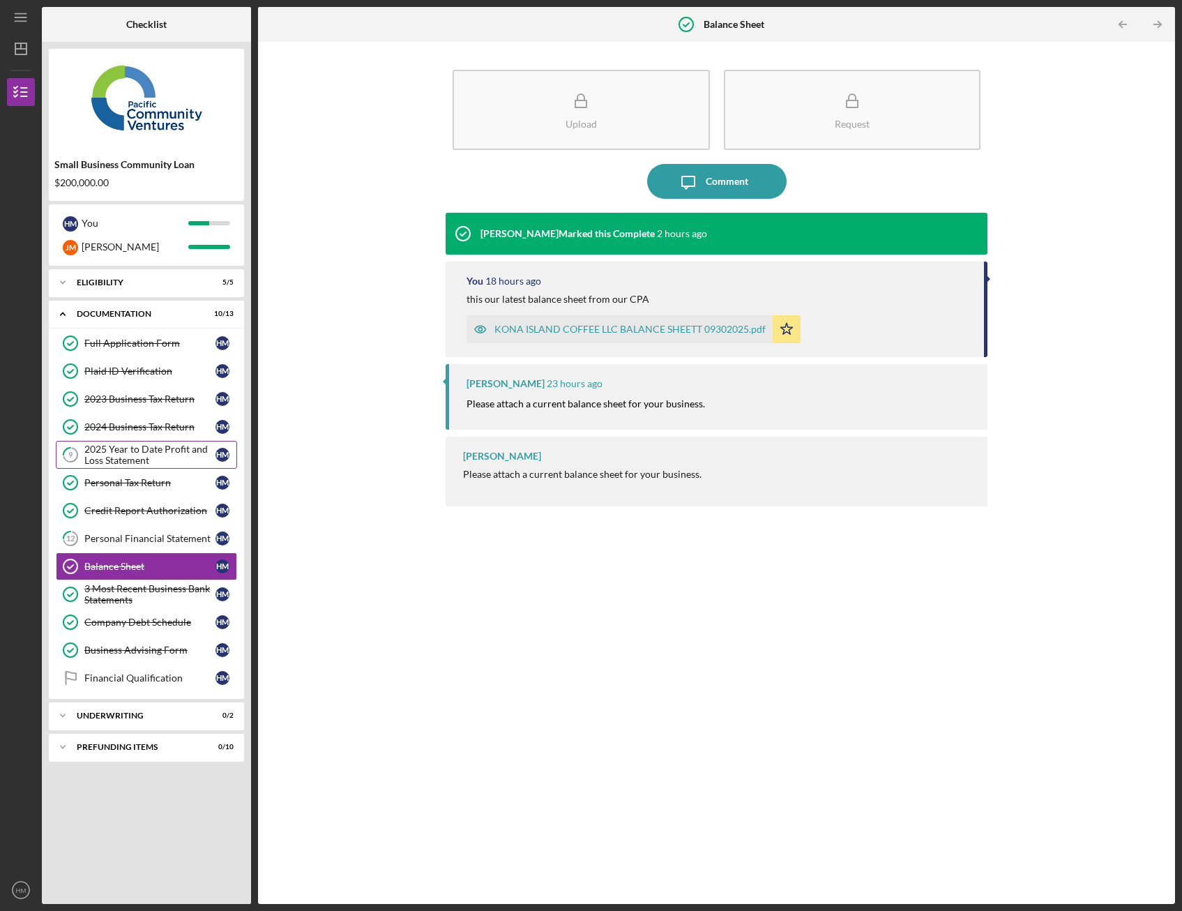
click at [140, 460] on div "2025 Year to Date Profit and Loss Statement" at bounding box center [149, 454] width 131 height 22
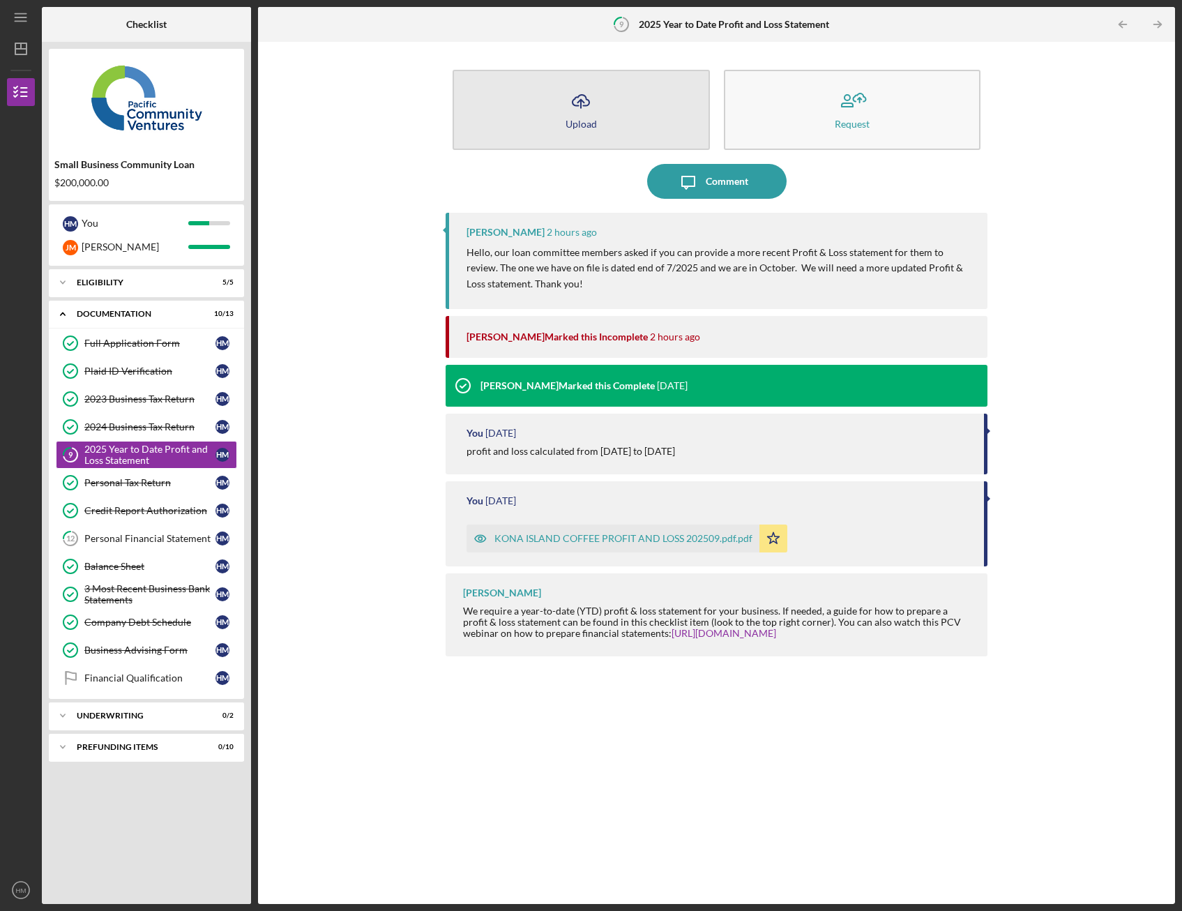
click at [640, 113] on button "Icon/Upload Upload" at bounding box center [581, 110] width 257 height 80
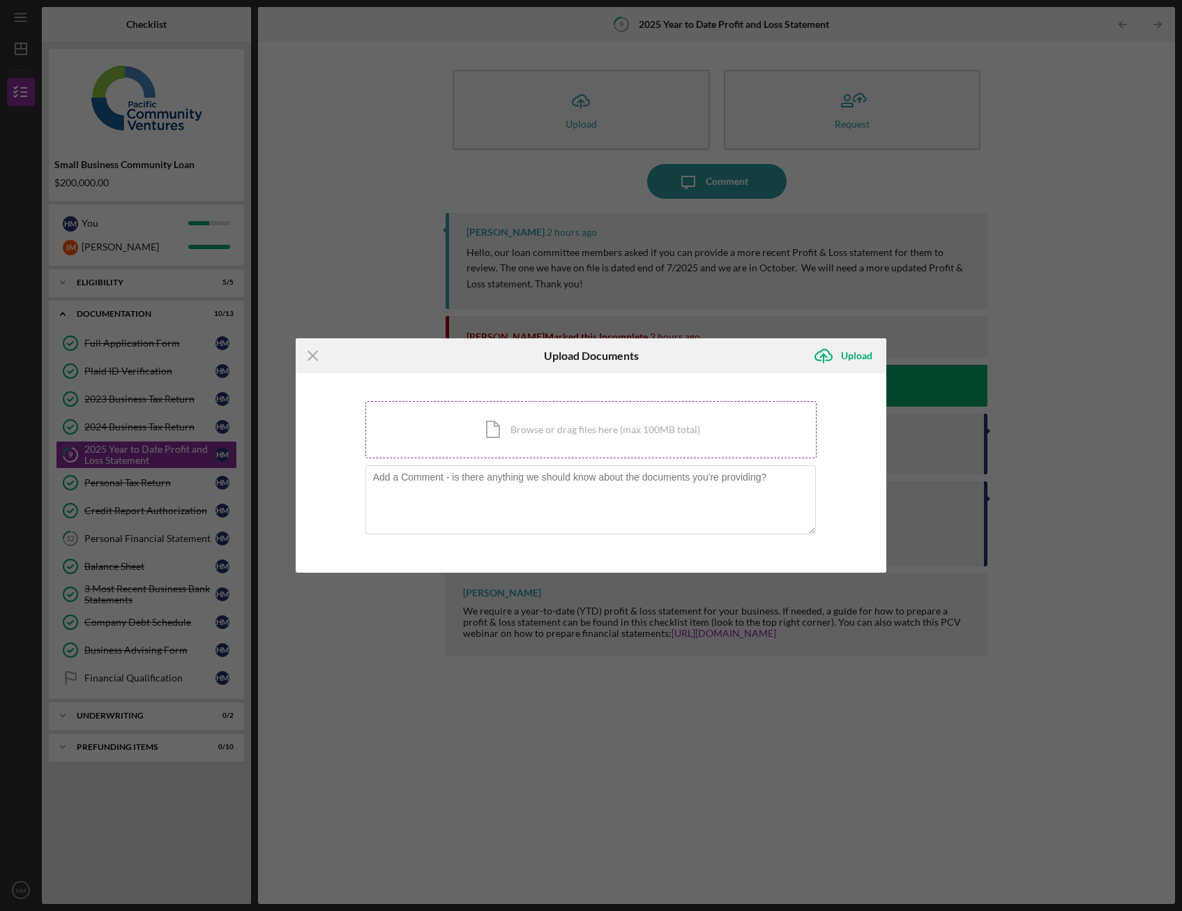
click at [507, 427] on div "Icon/Document Browse or drag files here (max 100MB total) Tap to choose files o…" at bounding box center [591, 429] width 452 height 57
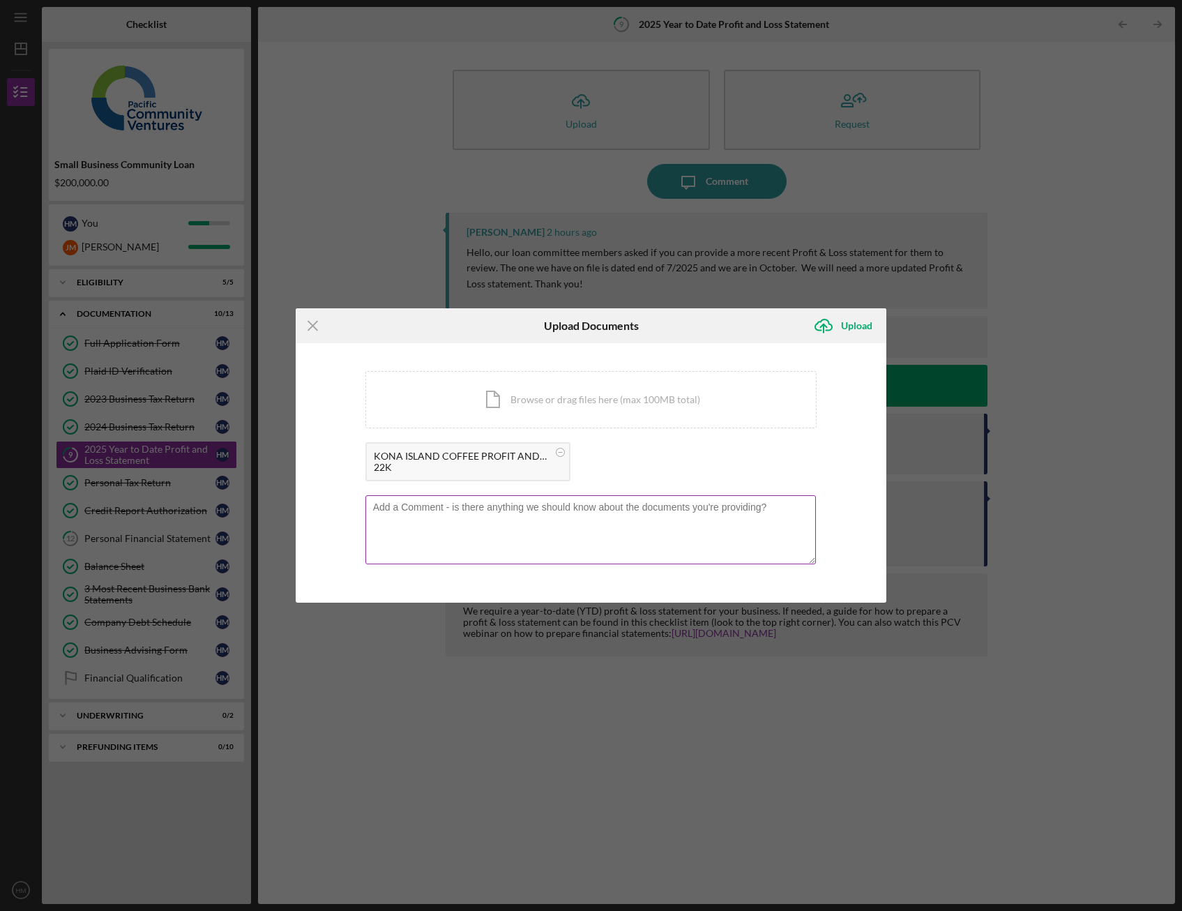
click at [503, 542] on textarea at bounding box center [590, 529] width 451 height 68
type textarea "That was till end of august but i think the headline wasn't updated. Here is th…"
click at [832, 326] on icon "submit" at bounding box center [823, 324] width 17 height 10
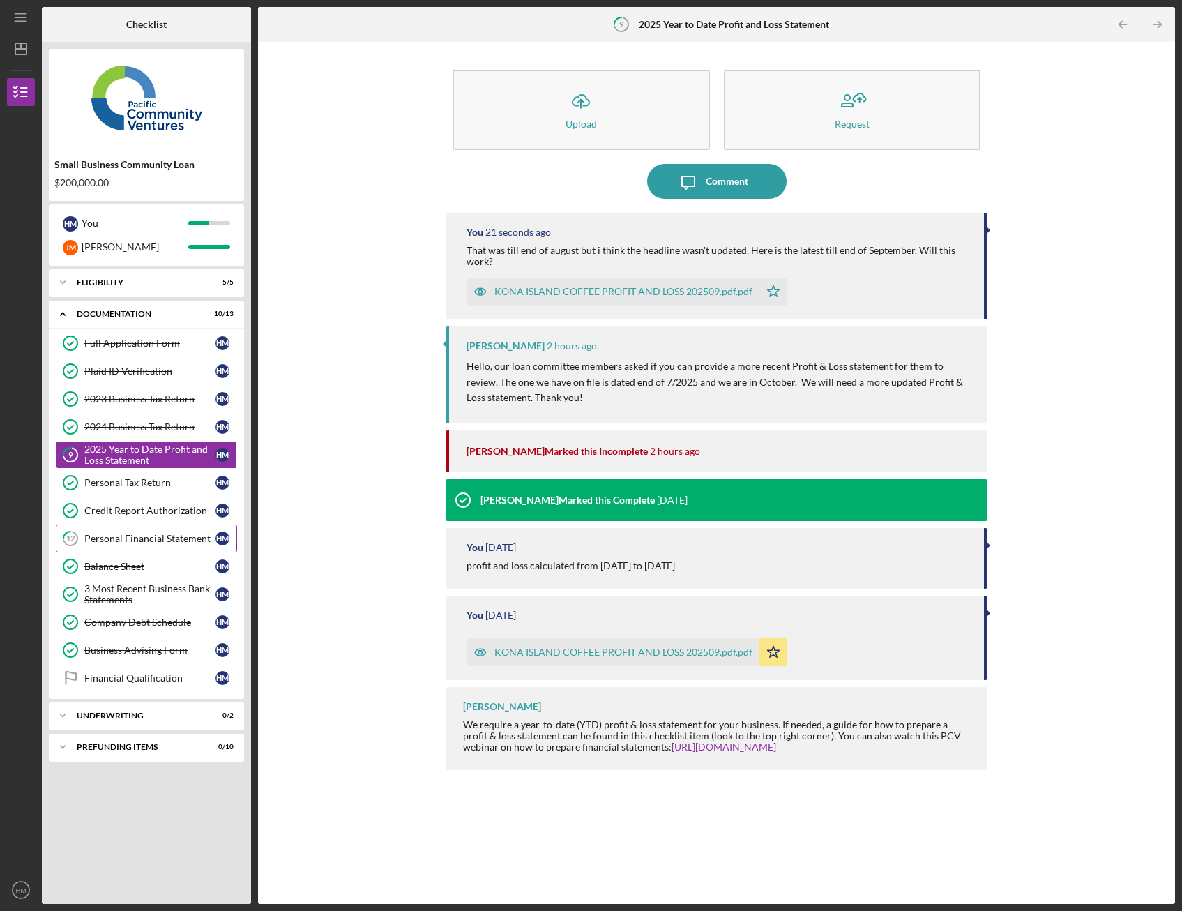
click at [187, 535] on div "Personal Financial Statement" at bounding box center [149, 538] width 131 height 11
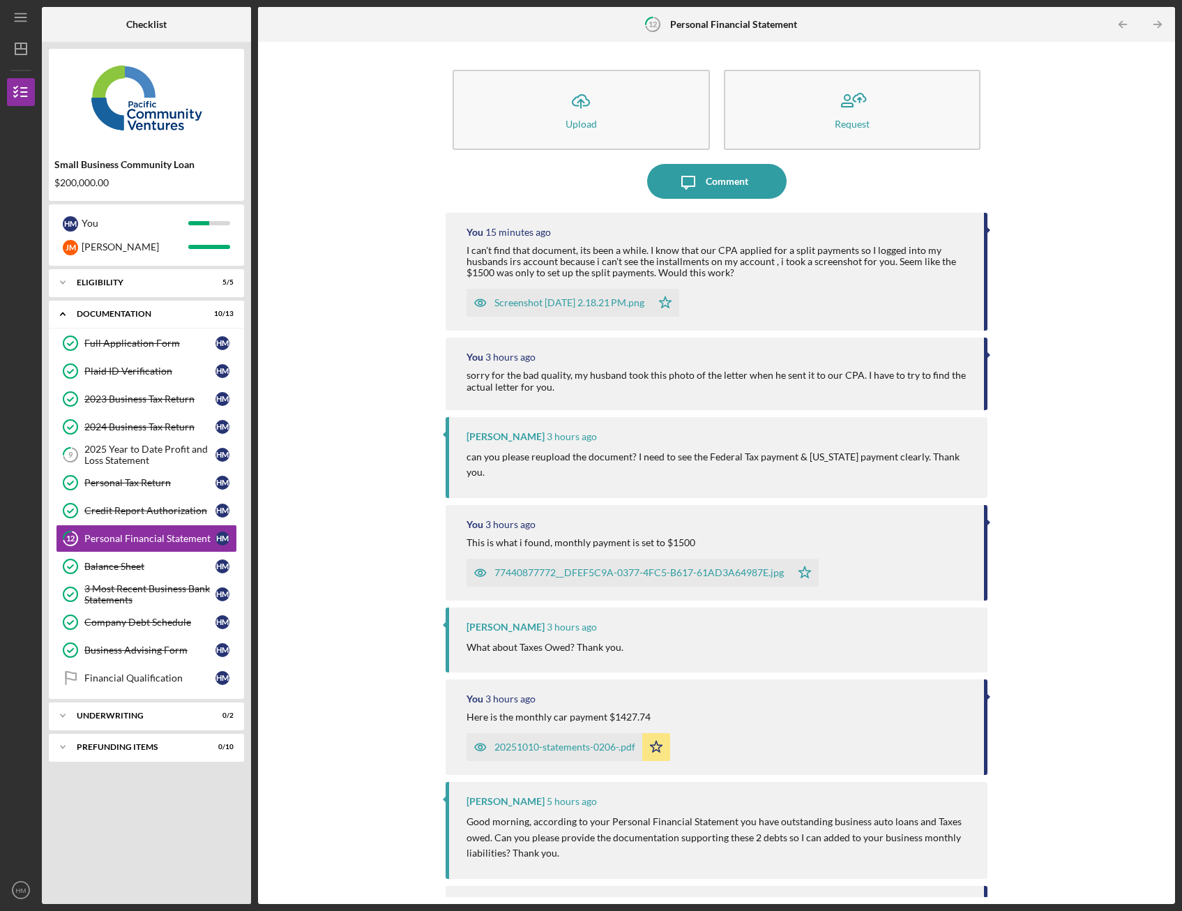
click at [574, 302] on div "Screenshot [DATE] 2.18.21 PM.png" at bounding box center [569, 302] width 150 height 11
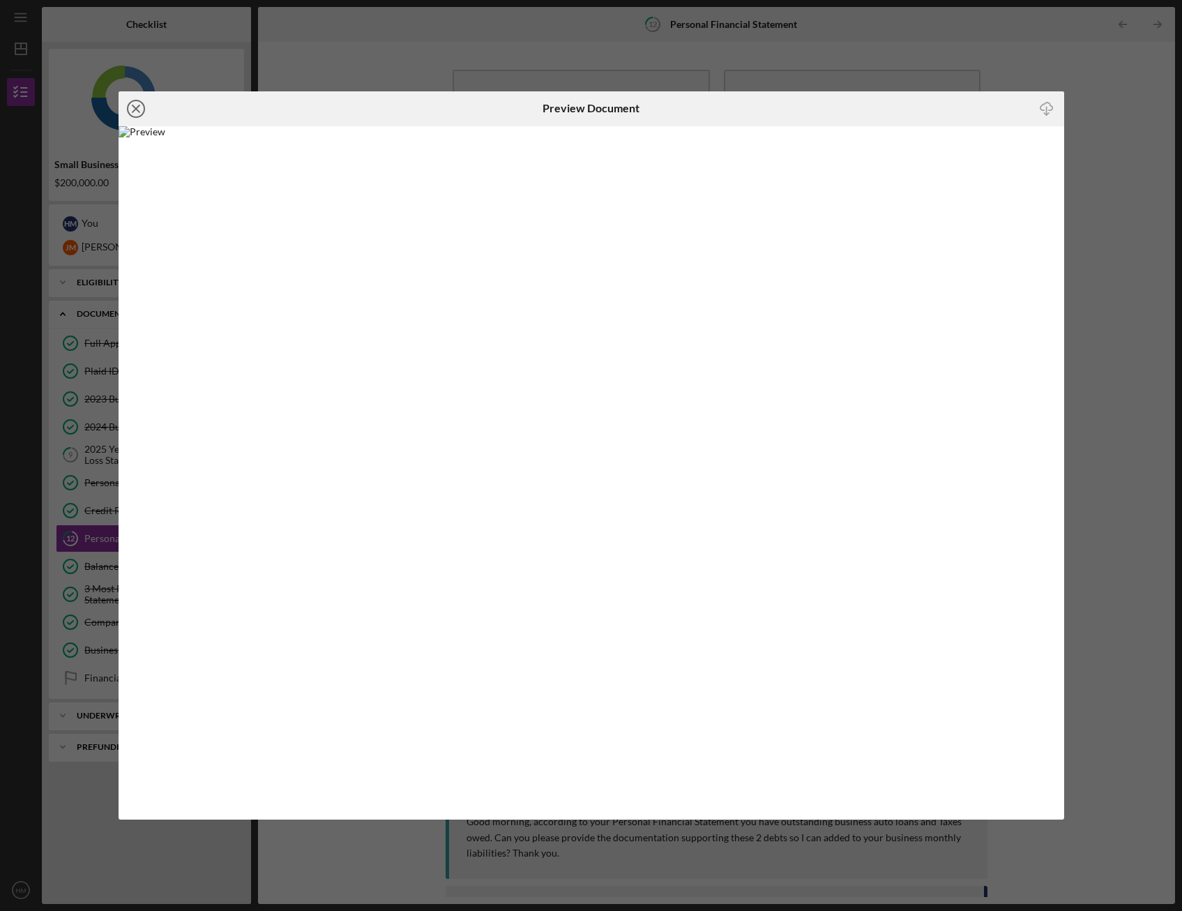
click at [137, 107] on icon "Icon/Close" at bounding box center [136, 108] width 35 height 35
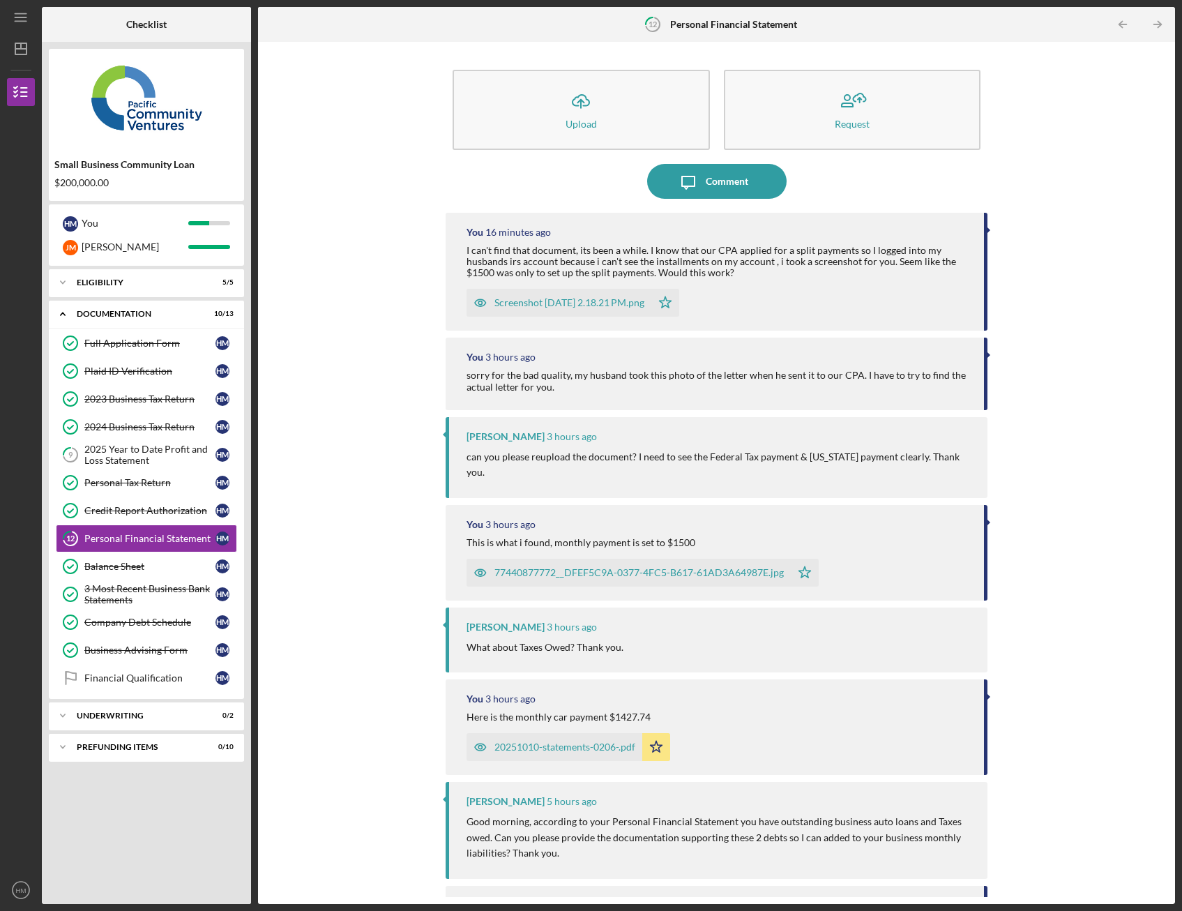
click at [382, 308] on div "Icon/Upload Upload Request Icon/Message Comment You 16 minutes ago I can't find…" at bounding box center [716, 473] width 903 height 848
click at [365, 335] on div "Icon/Upload Upload Request Icon/Message Comment You 16 minutes ago I can't find…" at bounding box center [716, 473] width 903 height 848
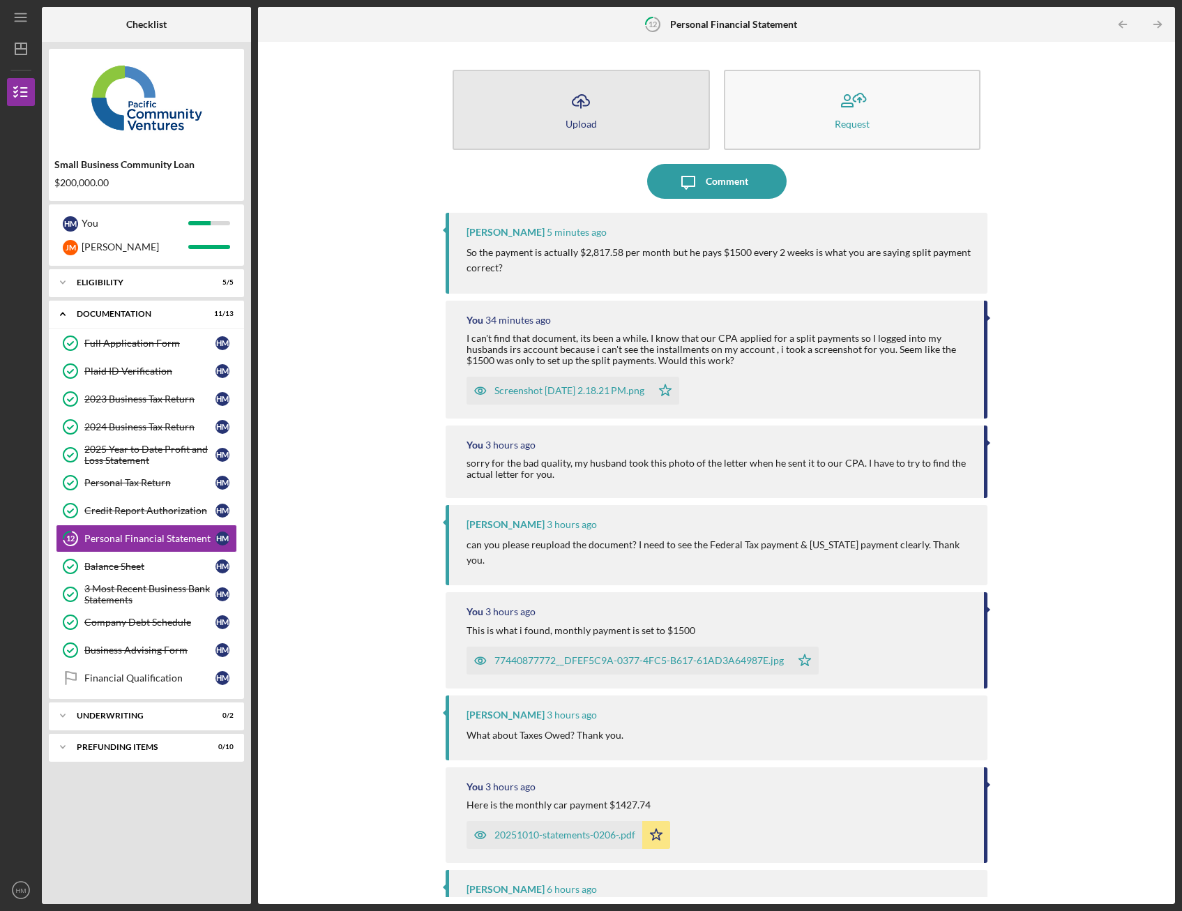
click at [577, 137] on button "Icon/Upload Upload" at bounding box center [581, 110] width 257 height 80
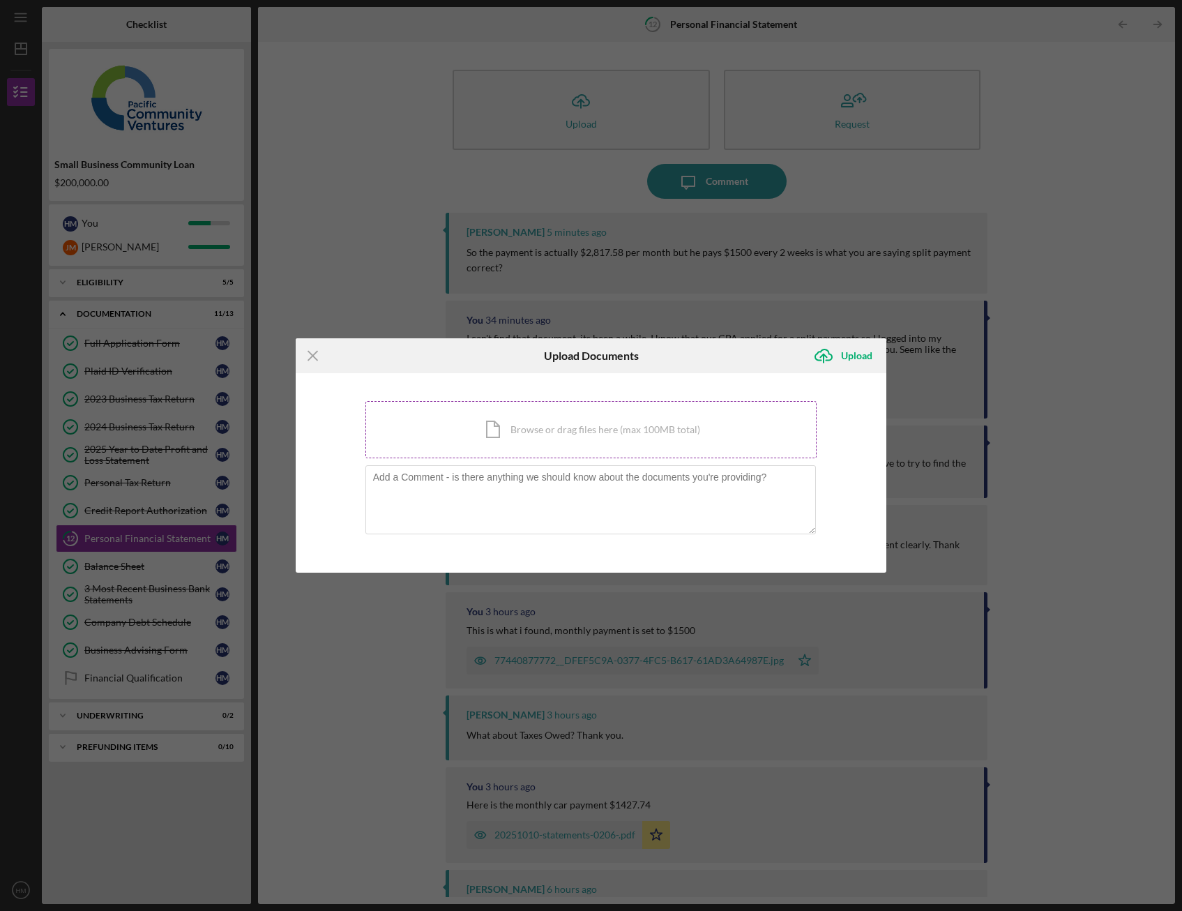
click at [514, 428] on div "Icon/Document Browse or drag files here (max 100MB total) Tap to choose files o…" at bounding box center [591, 429] width 452 height 57
click at [506, 423] on div "Icon/Document Browse or drag files here (max 100MB total) Tap to choose files o…" at bounding box center [591, 429] width 452 height 57
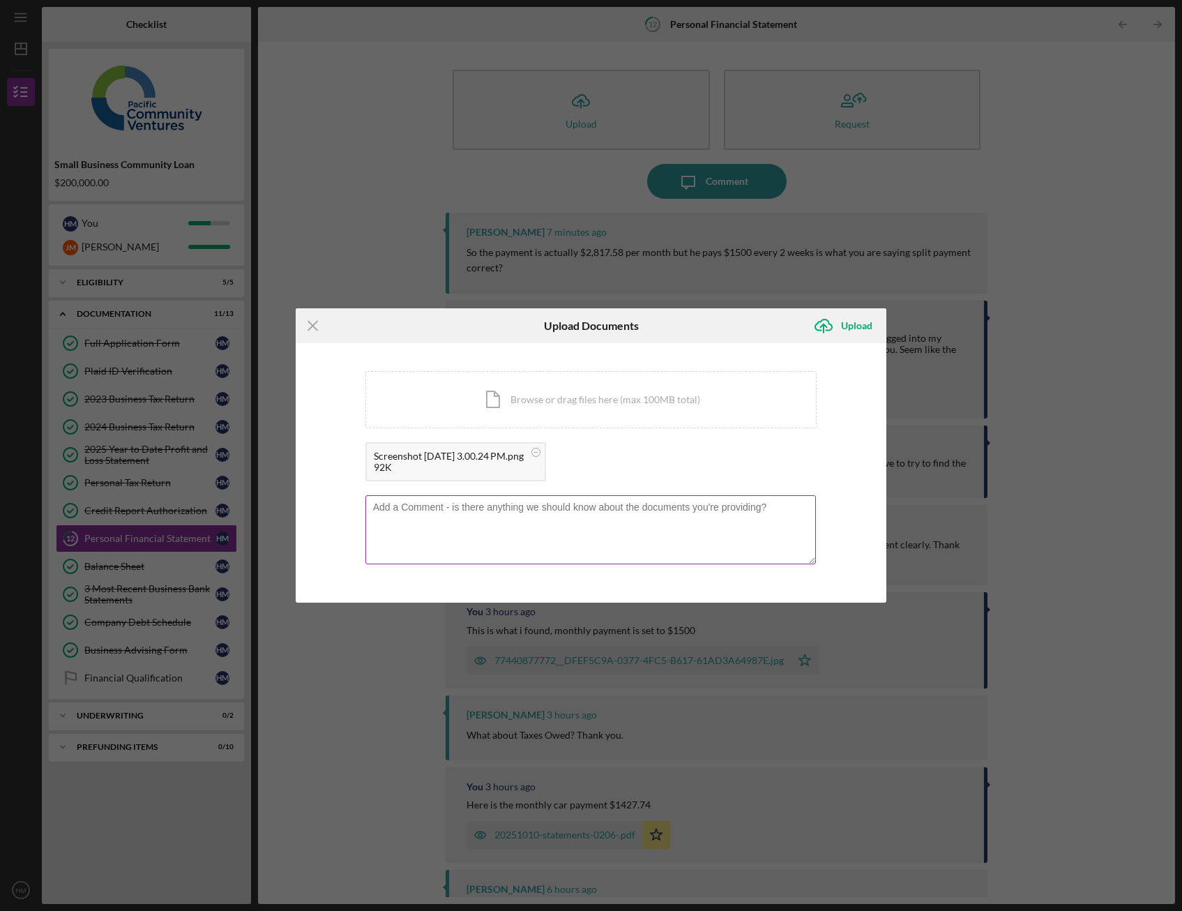
click at [542, 535] on textarea at bounding box center [590, 529] width 451 height 68
click at [496, 507] on textarea "yes as you can see the curret balance is $16,905.51" at bounding box center [590, 529] width 451 height 68
click at [641, 519] on textarea "yes as you can see the current balance is $16,905.51" at bounding box center [590, 529] width 451 height 68
type textarea "yes as you can see the current balance is $16,905.51 so we're going to pay if o…"
click at [856, 321] on div "Upload" at bounding box center [856, 326] width 31 height 28
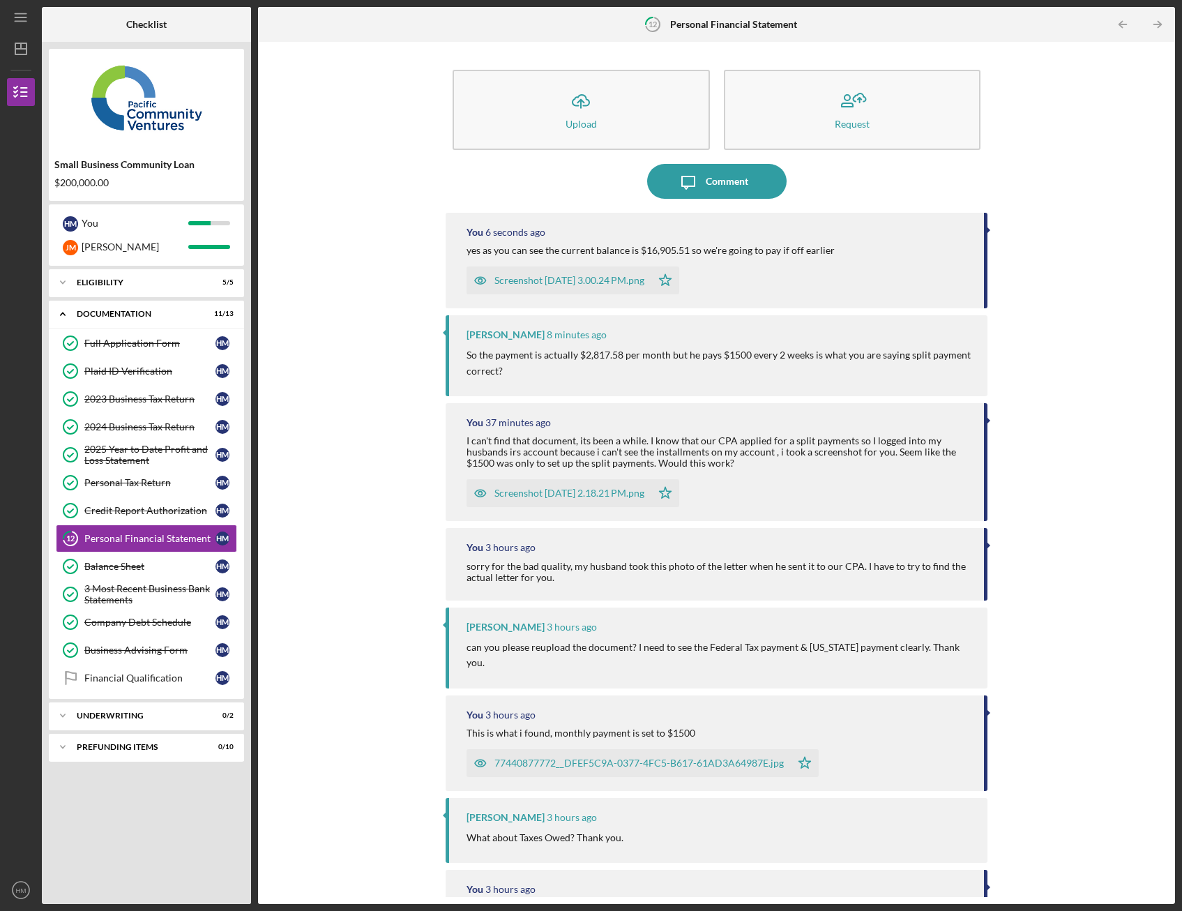
click at [631, 277] on div "Screenshot [DATE] 3.00.24 PM.png" at bounding box center [569, 280] width 150 height 11
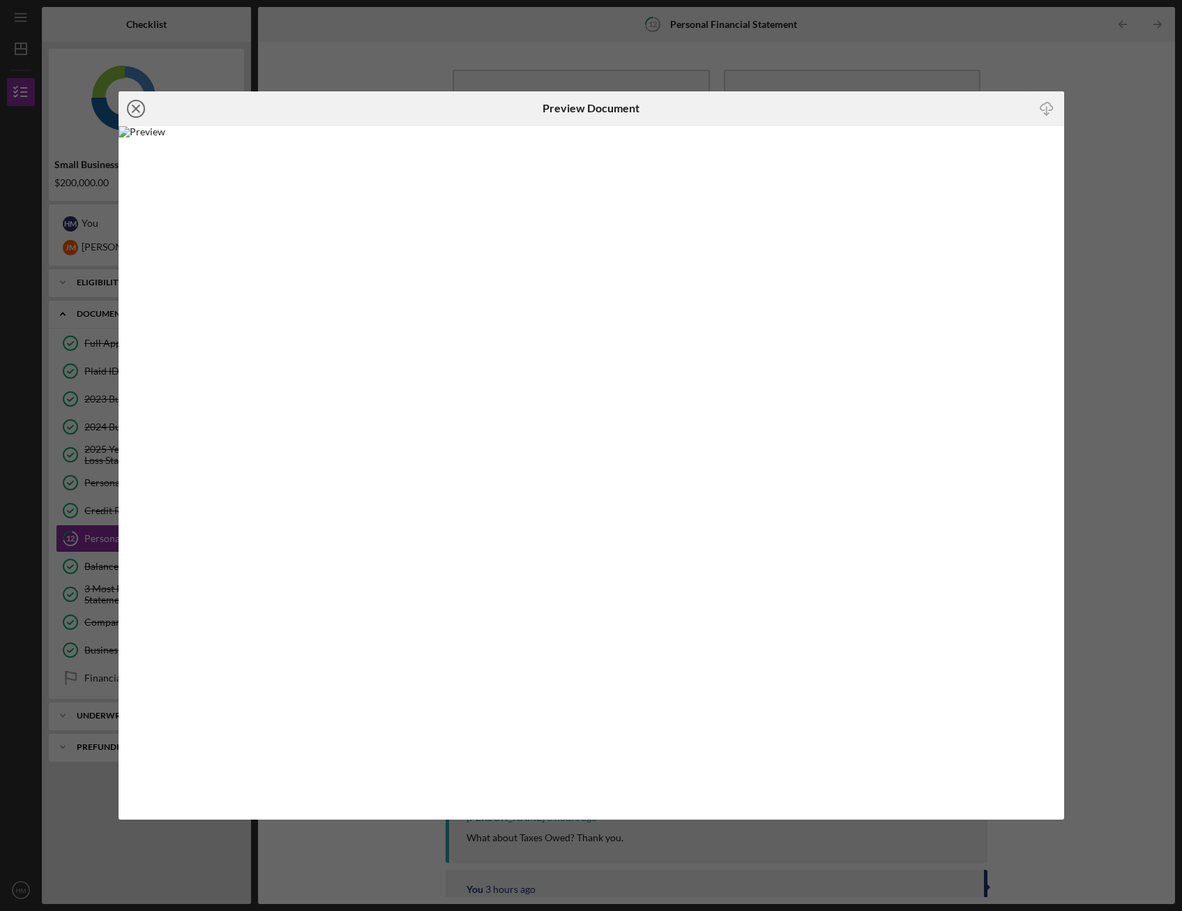
click at [139, 116] on circle at bounding box center [136, 108] width 17 height 17
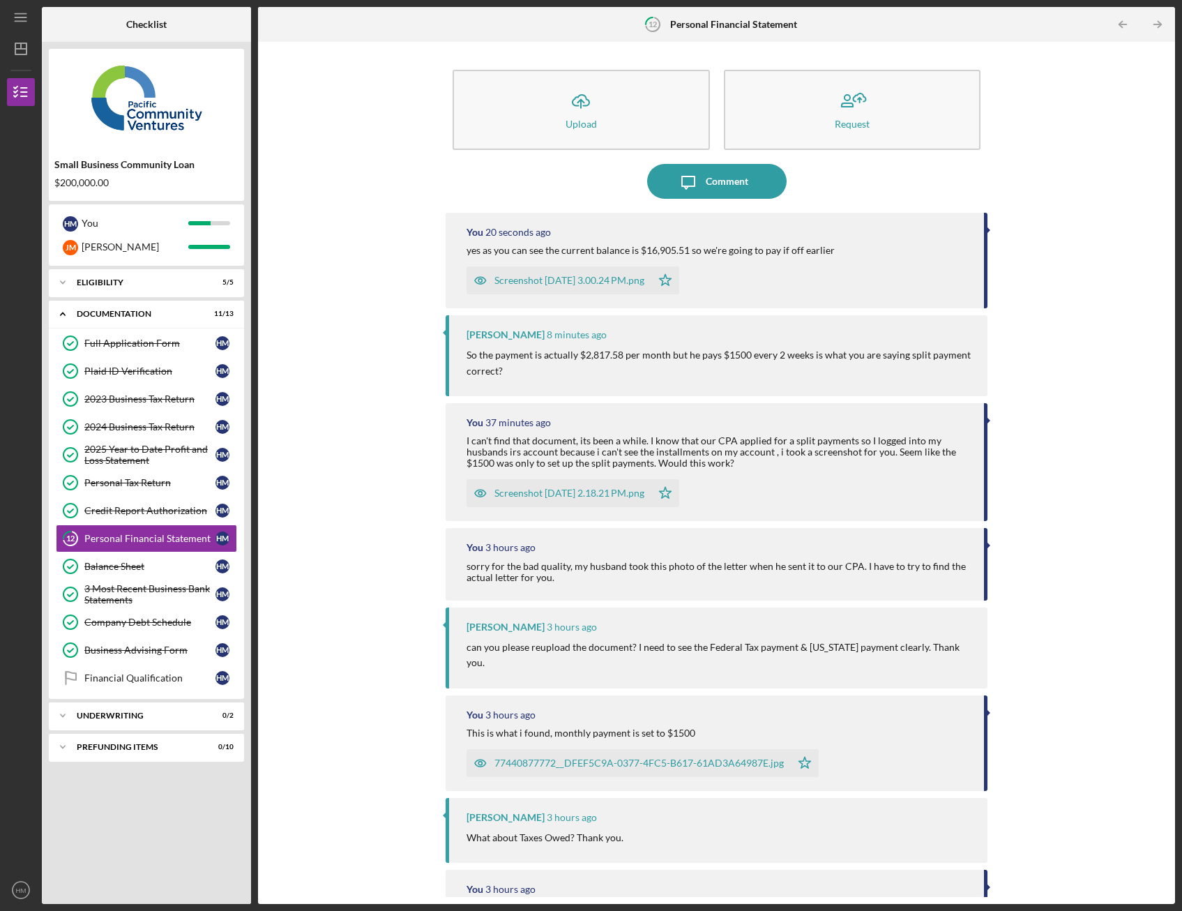
click at [1063, 303] on div "Icon/Upload Upload Request Icon/Message Comment You 20 seconds ago yes as you c…" at bounding box center [716, 473] width 903 height 848
click at [356, 408] on div "Icon/Upload Upload Request Icon/Message Comment You 16 minutes ago yes as you c…" at bounding box center [716, 473] width 903 height 848
click at [201, 676] on div "Financial Qualification" at bounding box center [149, 677] width 131 height 11
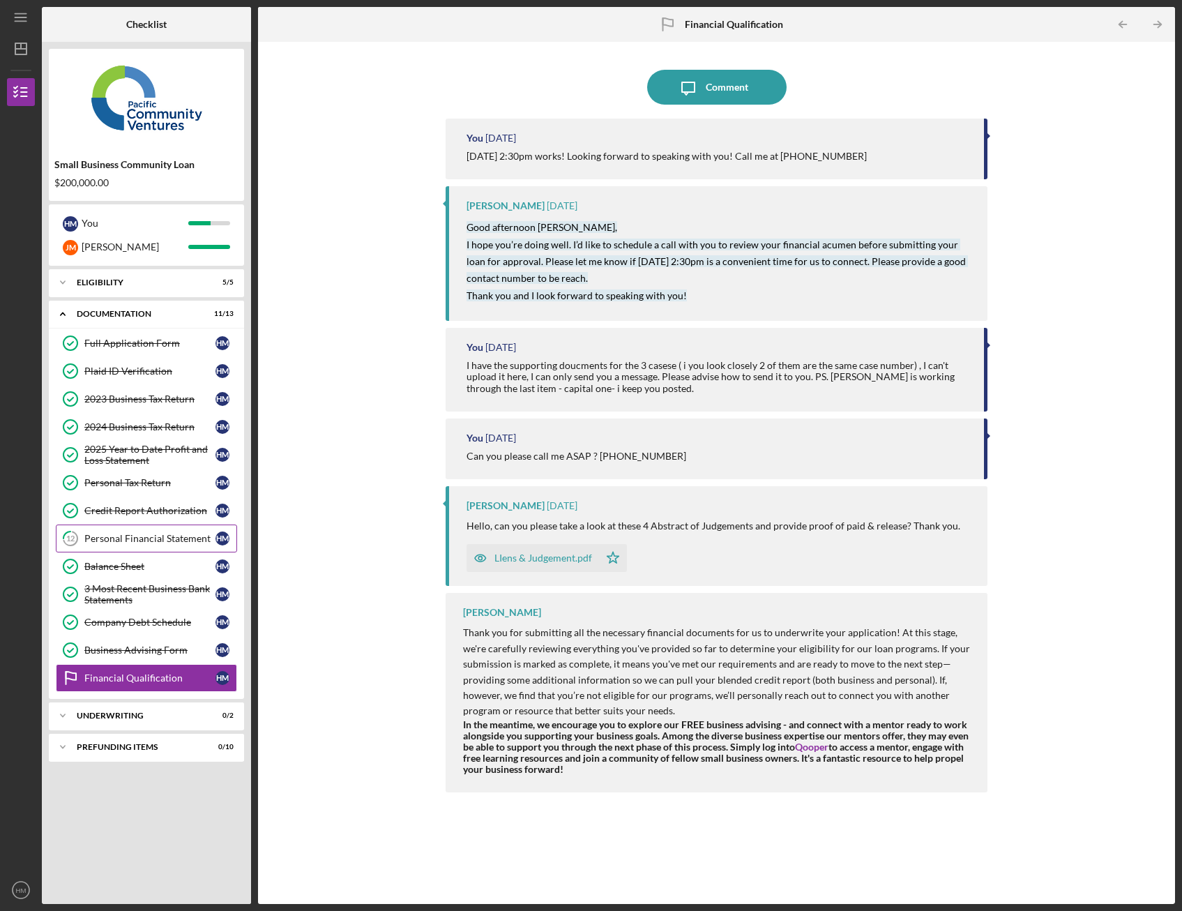
click at [192, 529] on link "12 Personal Financial Statement H M" at bounding box center [146, 538] width 181 height 28
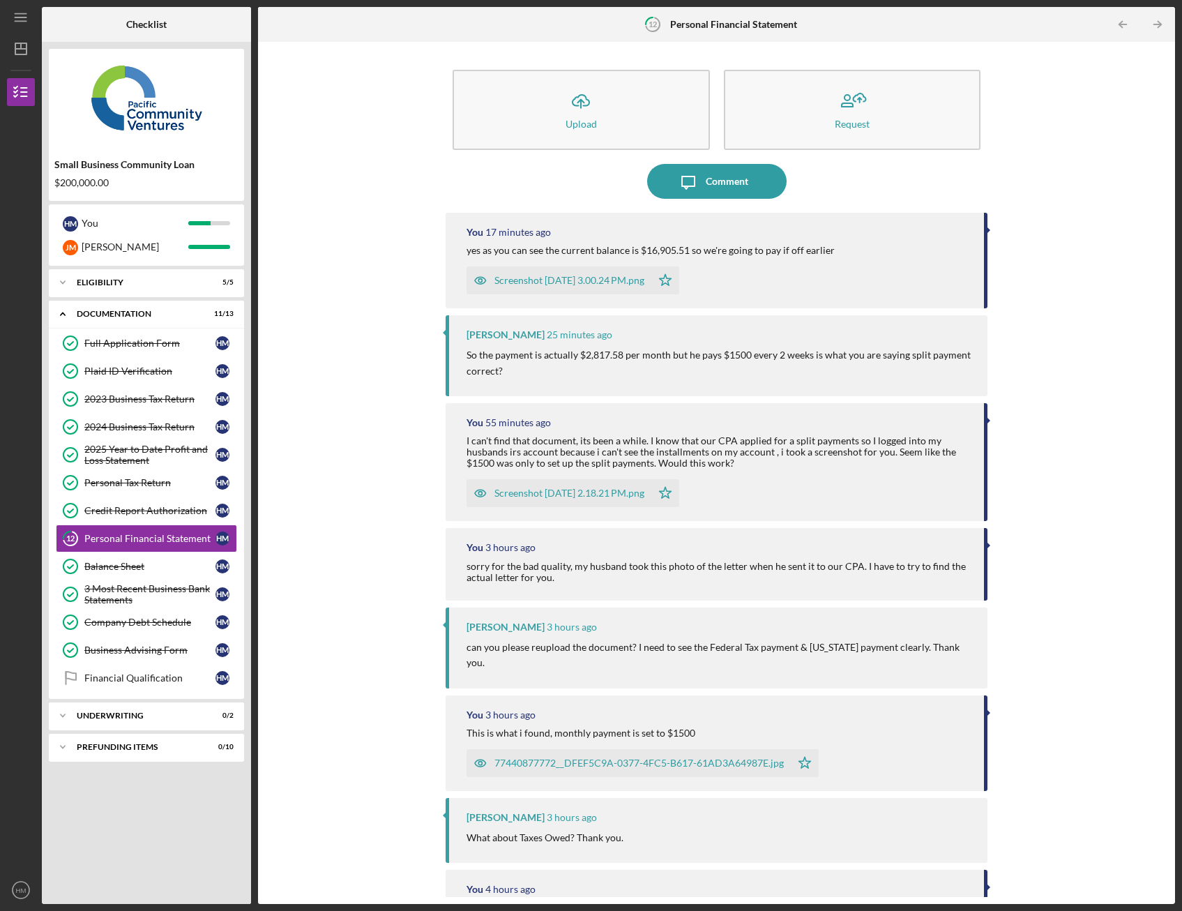
click at [335, 207] on div "Icon/Upload Upload Request Icon/Message Comment You 17 minutes ago yes as you c…" at bounding box center [716, 473] width 903 height 848
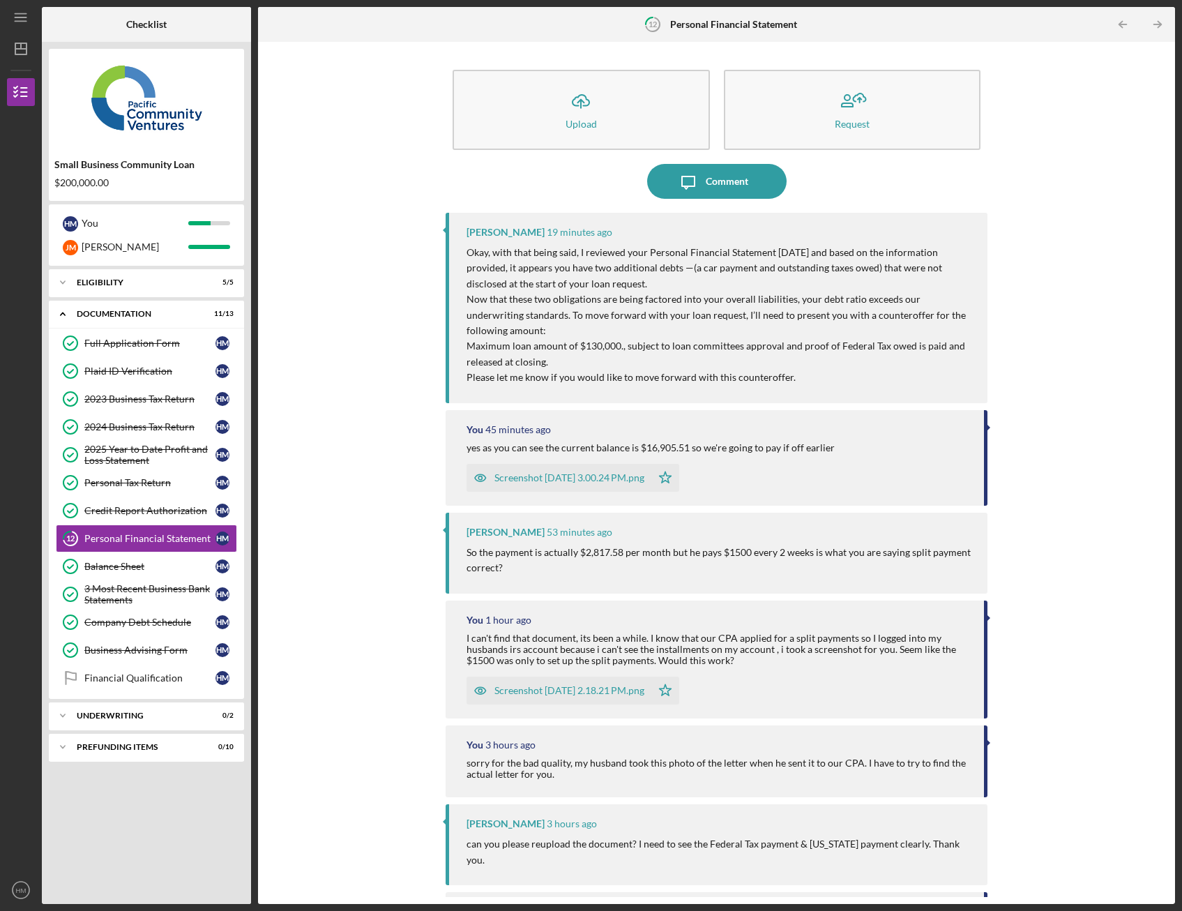
click at [892, 261] on p "Okay, with that being said, I reviewed your Personal Financial Statement [DATE]…" at bounding box center [719, 268] width 507 height 47
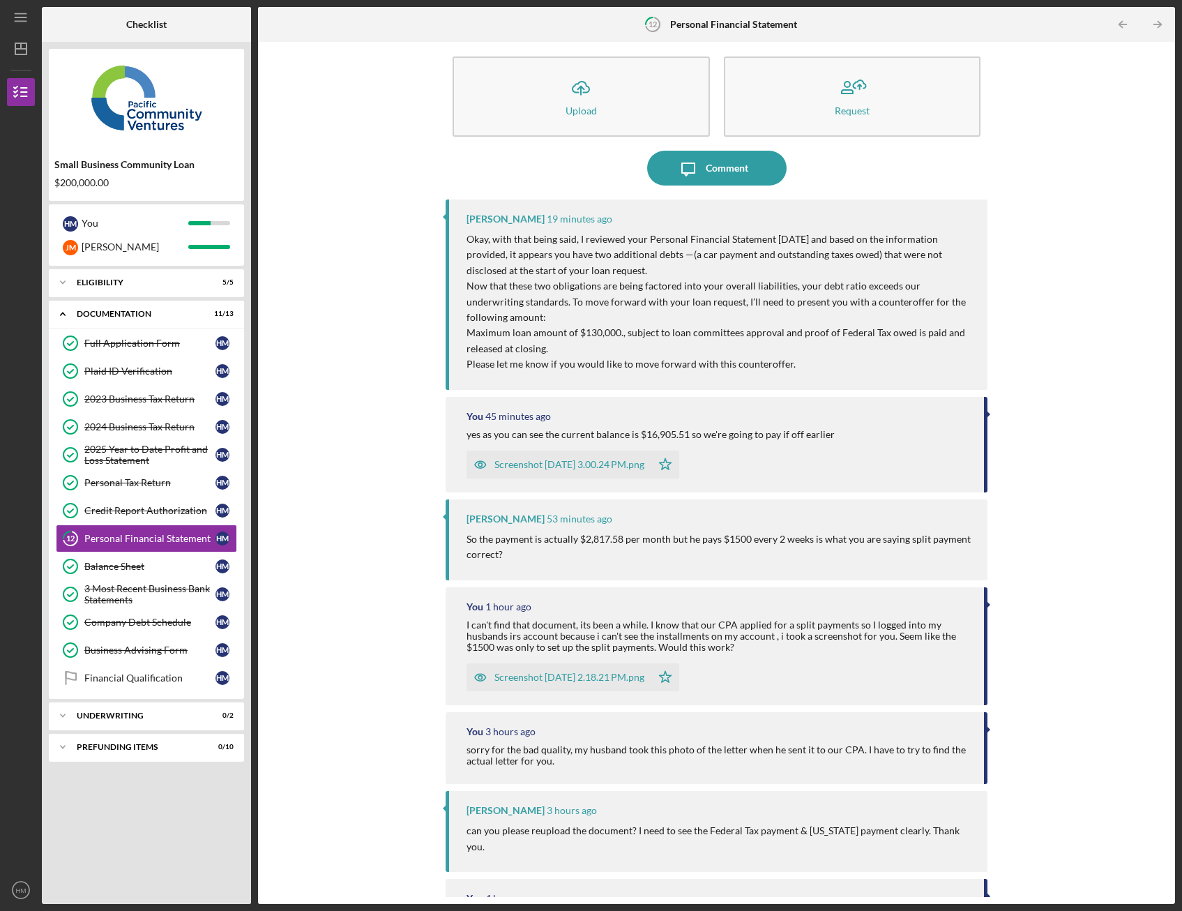
click at [1095, 294] on div "Icon/Upload Upload Request Icon/Message Comment [PERSON_NAME] 19 minutes ago Ok…" at bounding box center [716, 473] width 903 height 848
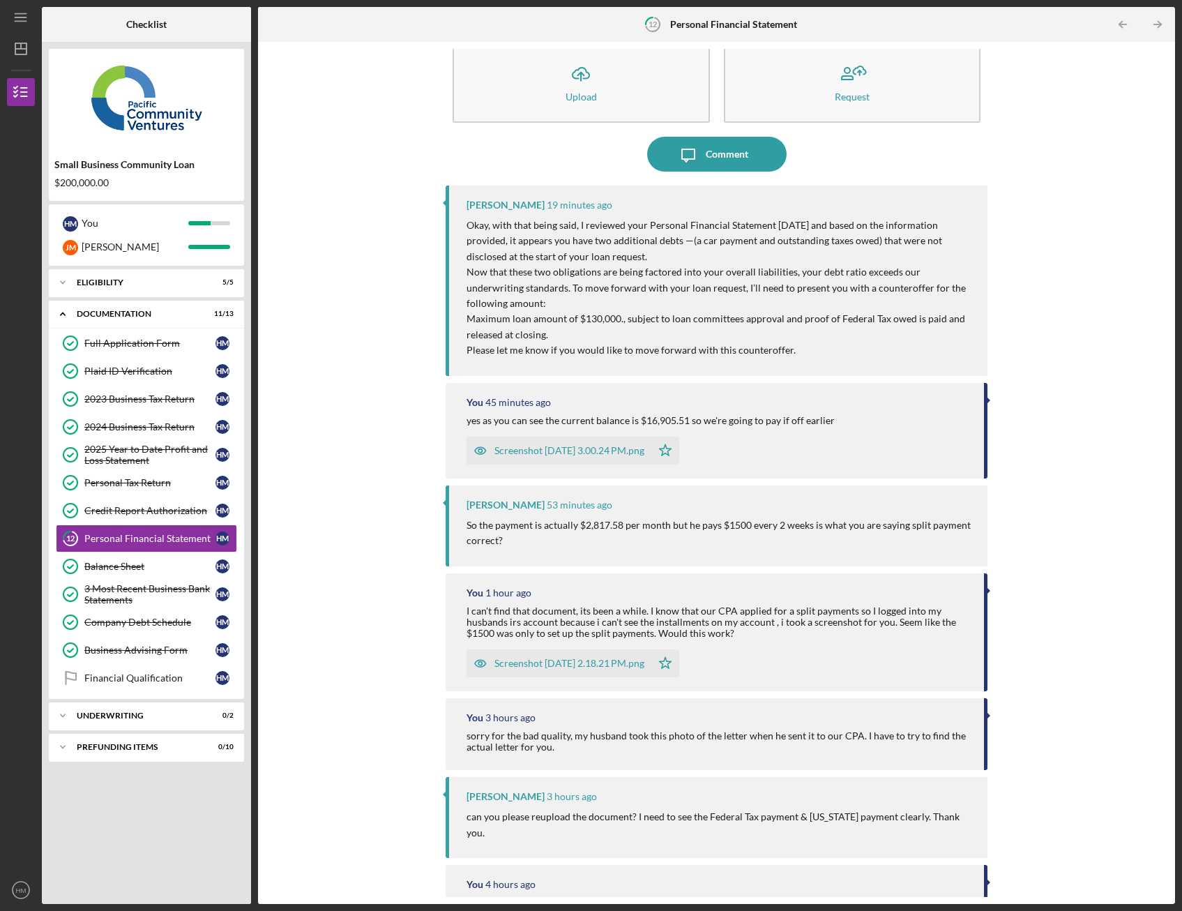
scroll to position [29, 0]
click at [181, 374] on div "Plaid ID Verification" at bounding box center [149, 370] width 131 height 11
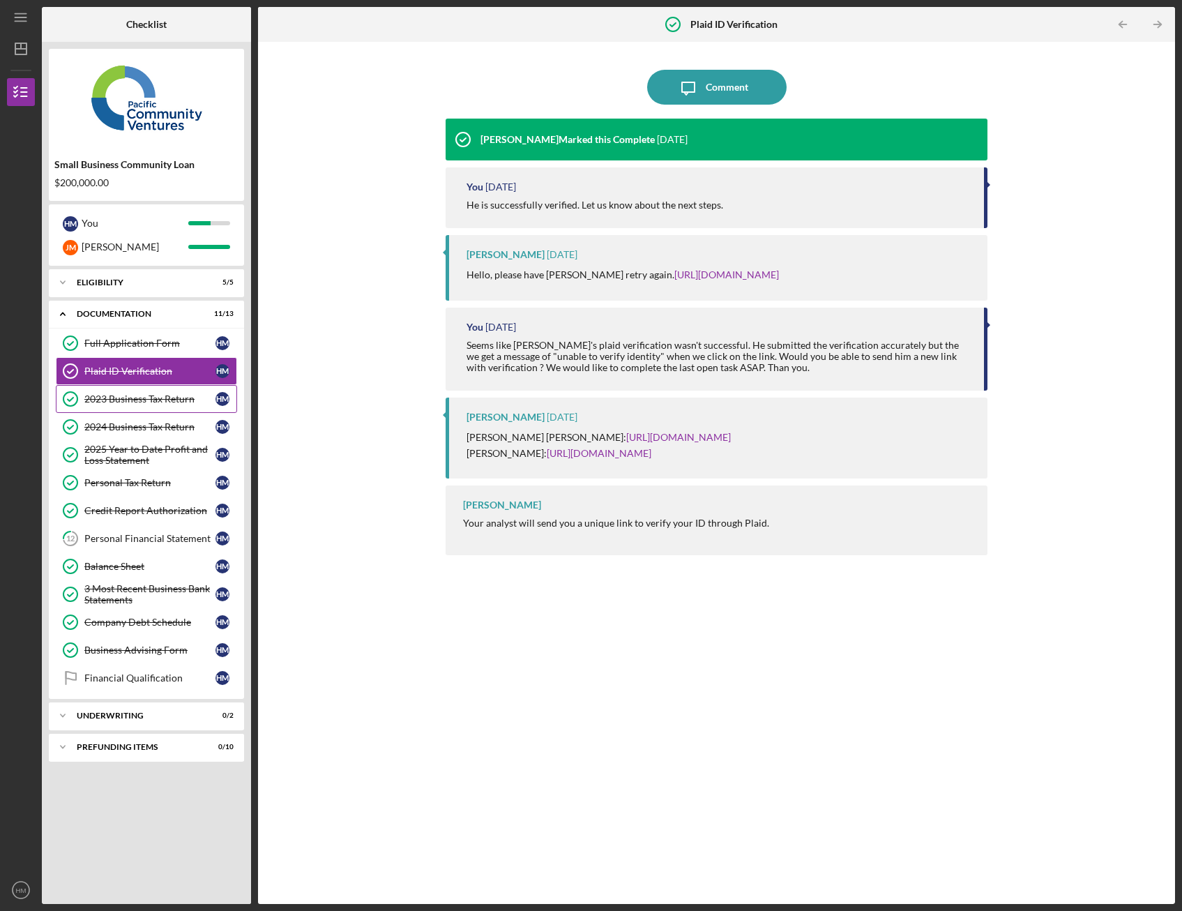
click at [185, 400] on div "2023 Business Tax Return" at bounding box center [149, 398] width 131 height 11
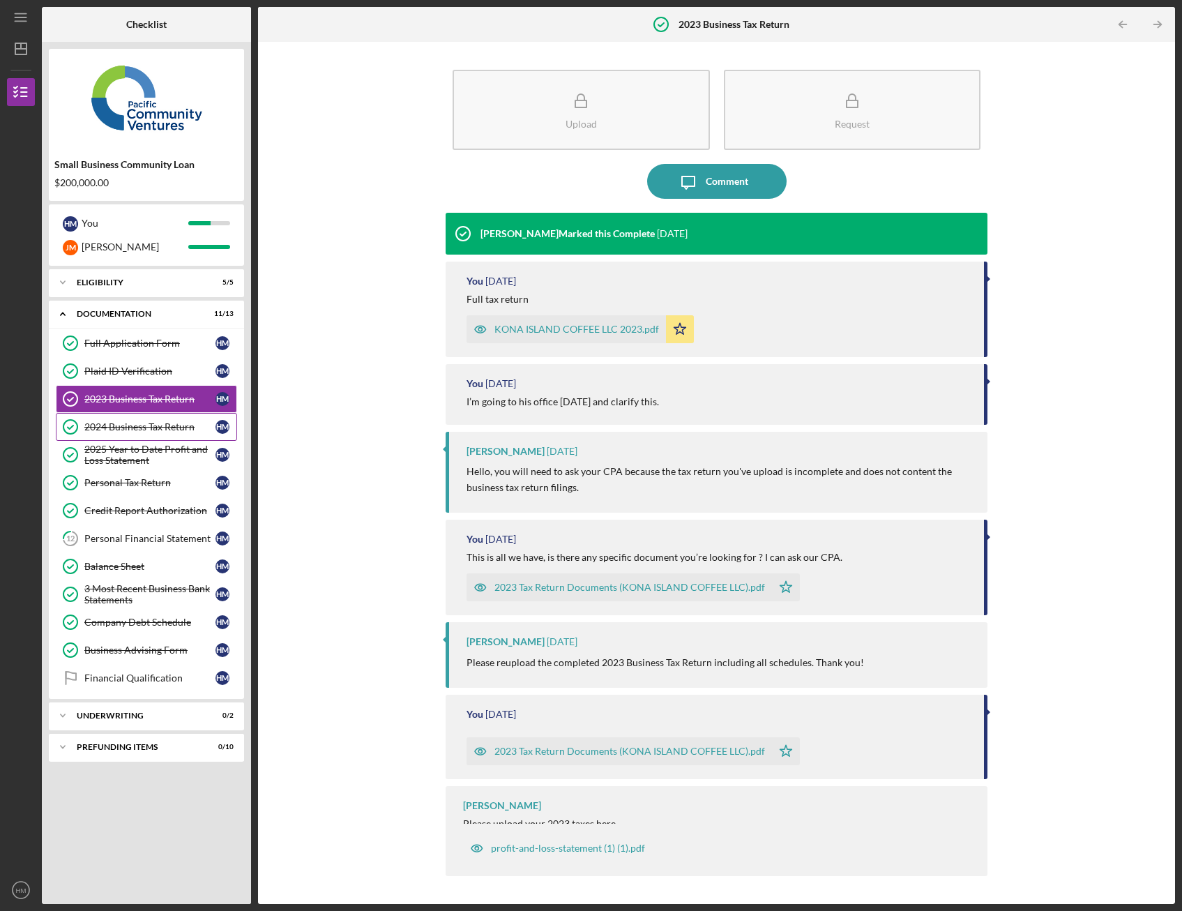
click at [165, 433] on link "2024 Business Tax Return 2024 Business Tax Return H M" at bounding box center [146, 427] width 181 height 28
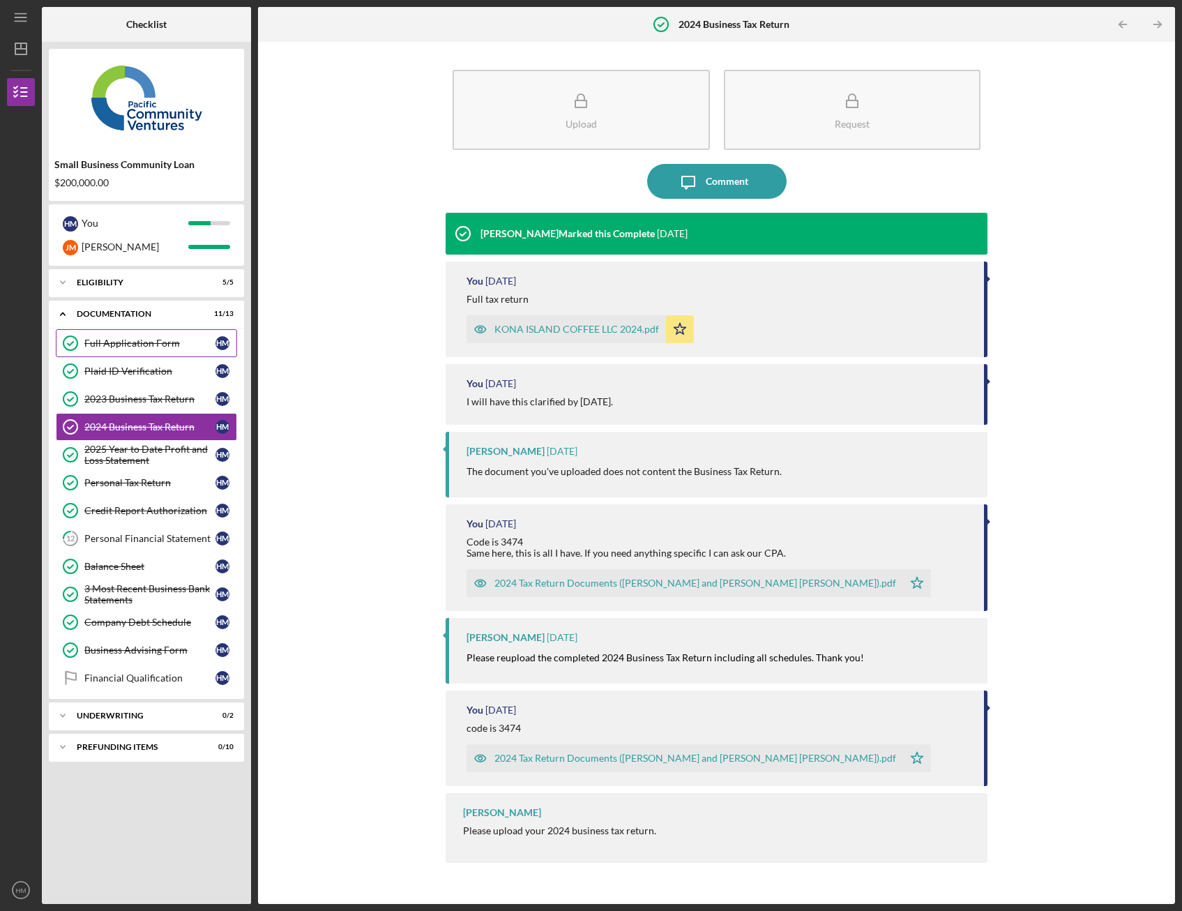
click at [167, 342] on div "Full Application Form" at bounding box center [149, 342] width 131 height 11
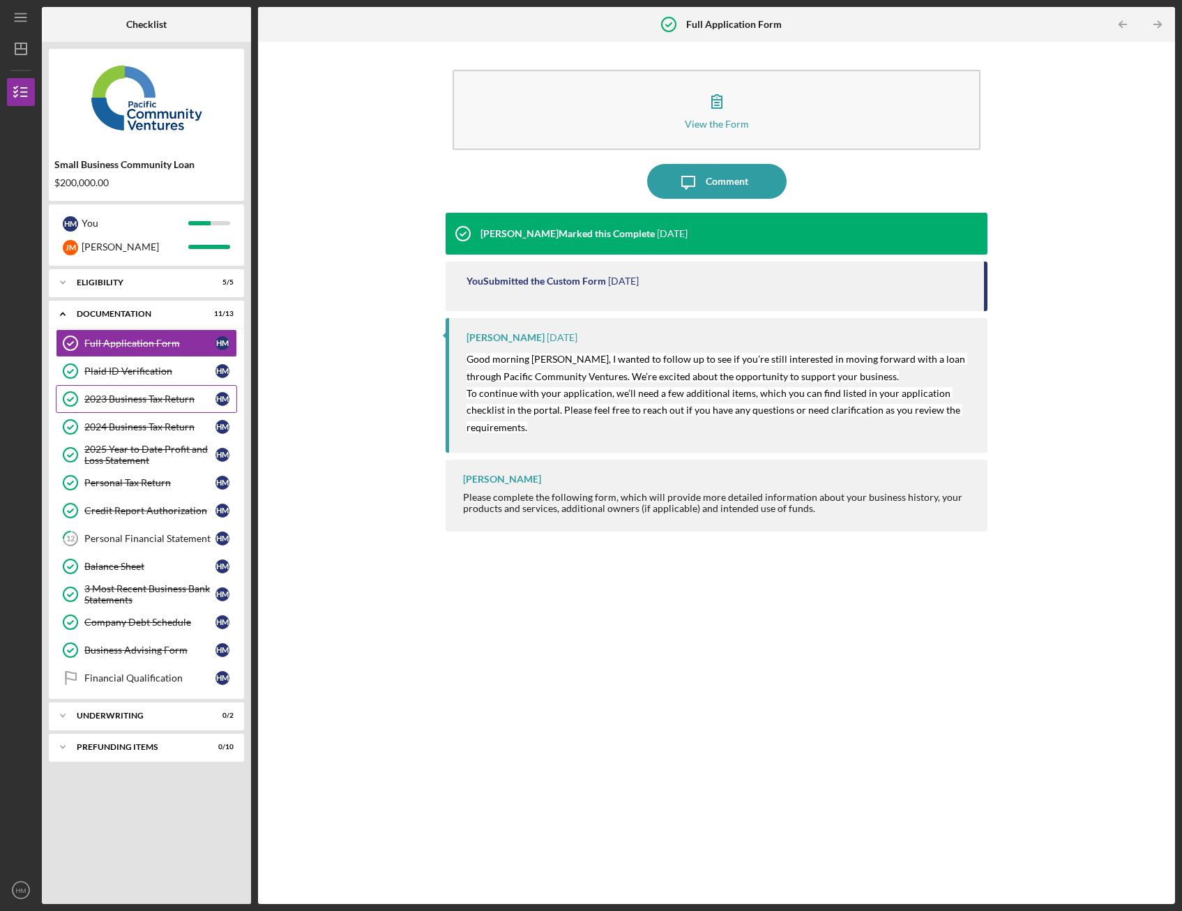
click at [155, 407] on link "2023 Business Tax Return 2023 Business Tax Return H M" at bounding box center [146, 399] width 181 height 28
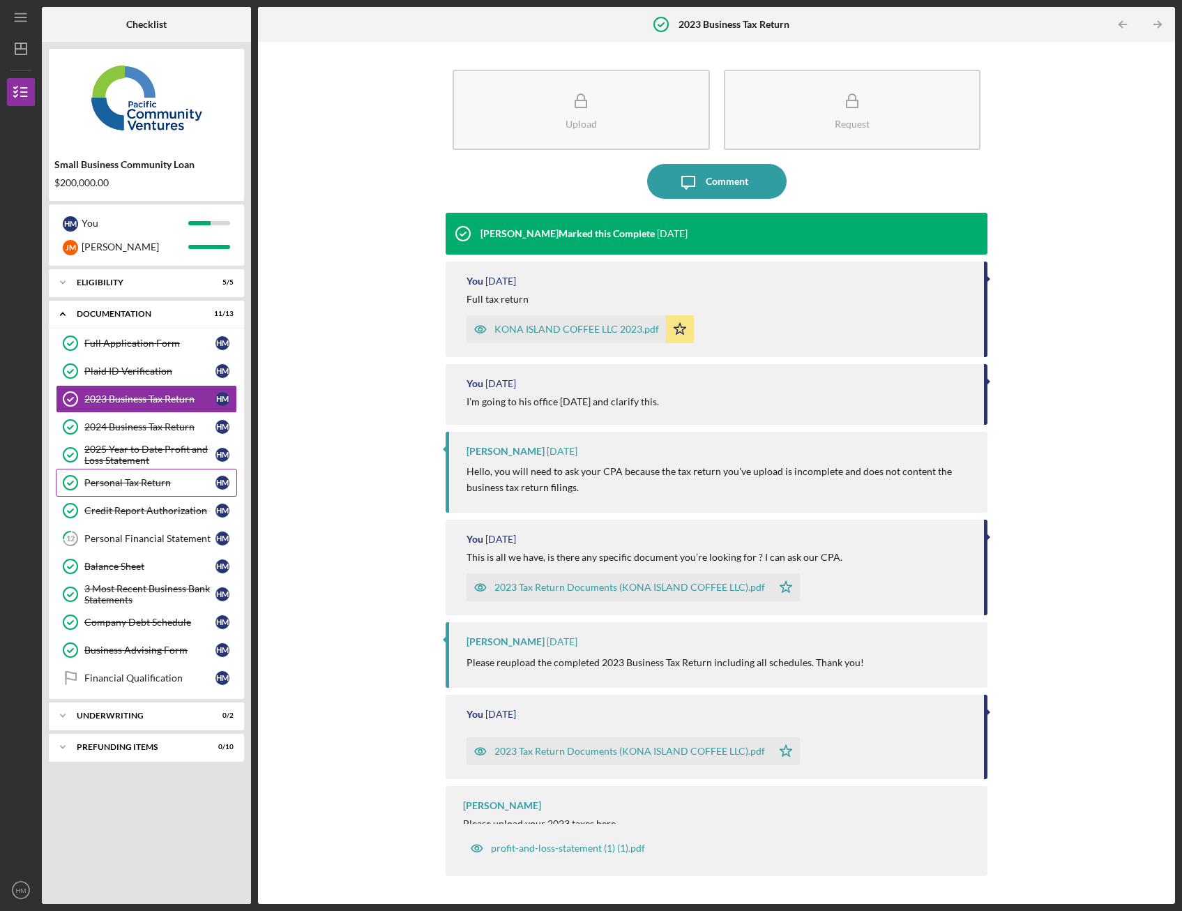
click at [164, 489] on link "Personal Tax Return Personal Tax Return H M" at bounding box center [146, 483] width 181 height 28
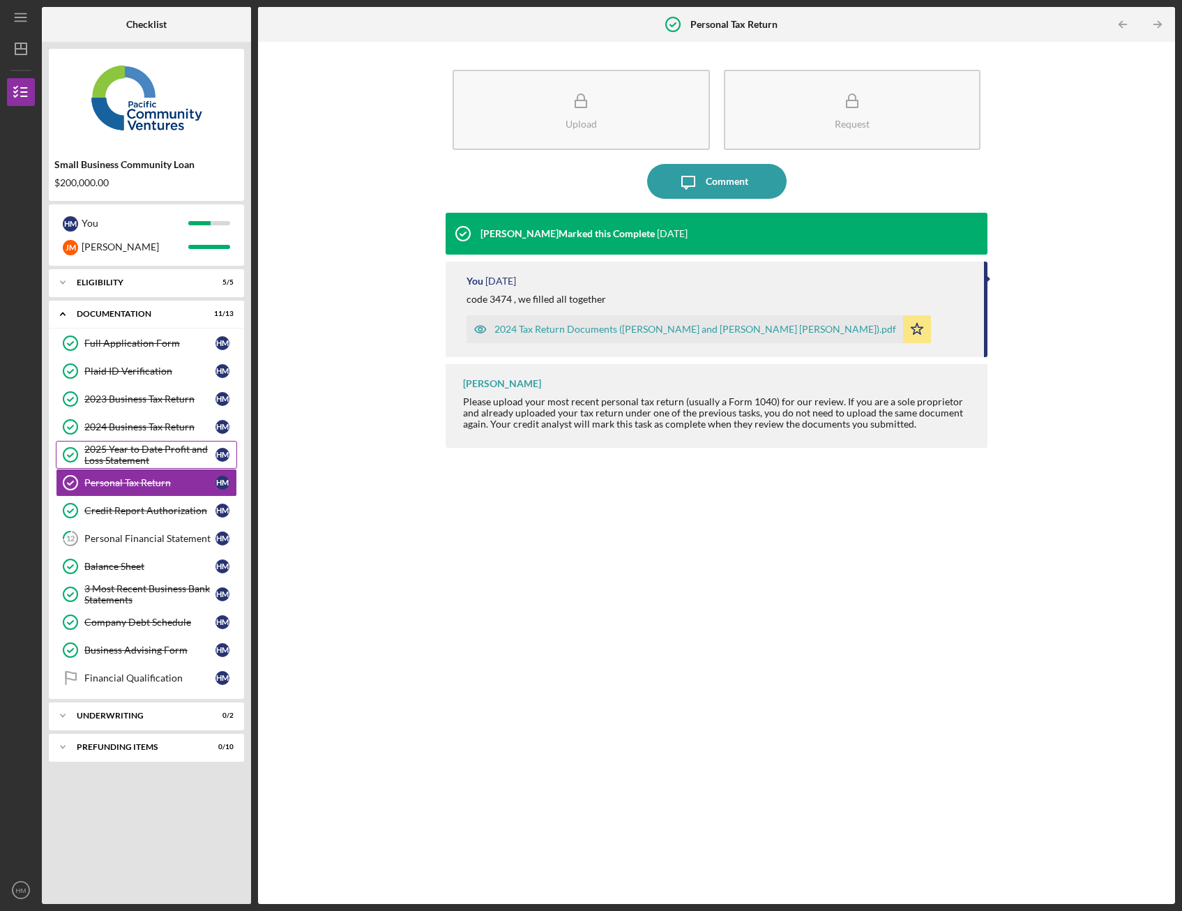
click at [162, 446] on div "2025 Year to Date Profit and Loss Statement" at bounding box center [149, 454] width 131 height 22
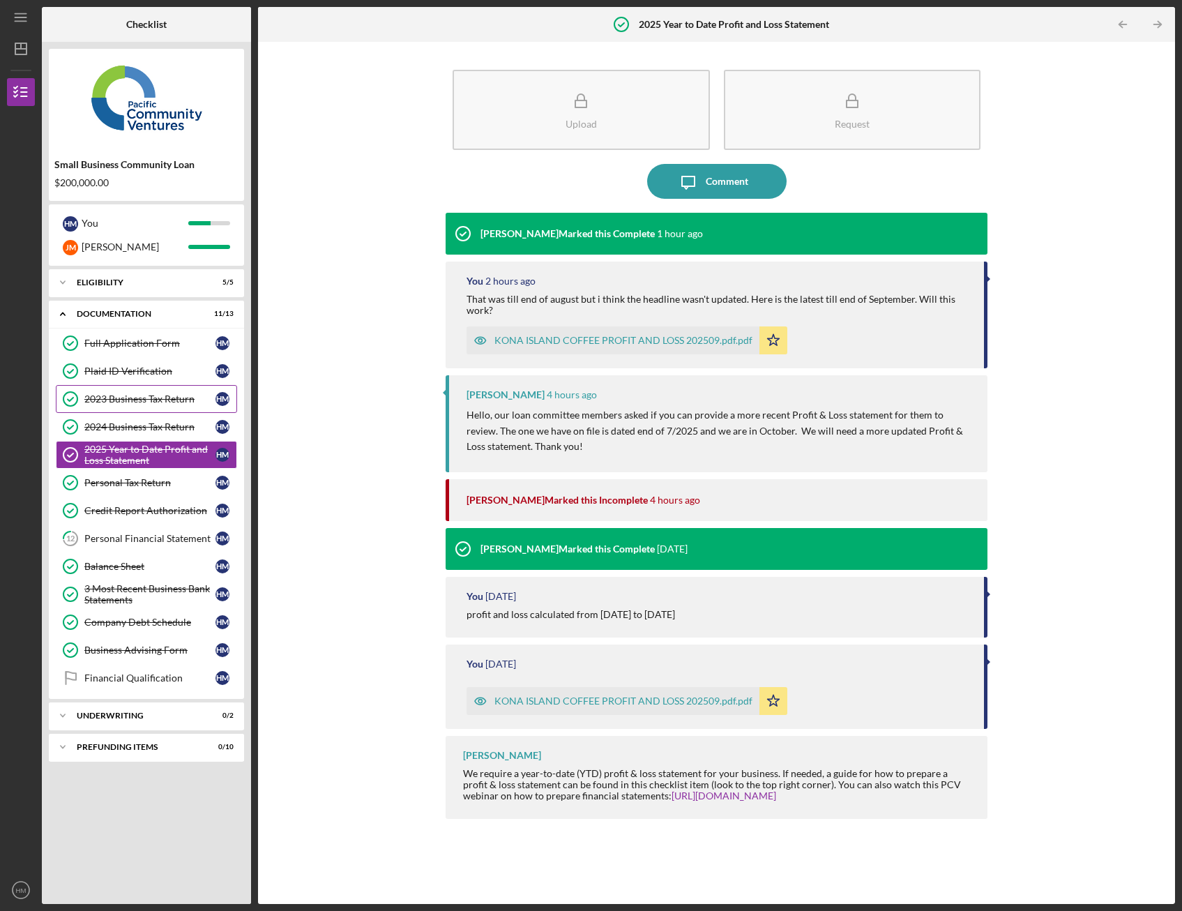
click at [172, 406] on link "2023 Business Tax Return 2023 Business Tax Return H M" at bounding box center [146, 399] width 181 height 28
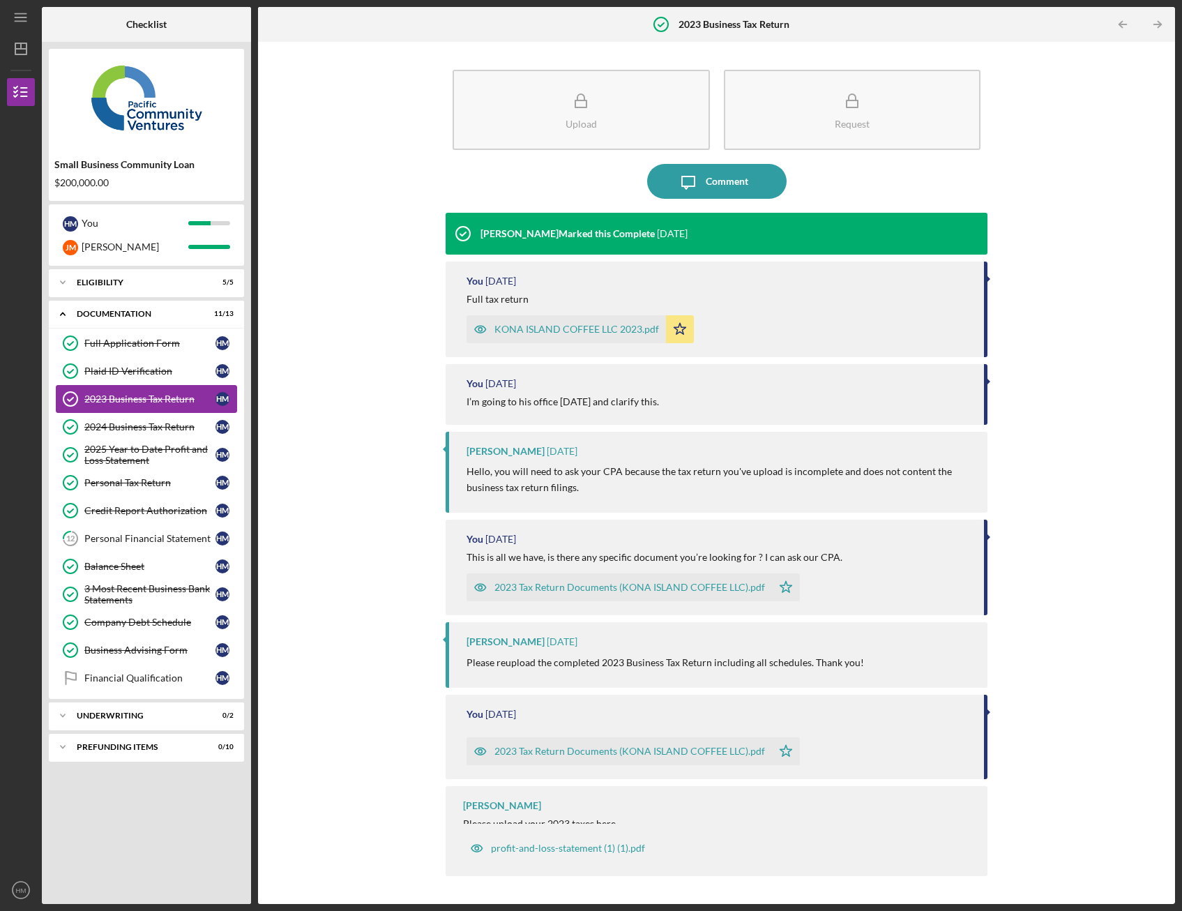
click at [172, 406] on link "2023 Business Tax Return 2023 Business Tax Return H M" at bounding box center [146, 399] width 181 height 28
click at [158, 507] on div "Credit Report Authorization" at bounding box center [149, 510] width 131 height 11
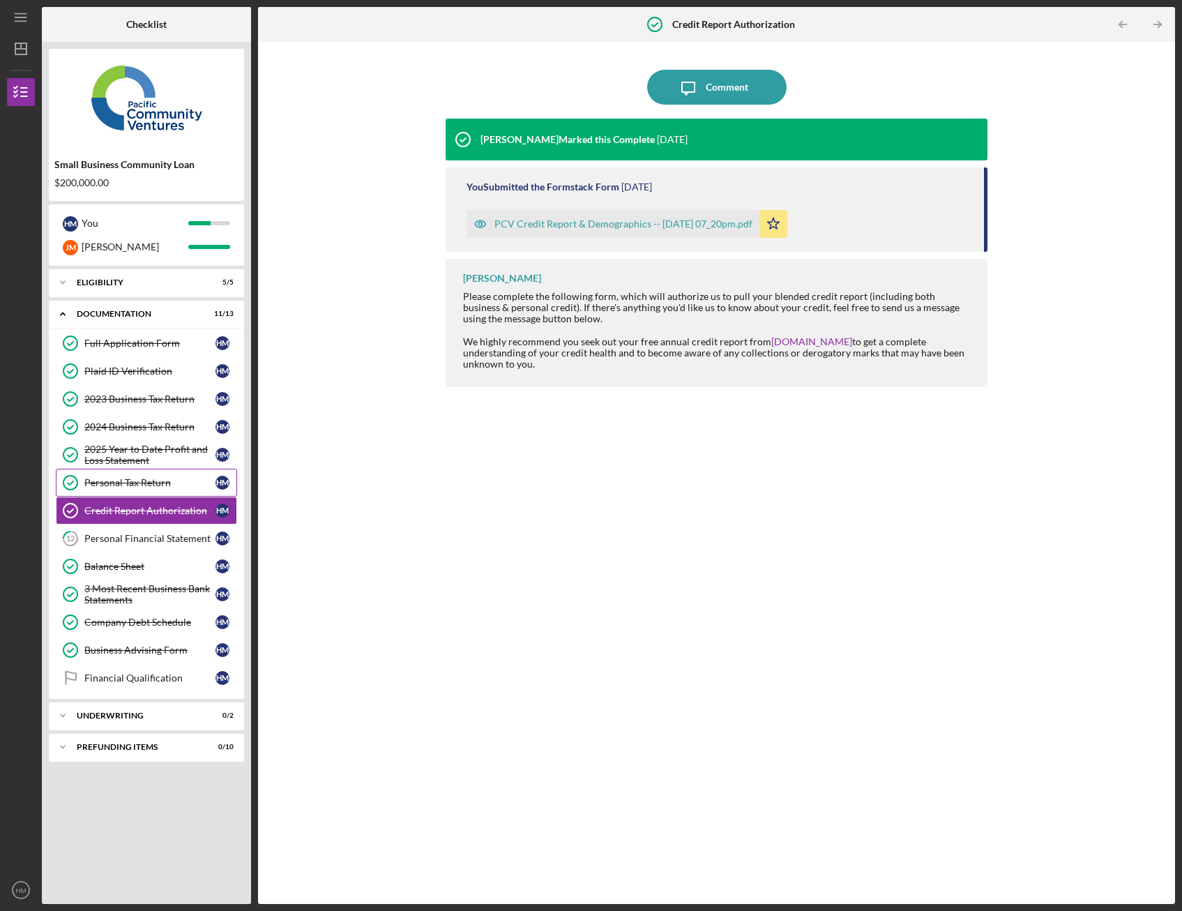
click at [162, 488] on link "Personal Tax Return Personal Tax Return H M" at bounding box center [146, 483] width 181 height 28
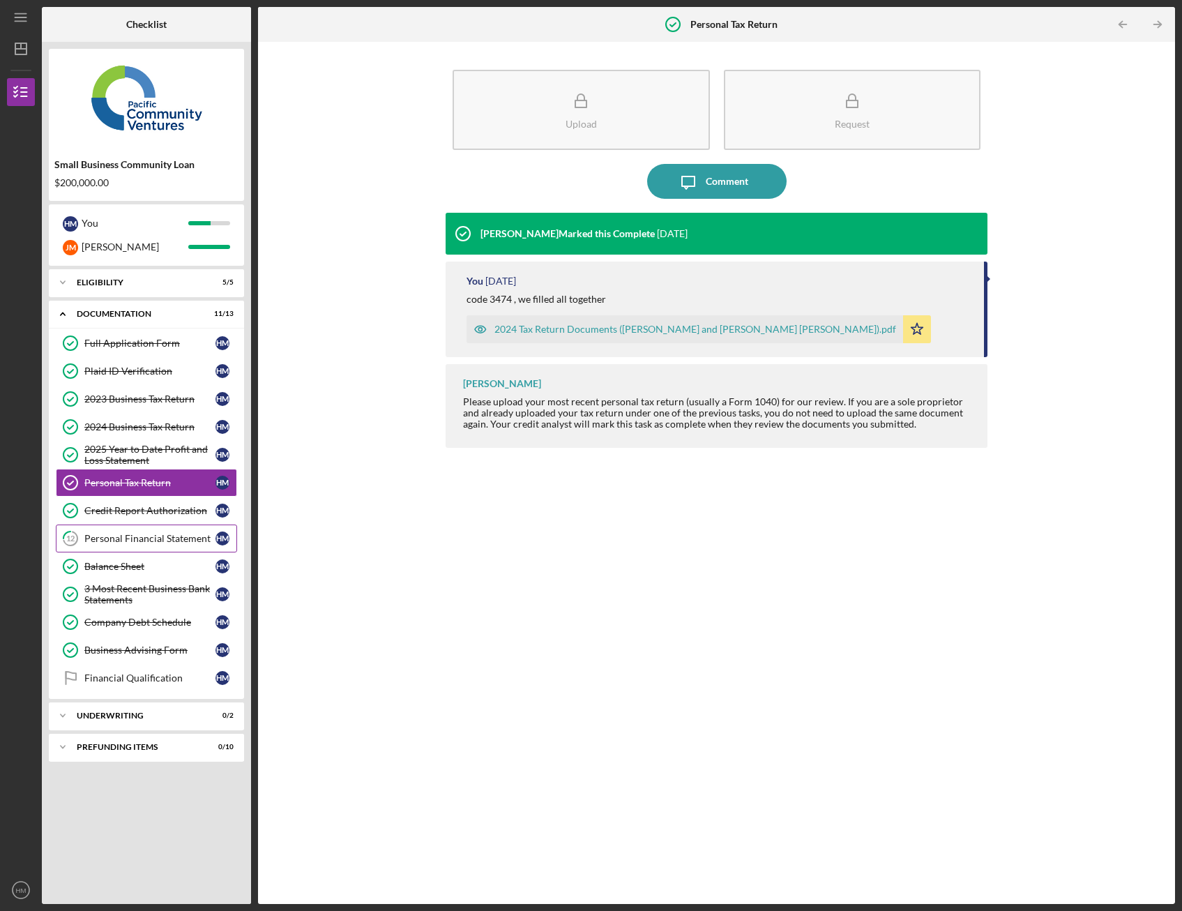
click at [176, 529] on link "12 Personal Financial Statement H M" at bounding box center [146, 538] width 181 height 28
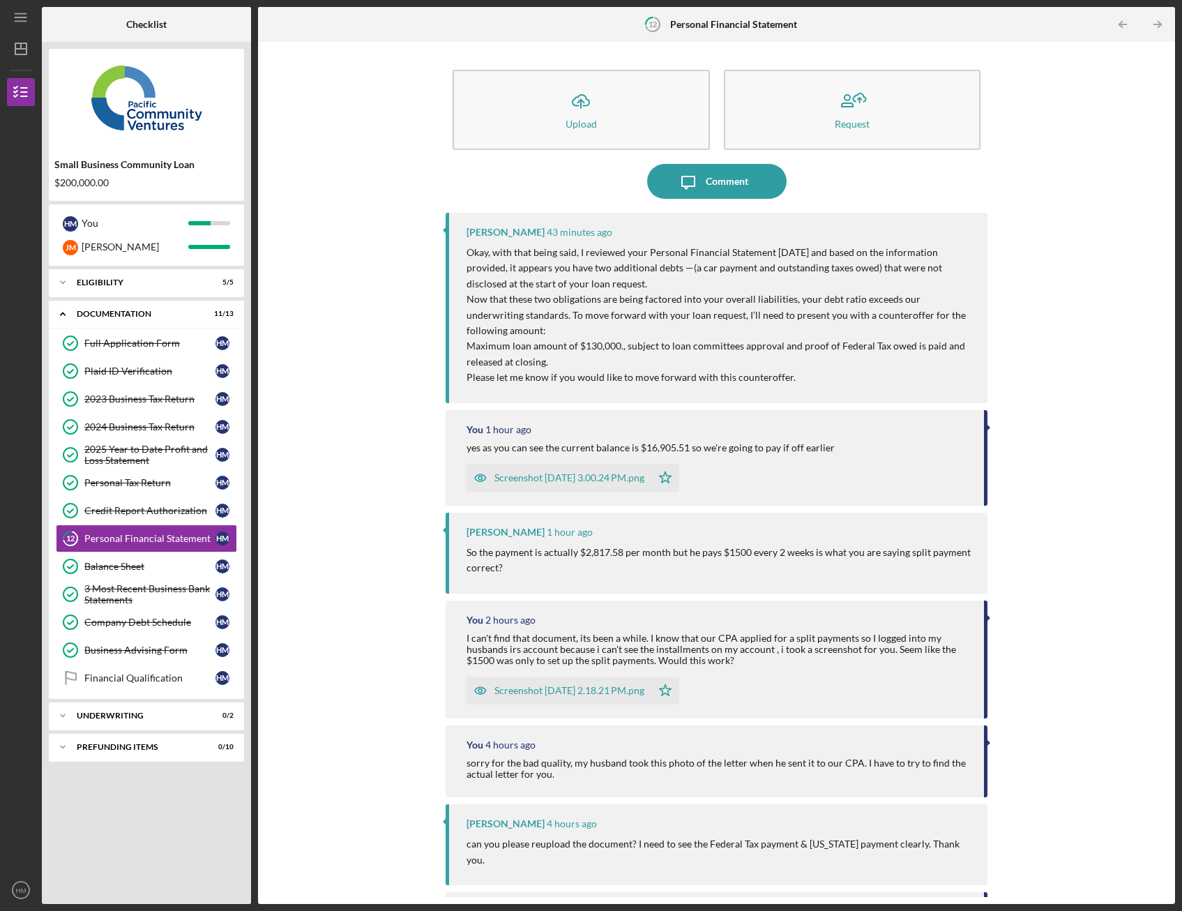
click at [344, 348] on div "Icon/Upload Upload Request Icon/Message Comment Raymond Ko 43 minutes ago Okay,…" at bounding box center [716, 473] width 903 height 848
click at [711, 199] on div "Icon/Upload Upload Request Icon/Message Comment Raymond Ko 44 minutes ago Okay,…" at bounding box center [717, 473] width 542 height 848
click at [708, 189] on div "Comment" at bounding box center [727, 181] width 43 height 35
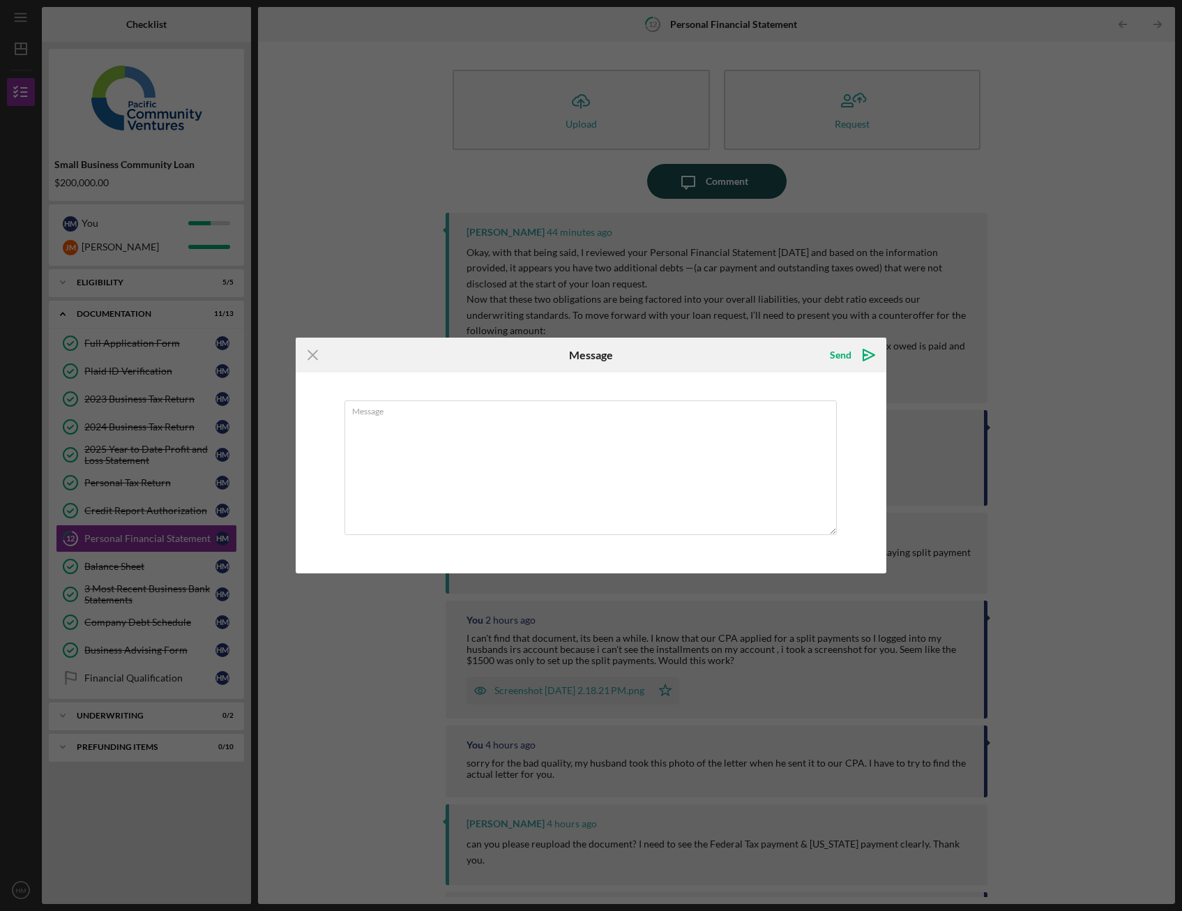
type textarea "N"
type textarea "W"
type textarea "I"
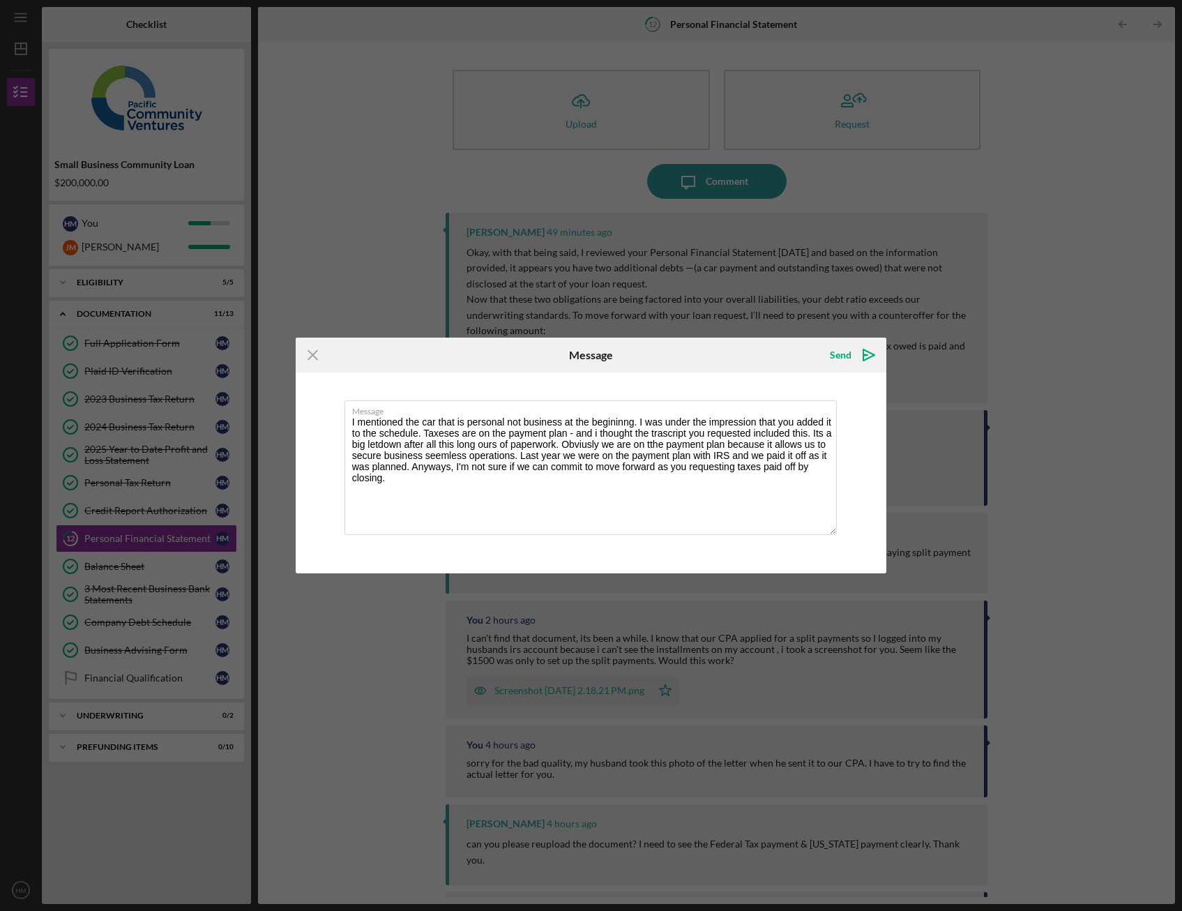
drag, startPoint x: 466, startPoint y: 489, endPoint x: 291, endPoint y: 395, distance: 198.7
click at [291, 395] on div "Icon/Menu Close Message Send Icon/icon-invite-send Message I mentioned the car …" at bounding box center [591, 455] width 1182 height 911
type textarea "I mentioned the car that is personal not business at the begininng. I was under…"
click at [305, 347] on icon "Icon/Menu Close" at bounding box center [313, 354] width 35 height 35
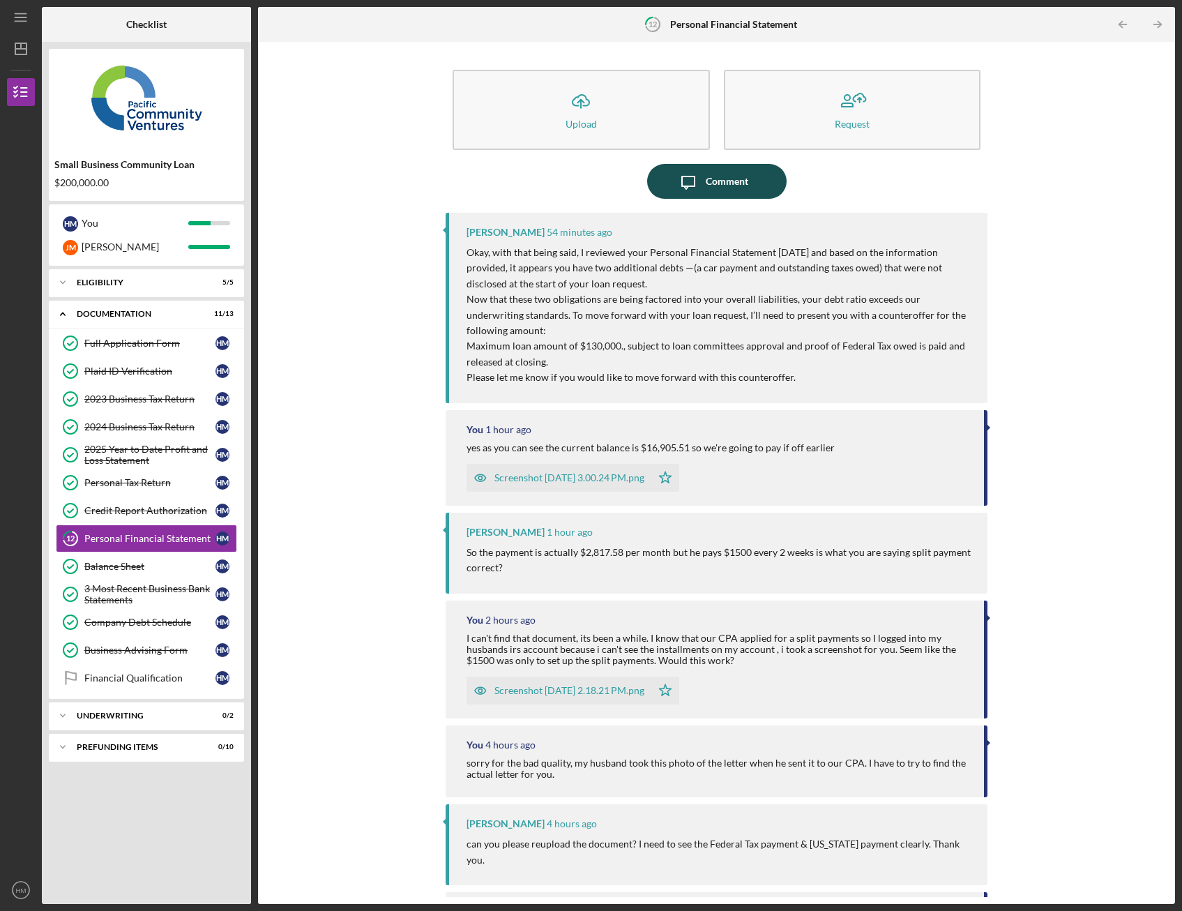
click at [727, 178] on div "Comment" at bounding box center [727, 181] width 43 height 35
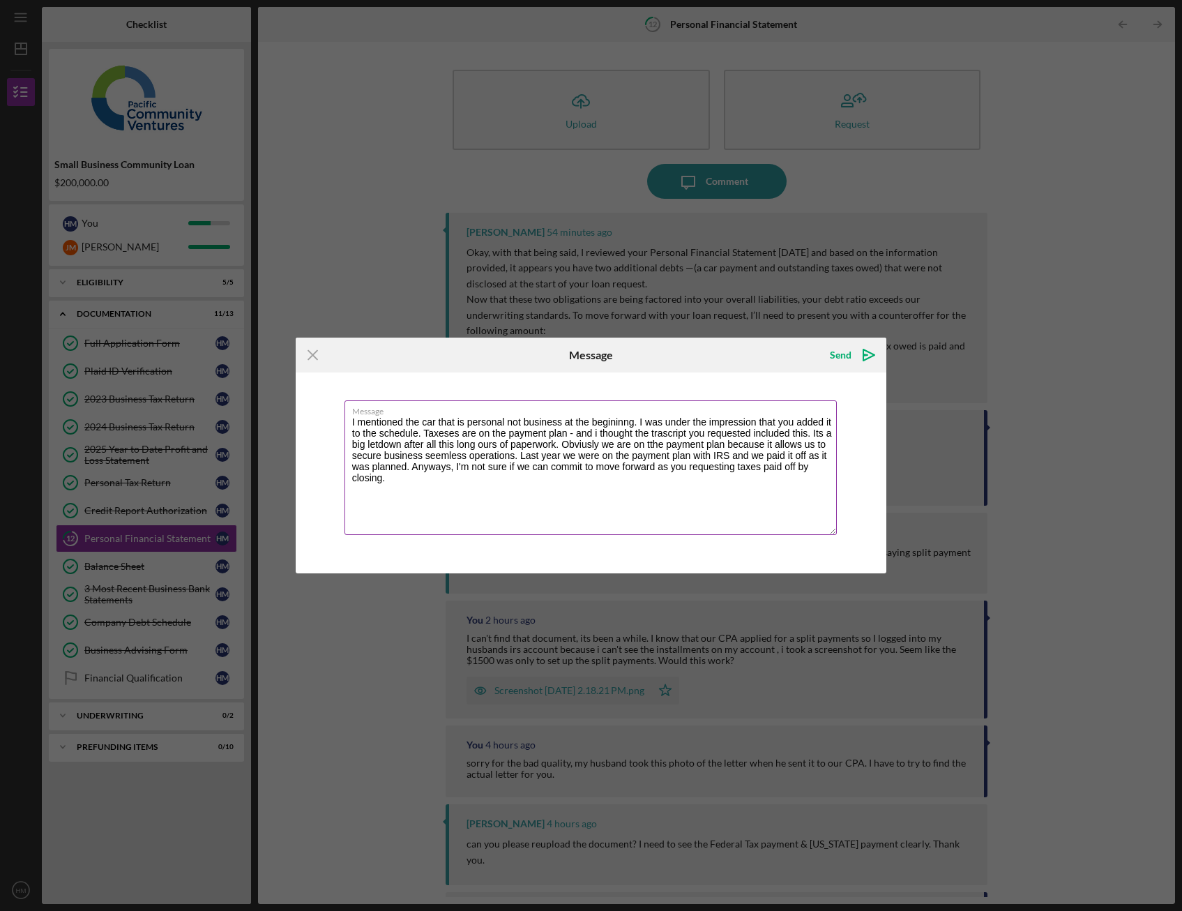
drag, startPoint x: 591, startPoint y: 499, endPoint x: 354, endPoint y: 416, distance: 250.9
click at [354, 416] on textarea "I mentioned the car that is personal not business at the begininng. I was under…" at bounding box center [590, 467] width 493 height 135
type textarea "I"
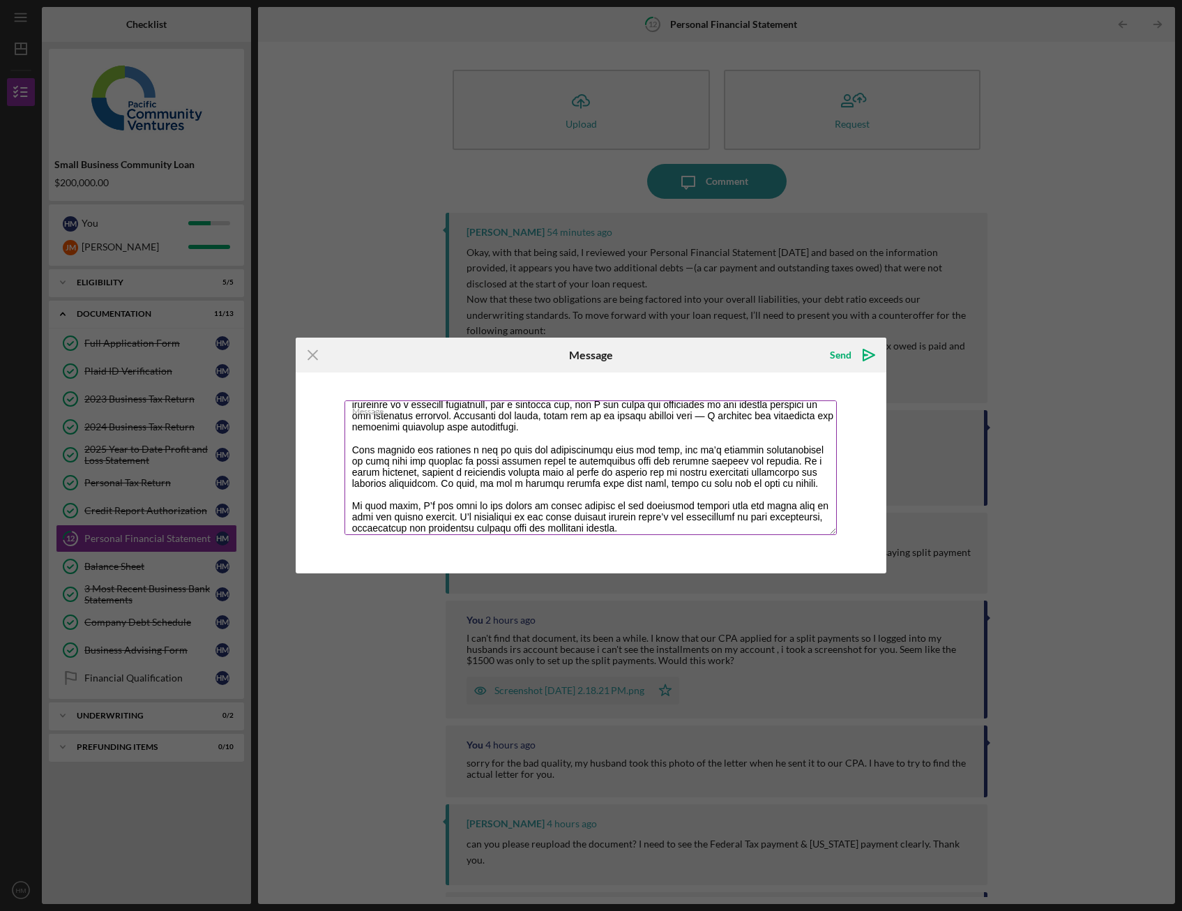
scroll to position [56, 0]
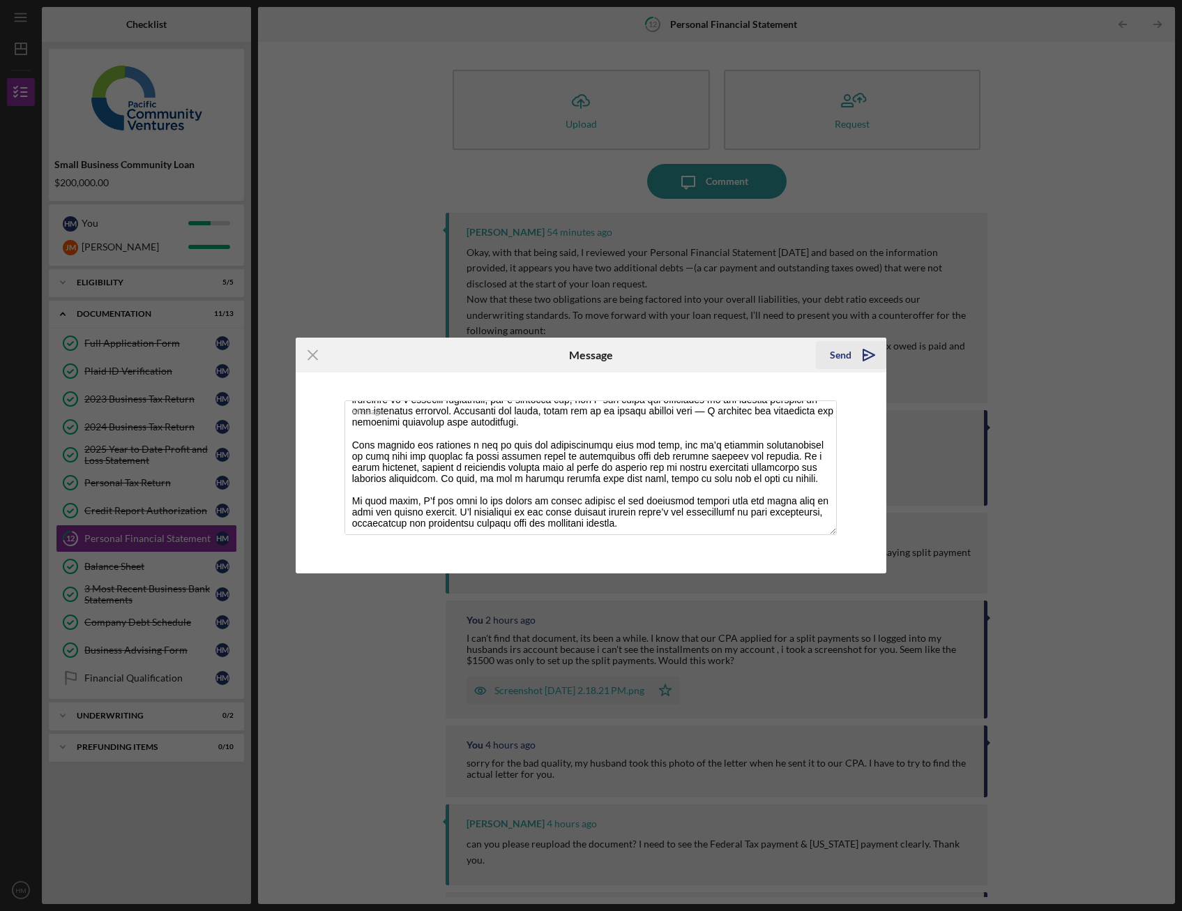
type textarea "Thank you for your message. I just want to clarify a few things to make sure we…"
click at [867, 356] on icon "Icon/icon-invite-send" at bounding box center [868, 354] width 35 height 35
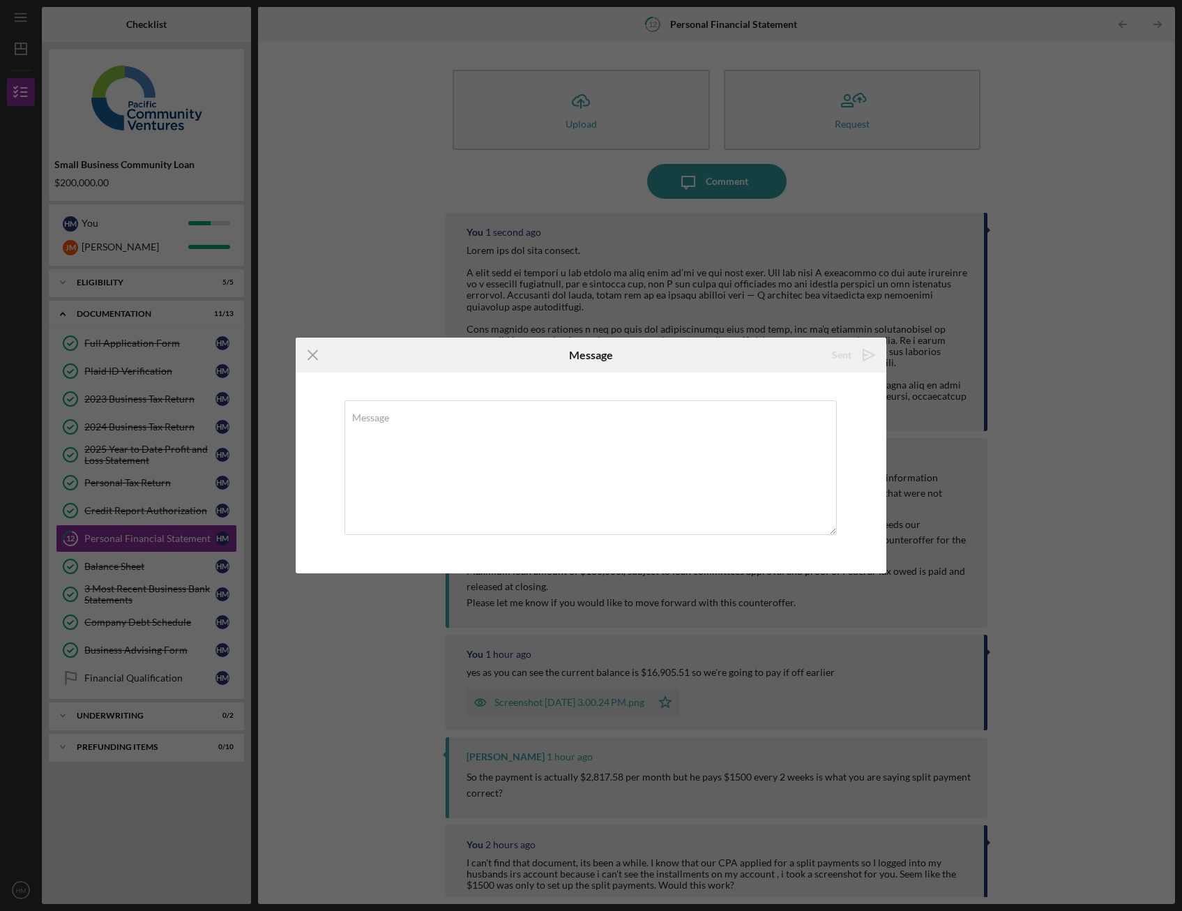
scroll to position [0, 0]
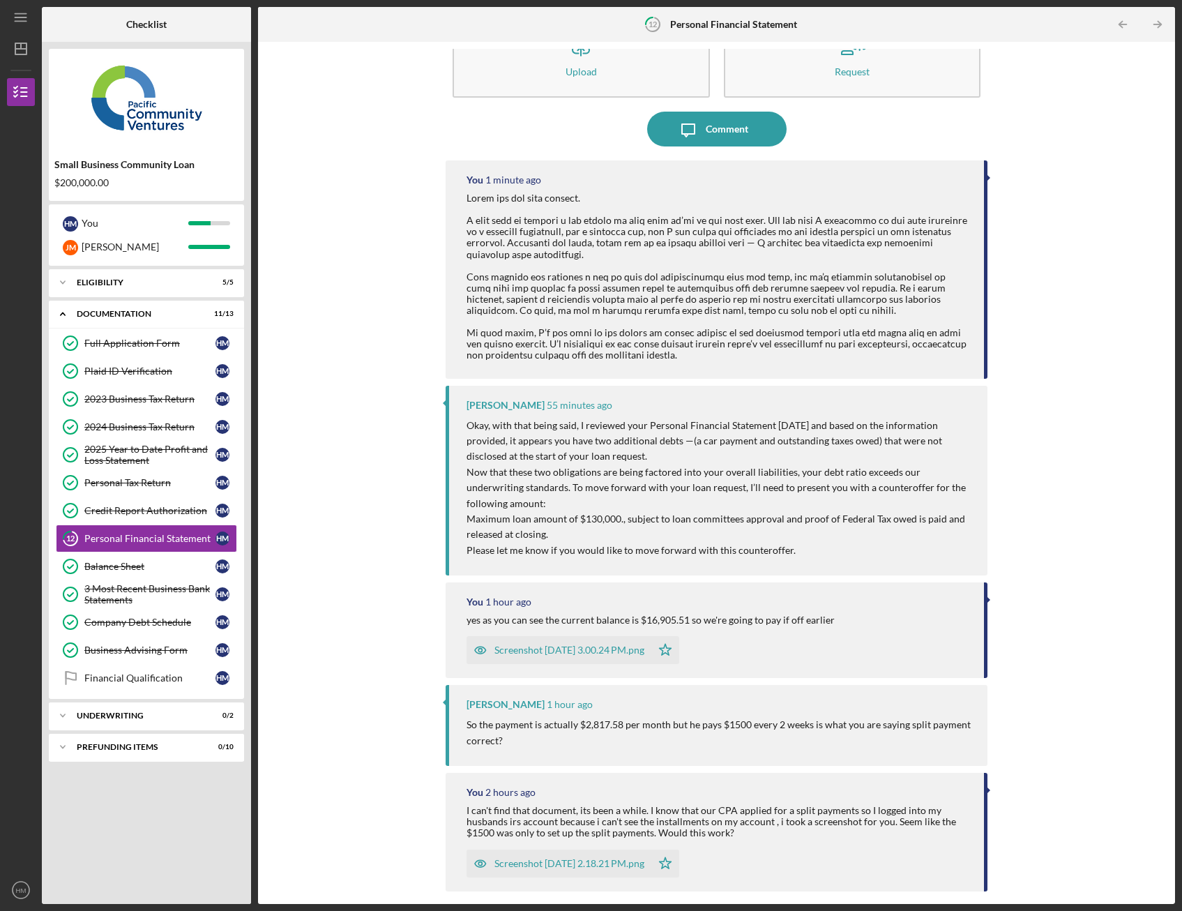
scroll to position [56, 0]
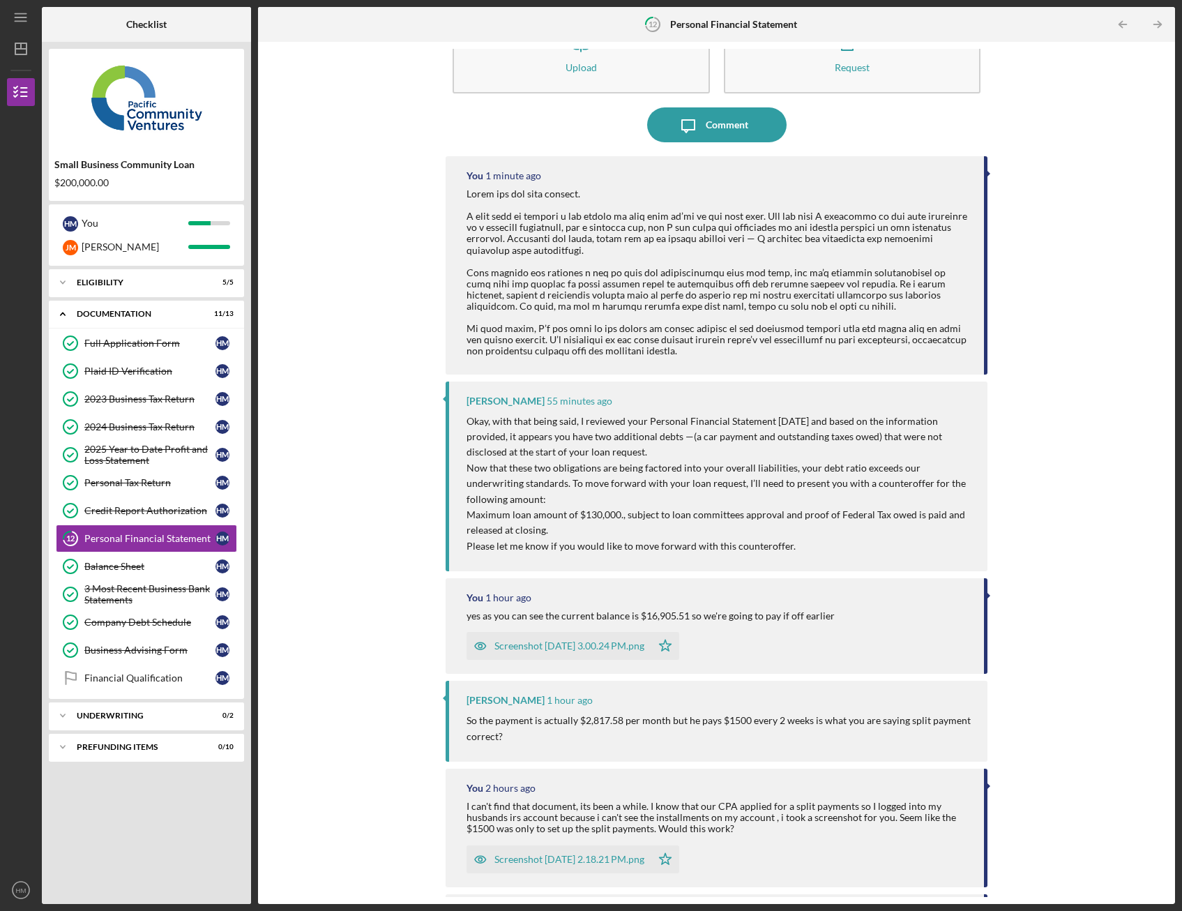
click at [858, 342] on div at bounding box center [717, 272] width 503 height 168
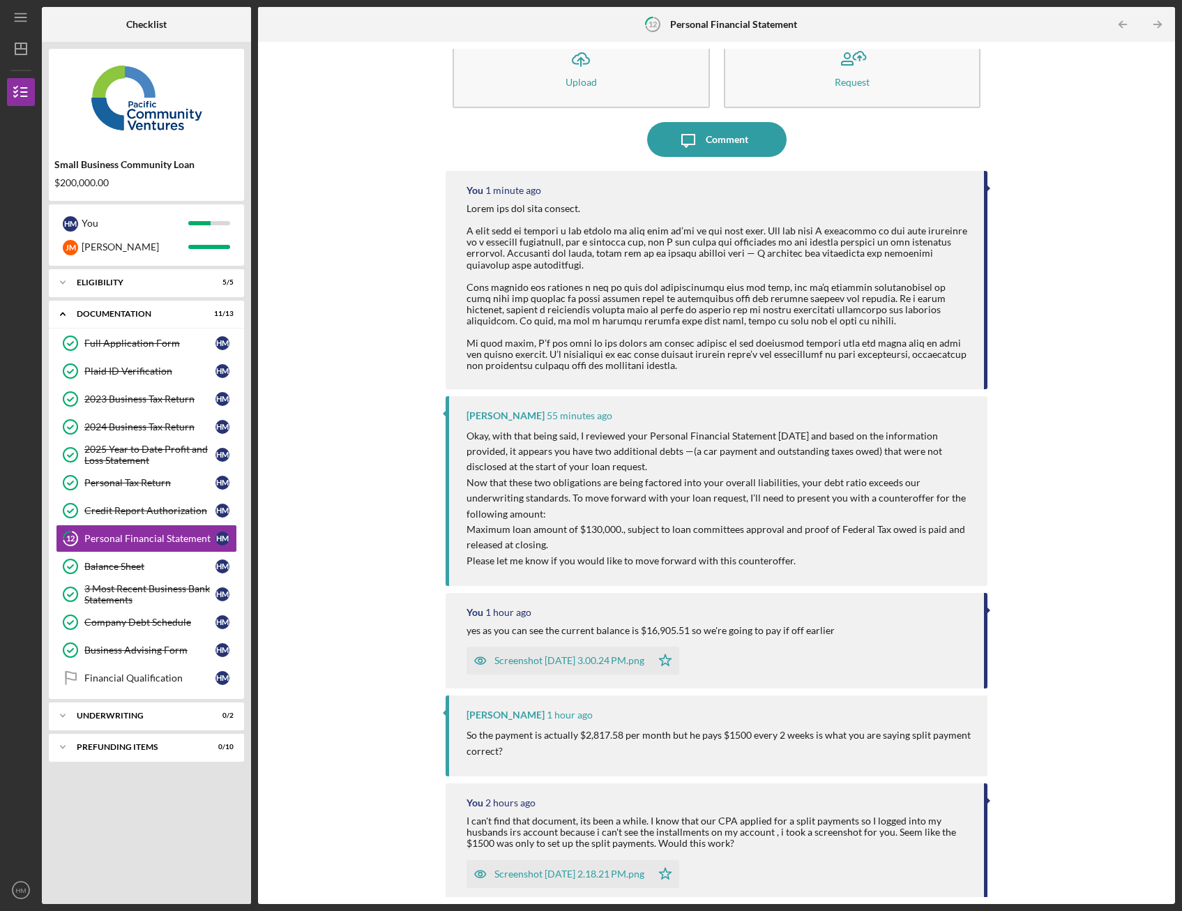
scroll to position [0, 0]
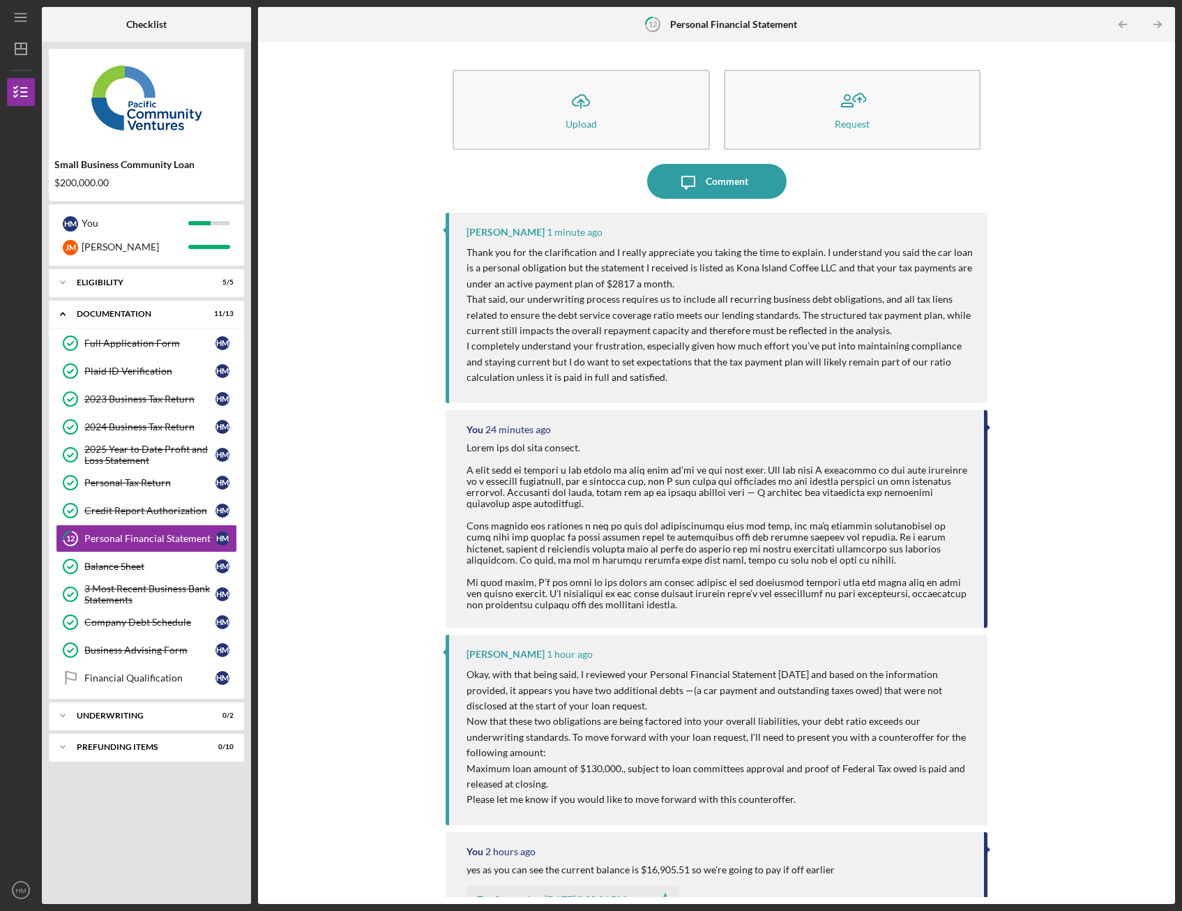
click at [1042, 372] on div "Icon/Upload Upload Request Icon/Message Comment [PERSON_NAME] 1 minute ago Than…" at bounding box center [716, 473] width 903 height 848
click at [729, 196] on div "Comment" at bounding box center [727, 181] width 43 height 35
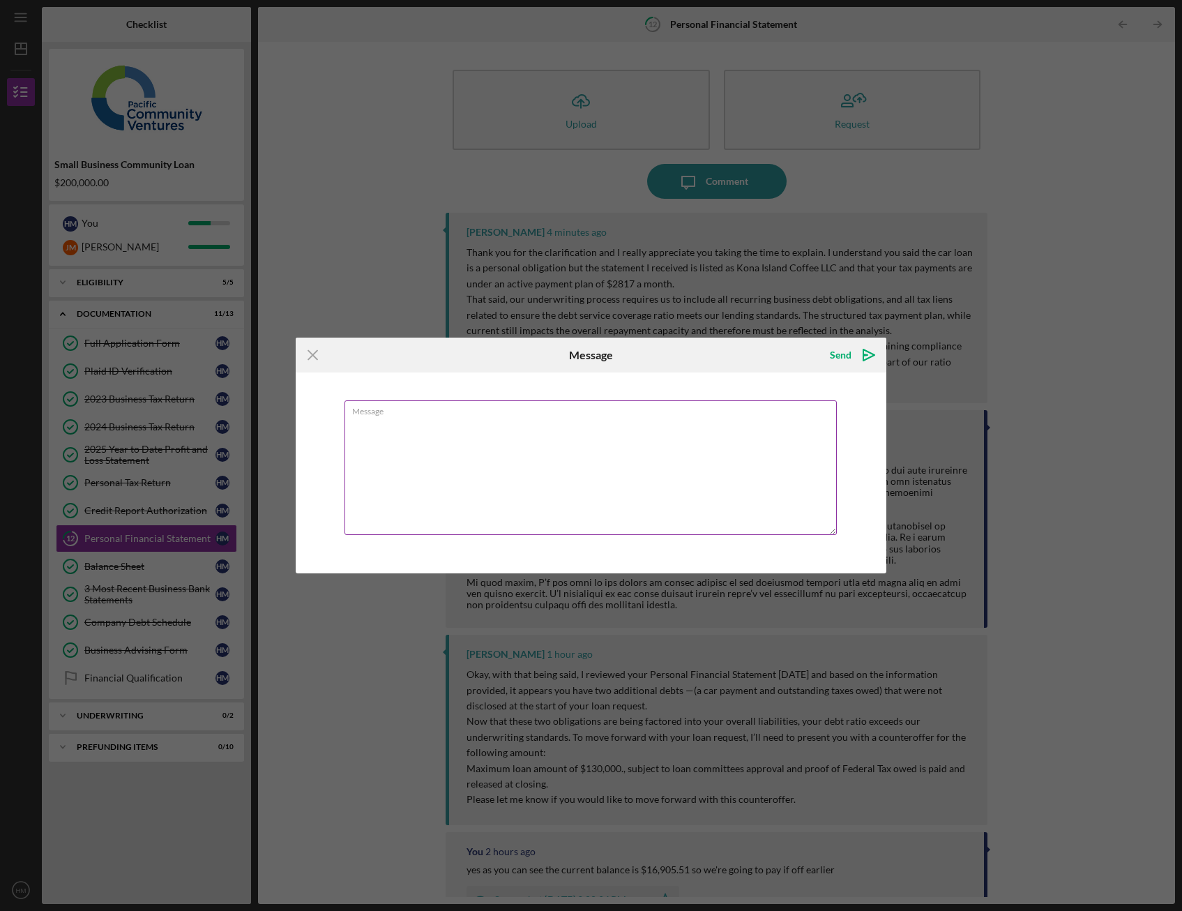
click at [609, 433] on textarea "Message" at bounding box center [590, 467] width 493 height 135
type textarea "i"
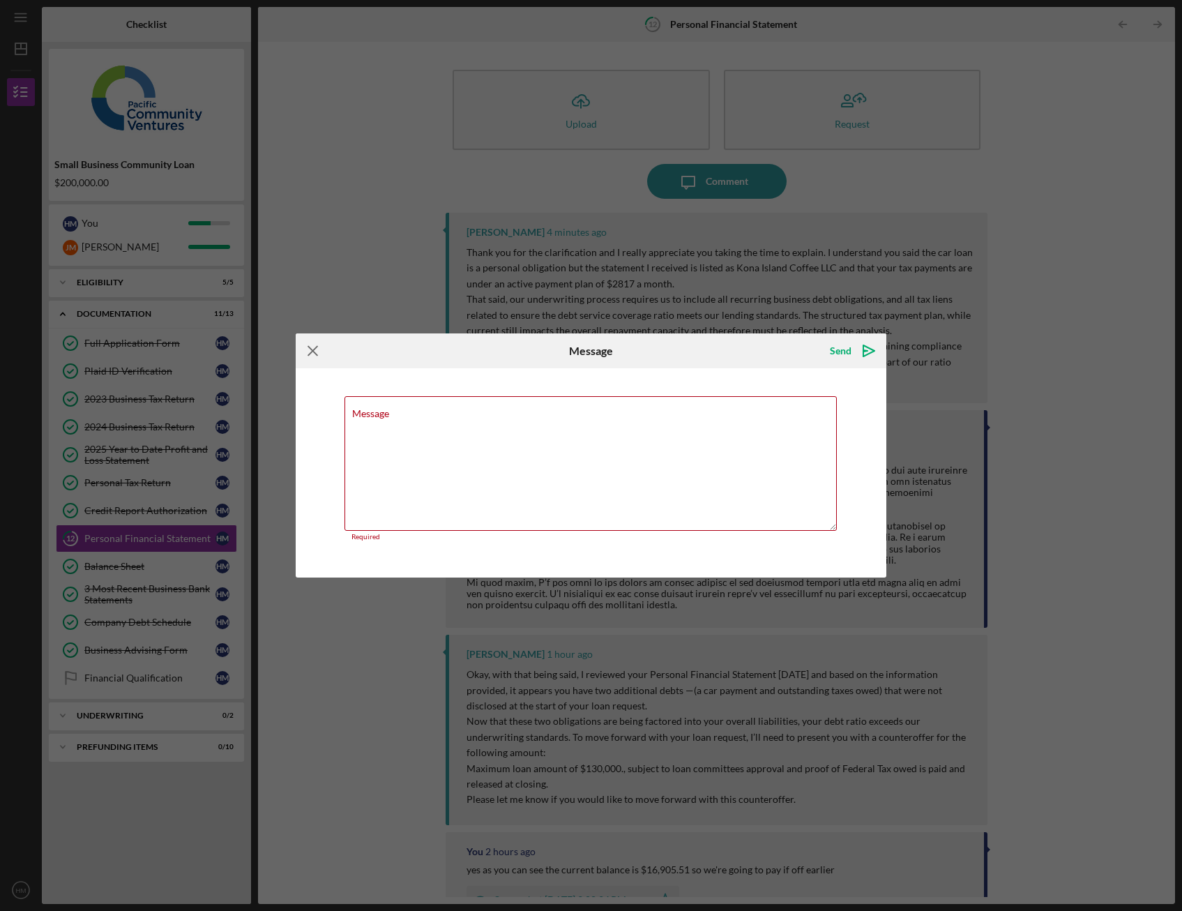
click at [317, 348] on icon "Icon/Menu Close" at bounding box center [313, 350] width 35 height 35
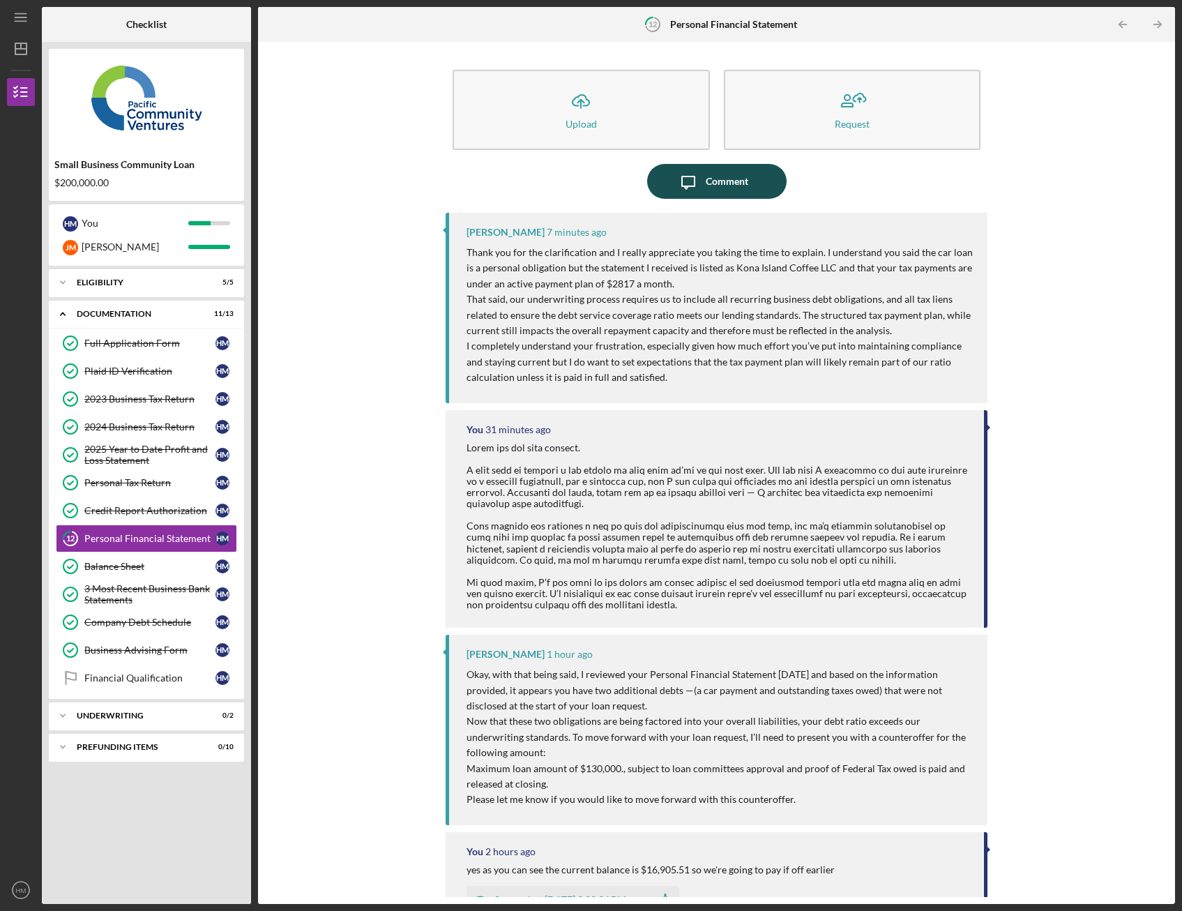
click at [709, 183] on div "Comment" at bounding box center [727, 181] width 43 height 35
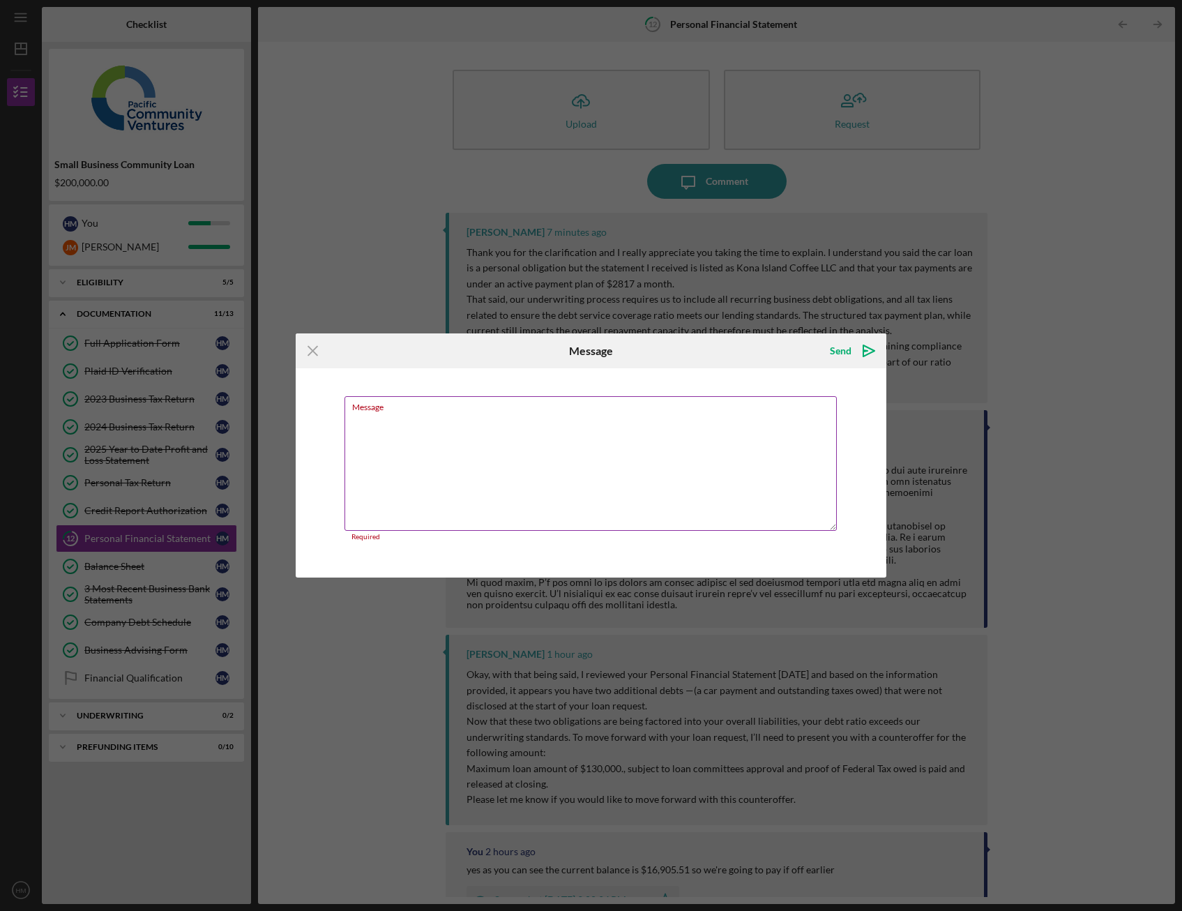
click at [634, 431] on textarea "Message" at bounding box center [590, 463] width 493 height 135
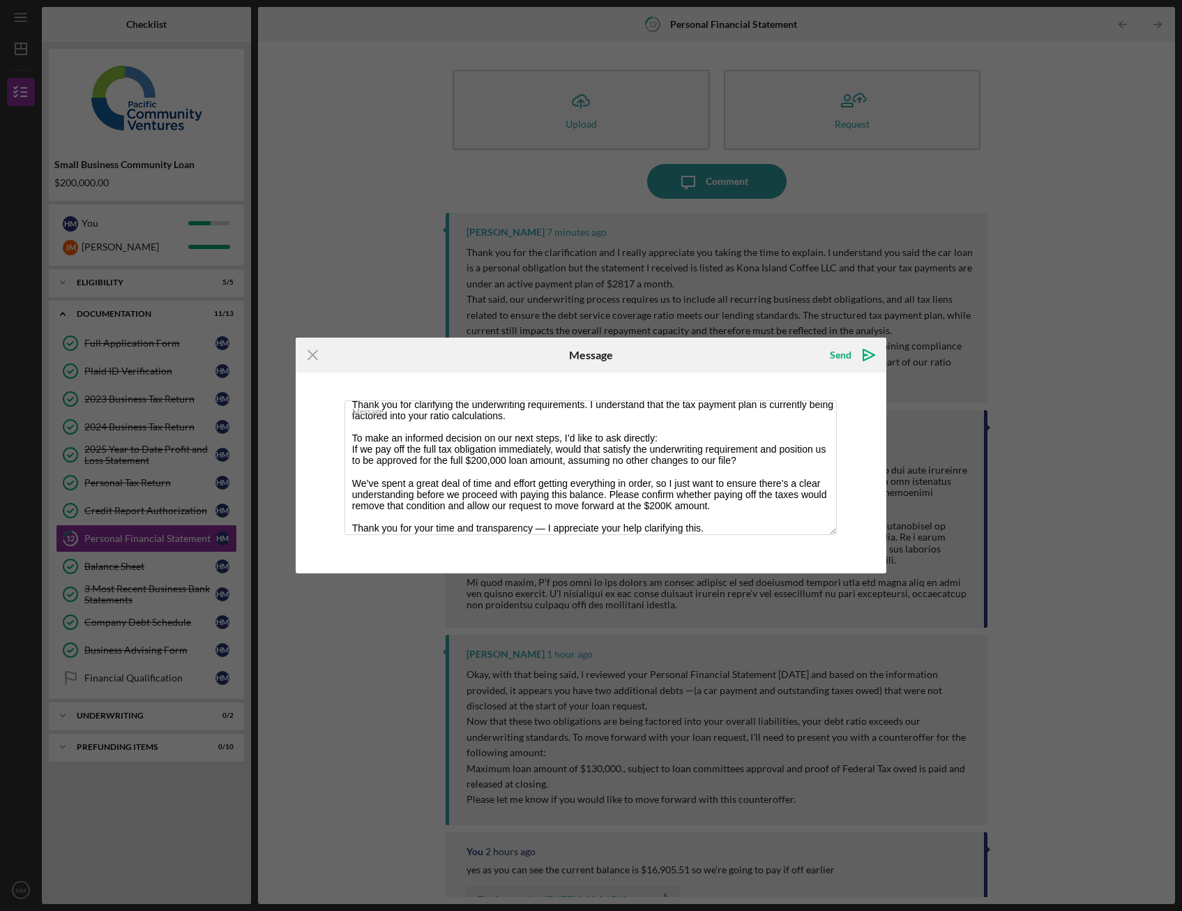
scroll to position [22, 0]
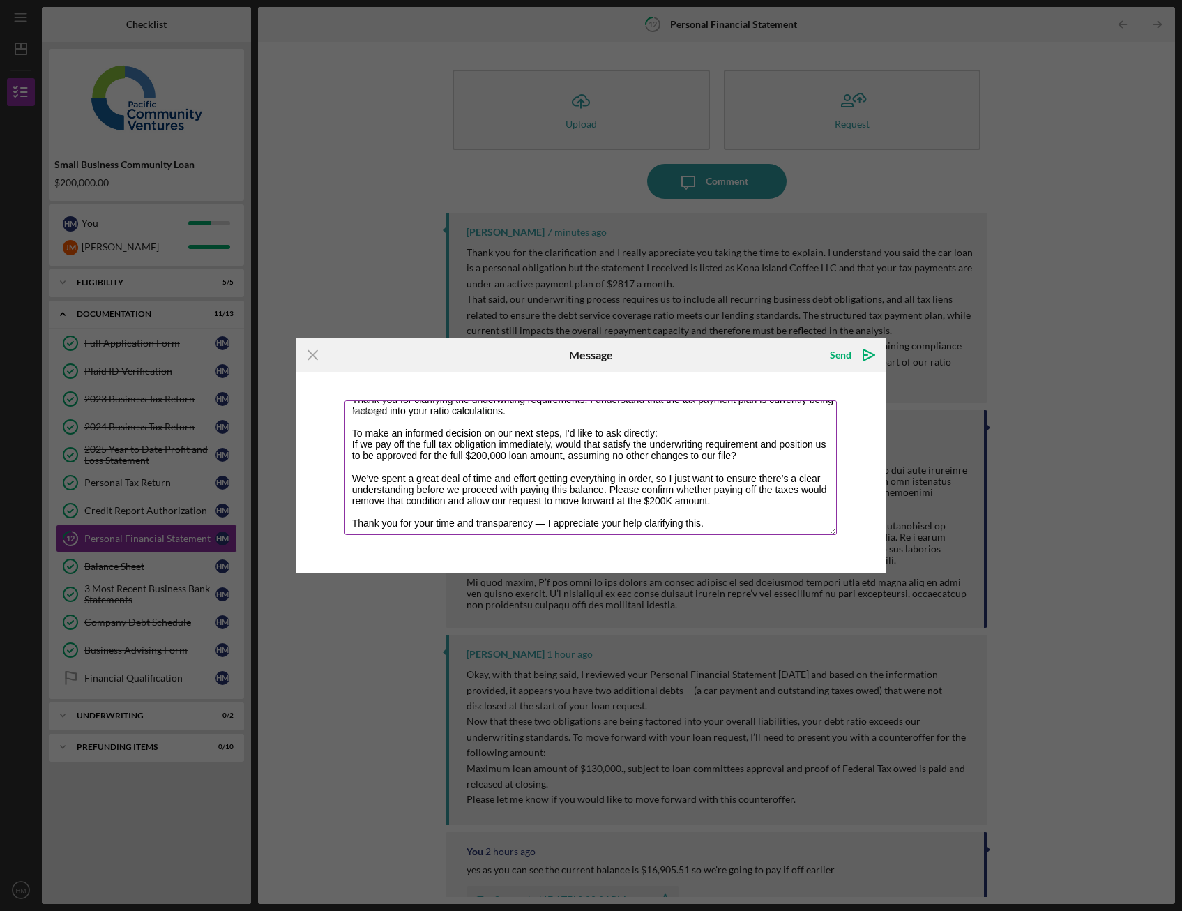
drag, startPoint x: 727, startPoint y: 528, endPoint x: 344, endPoint y: 518, distance: 382.9
click at [344, 518] on textarea "Thank you for clarifying the underwriting requirements. I understand that the t…" at bounding box center [590, 467] width 493 height 135
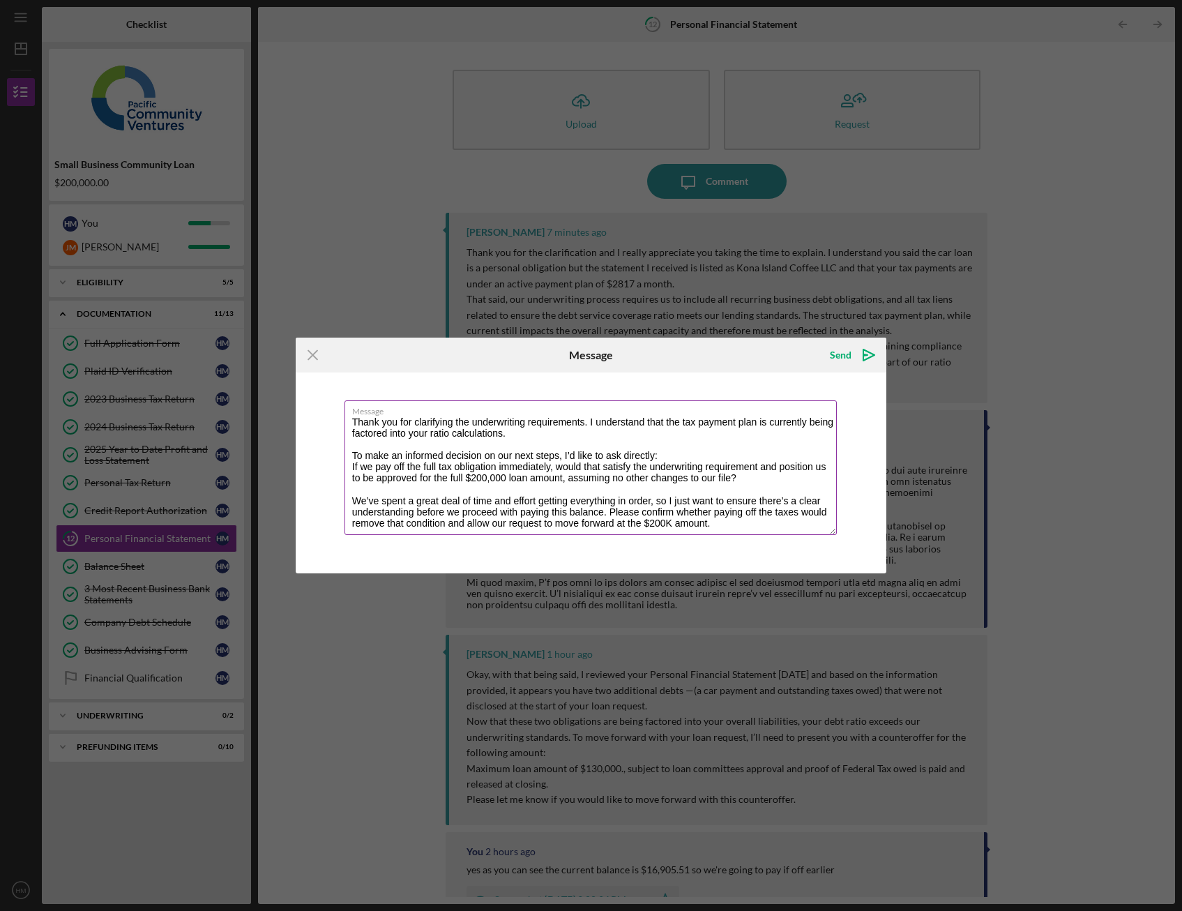
scroll to position [0, 0]
type textarea "Thank you for clarifying the underwriting requirements. I understand that the t…"
click at [860, 356] on icon "Icon/icon-invite-send" at bounding box center [868, 354] width 35 height 35
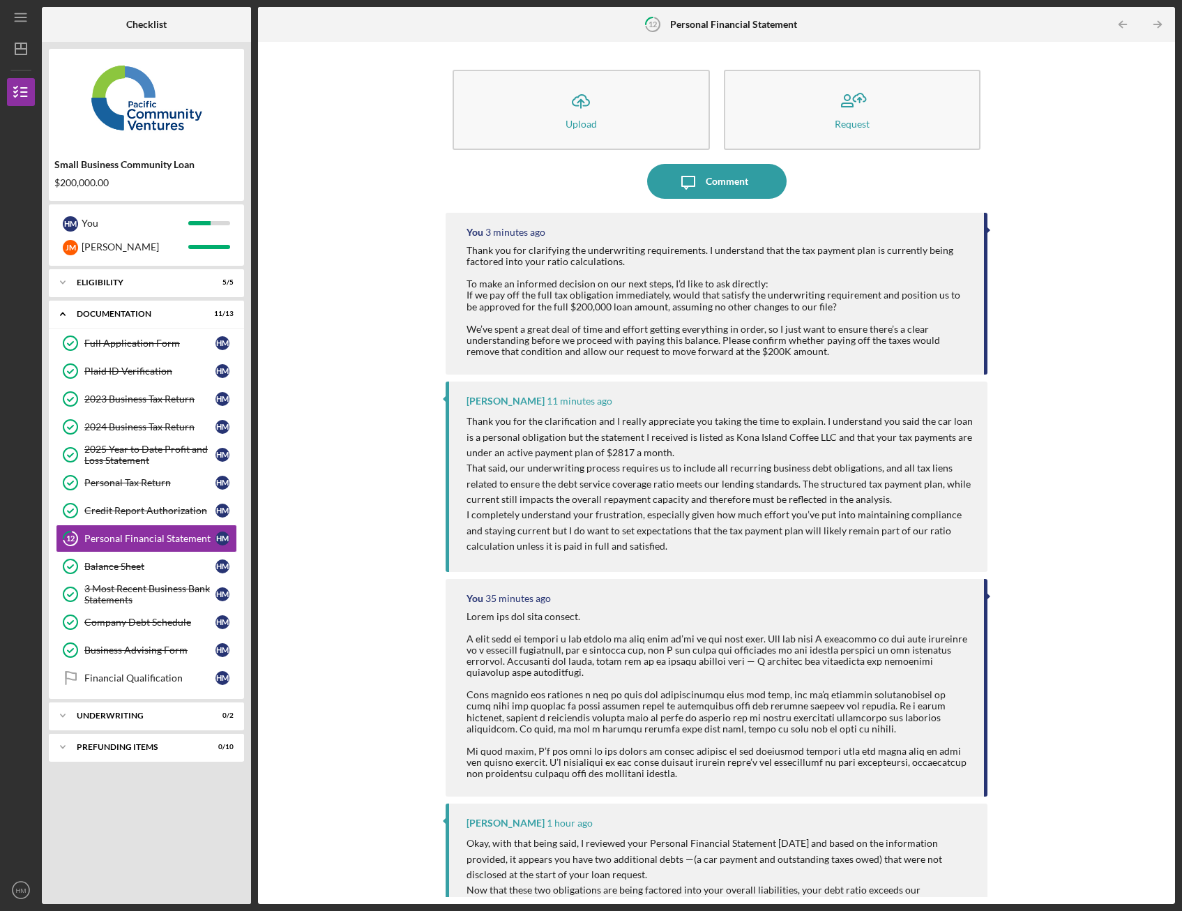
click at [409, 453] on div "Icon/Upload Upload Request Icon/Message Comment You 3 minutes ago Thank you for…" at bounding box center [716, 473] width 903 height 848
click at [343, 421] on div "Icon/Upload Upload Request Icon/Message Comment You 3 minutes ago Thank you for…" at bounding box center [716, 473] width 903 height 848
click at [1054, 352] on div "Icon/Upload Upload Request Icon/Message Comment You 4 minutes ago Thank you for…" at bounding box center [716, 473] width 903 height 848
click at [1025, 490] on div "Icon/Upload Upload Request Icon/Message Comment You 5 minutes ago Thank you for…" at bounding box center [716, 473] width 903 height 848
click at [1044, 333] on div "Icon/Upload Upload Request Icon/Message Comment You 6 minutes ago Thank you for…" at bounding box center [716, 473] width 903 height 848
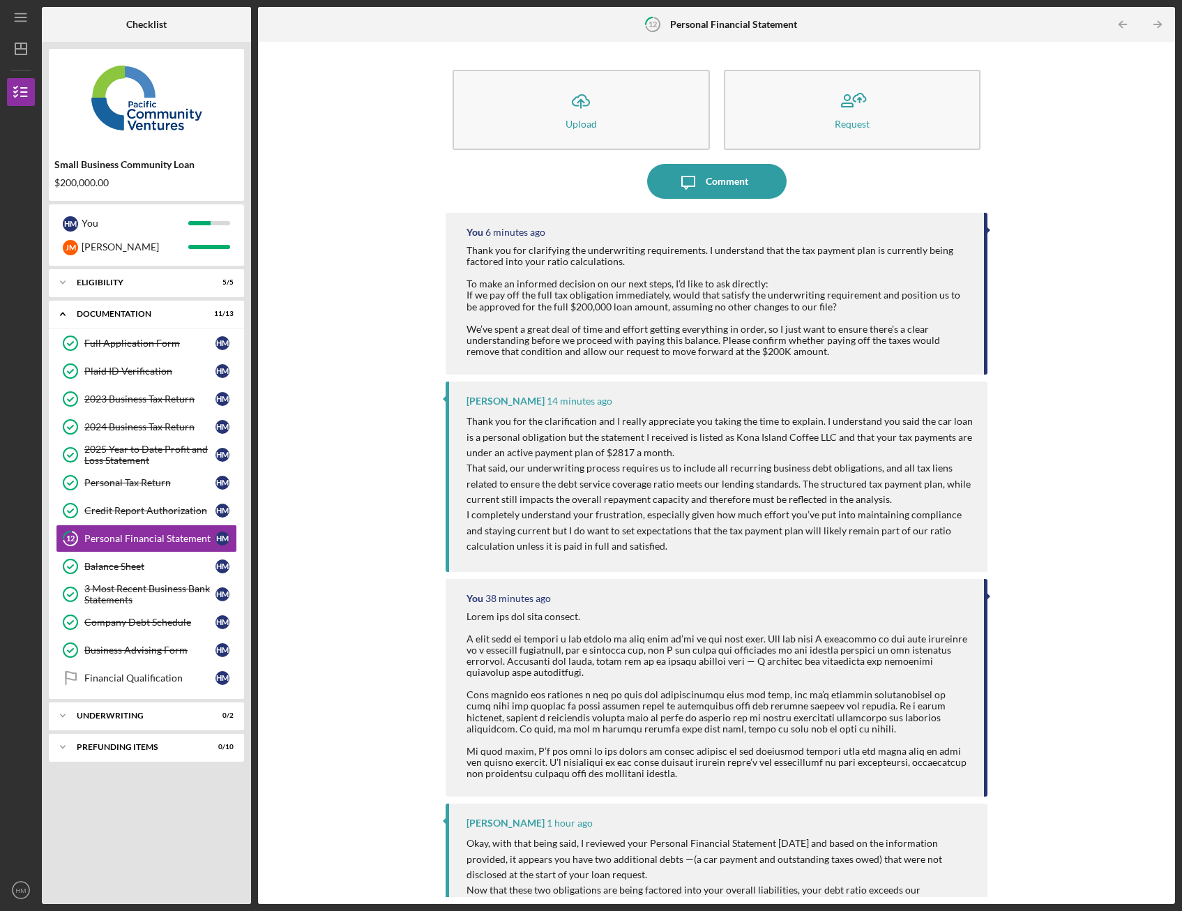
click at [1092, 407] on div "Icon/Upload Upload Request Icon/Message Comment You 6 minutes ago Thank you for…" at bounding box center [716, 473] width 903 height 848
click at [354, 469] on div "Icon/Upload Upload Request Icon/Message Comment You 8 minutes ago Thank you for…" at bounding box center [716, 473] width 903 height 848
click at [1058, 279] on div "Icon/Upload Upload Request Icon/Message Comment You 9 minutes ago Thank you for…" at bounding box center [716, 473] width 903 height 848
click at [371, 400] on div "Icon/Upload Upload Request Icon/Message Comment You 9 minutes ago Thank you for…" at bounding box center [716, 473] width 903 height 848
click at [406, 413] on div "Icon/Upload Upload Request Icon/Message Comment You 10 minutes ago Thank you fo…" at bounding box center [716, 473] width 903 height 848
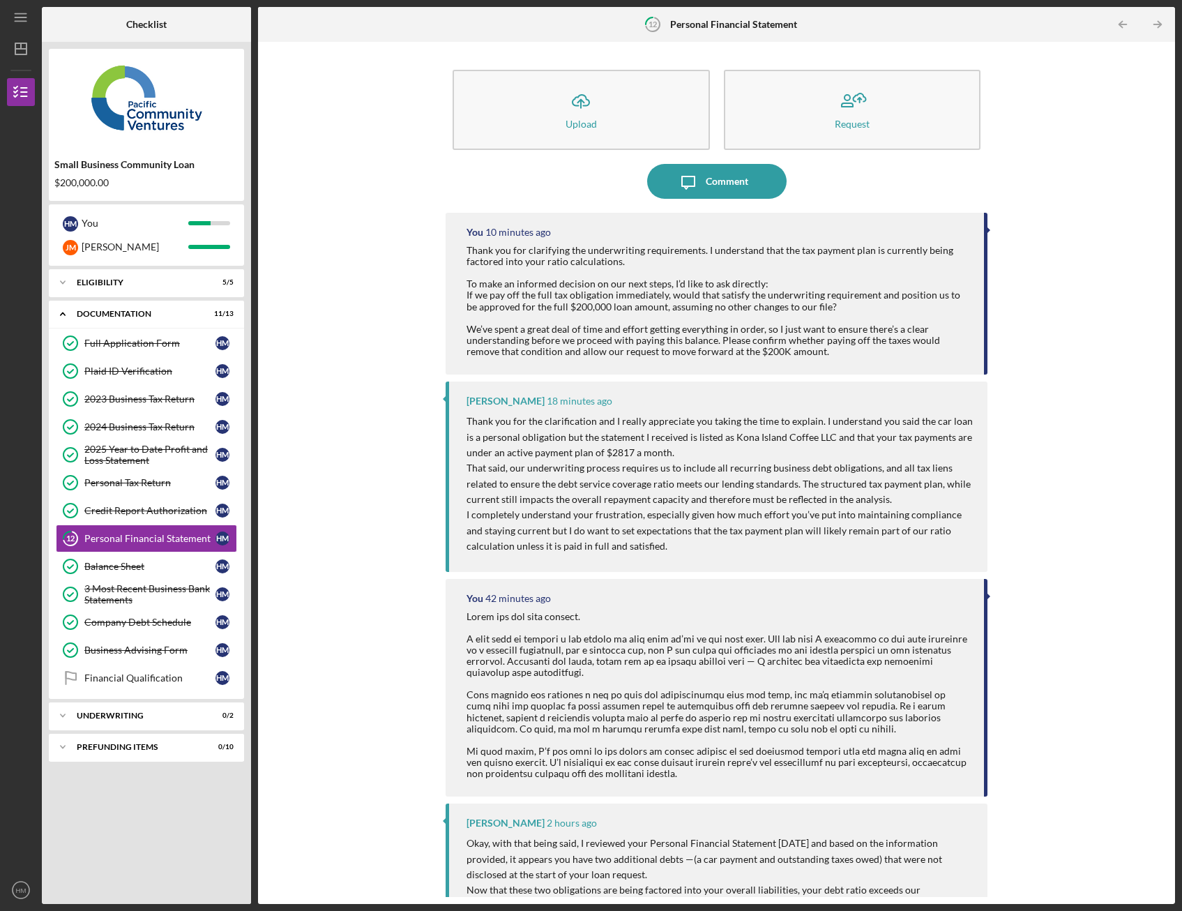
click at [1092, 320] on div "Icon/Upload Upload Request Icon/Message Comment You 10 minutes ago Thank you fo…" at bounding box center [716, 473] width 903 height 848
